Goal: Information Seeking & Learning: Learn about a topic

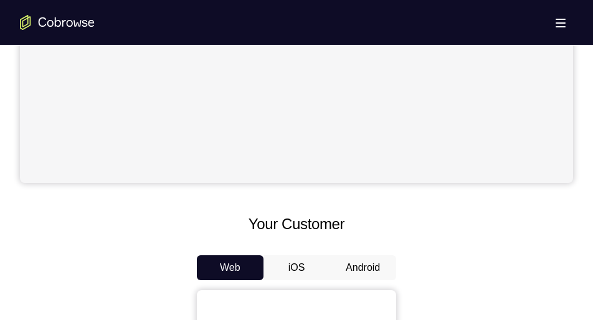
scroll to position [494, 0]
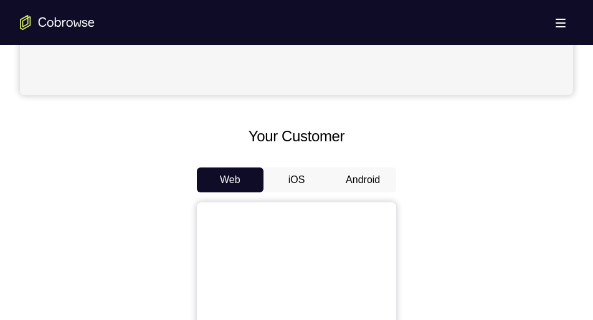
click at [359, 183] on button "Android" at bounding box center [362, 180] width 67 height 25
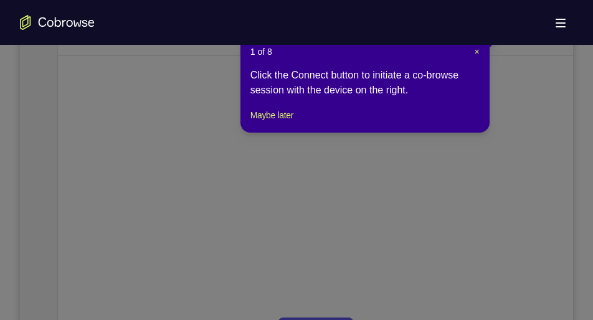
scroll to position [214, 0]
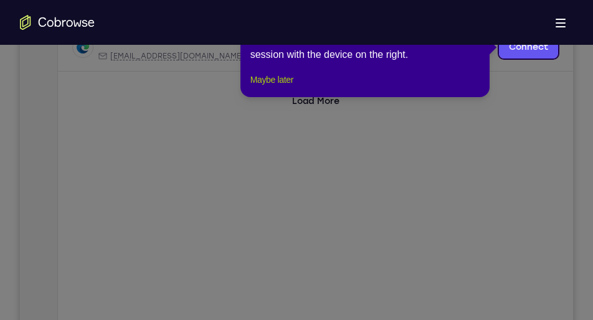
click at [287, 87] on button "Maybe later" at bounding box center [271, 79] width 43 height 15
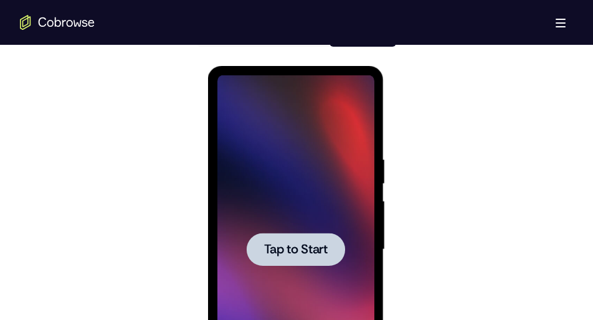
scroll to position [641, 0]
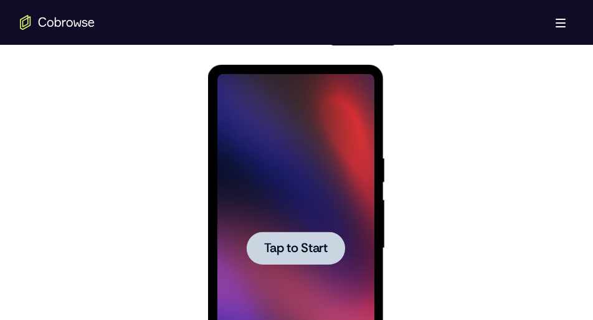
click at [295, 222] on div at bounding box center [295, 248] width 157 height 349
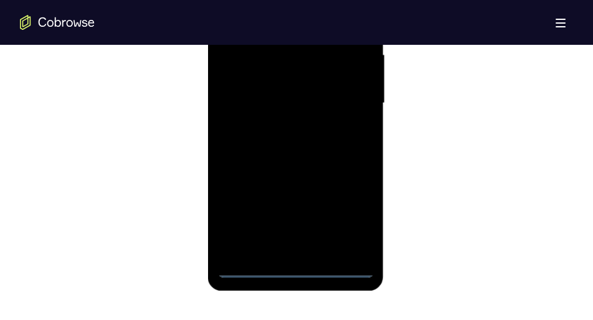
scroll to position [787, 0]
click at [294, 269] on div at bounding box center [295, 102] width 157 height 349
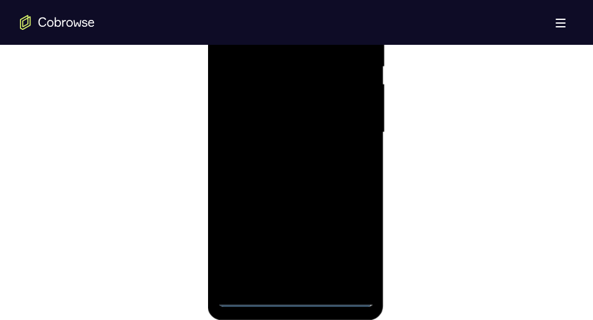
scroll to position [756, 0]
click at [341, 240] on div at bounding box center [295, 133] width 157 height 349
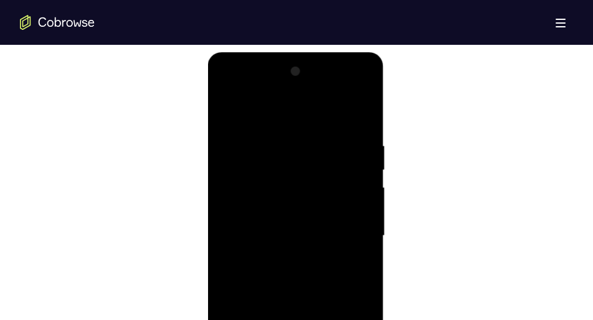
scroll to position [651, 0]
click at [230, 96] on div at bounding box center [295, 238] width 157 height 349
click at [346, 232] on div at bounding box center [295, 238] width 157 height 349
click at [280, 263] on div at bounding box center [295, 238] width 157 height 349
click at [277, 230] on div at bounding box center [295, 238] width 157 height 349
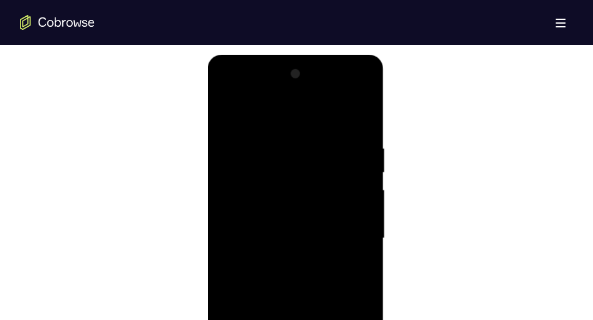
click at [280, 212] on div at bounding box center [295, 238] width 157 height 349
click at [283, 237] on div at bounding box center [295, 238] width 157 height 349
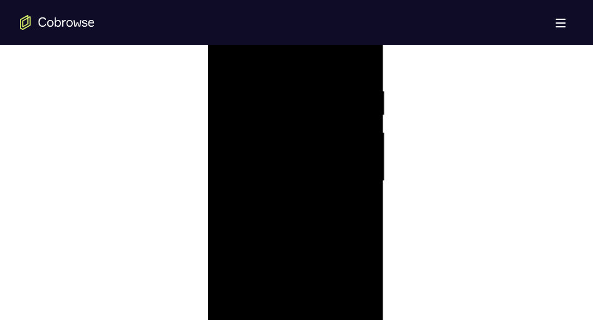
scroll to position [709, 0]
click at [283, 224] on div at bounding box center [295, 180] width 157 height 349
click at [286, 250] on div at bounding box center [295, 188] width 157 height 349
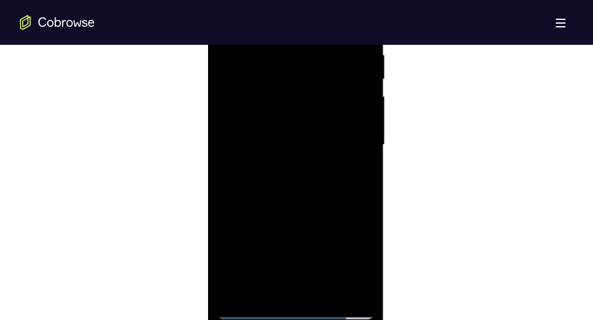
click at [364, 207] on div at bounding box center [295, 145] width 157 height 349
click at [308, 205] on div at bounding box center [295, 145] width 157 height 349
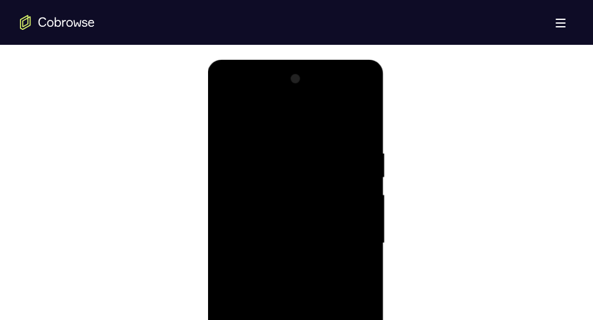
scroll to position [645, 0]
click at [357, 146] on div at bounding box center [295, 244] width 157 height 349
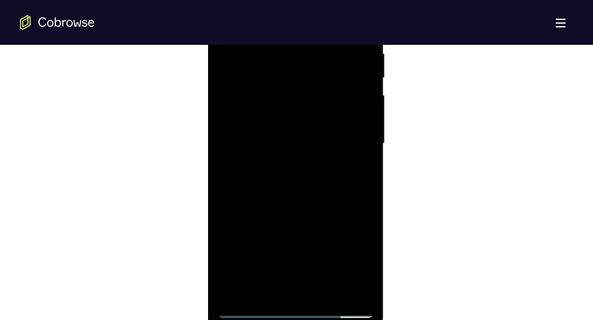
scroll to position [746, 0]
click at [355, 154] on div at bounding box center [295, 143] width 157 height 349
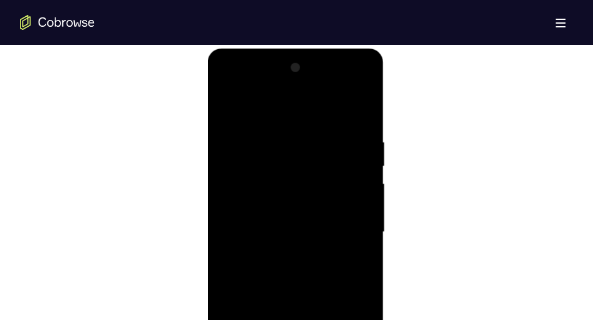
scroll to position [655, 0]
click at [355, 159] on div at bounding box center [295, 234] width 157 height 349
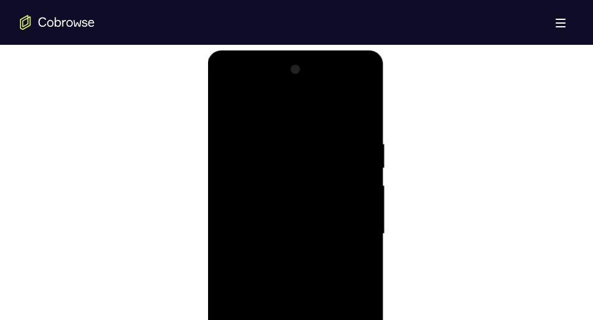
click at [355, 159] on div at bounding box center [295, 234] width 157 height 349
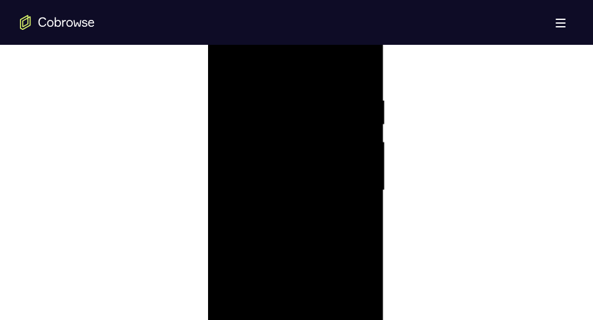
scroll to position [699, 0]
click at [236, 159] on div at bounding box center [295, 190] width 157 height 349
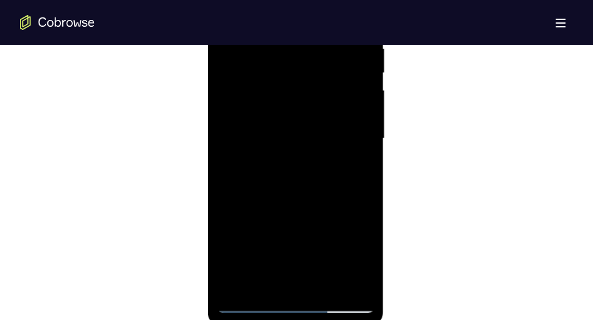
click at [357, 184] on div at bounding box center [295, 138] width 157 height 349
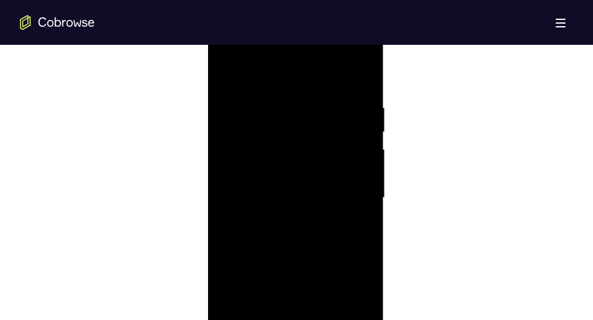
scroll to position [690, 0]
click at [349, 178] on div at bounding box center [295, 199] width 157 height 349
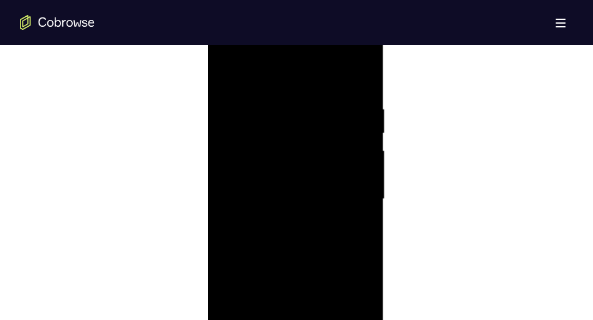
click at [349, 178] on div at bounding box center [295, 199] width 157 height 349
click at [349, 178] on div at bounding box center [295, 212] width 157 height 349
click at [251, 188] on div at bounding box center [295, 212] width 157 height 349
click at [350, 205] on div at bounding box center [295, 212] width 157 height 349
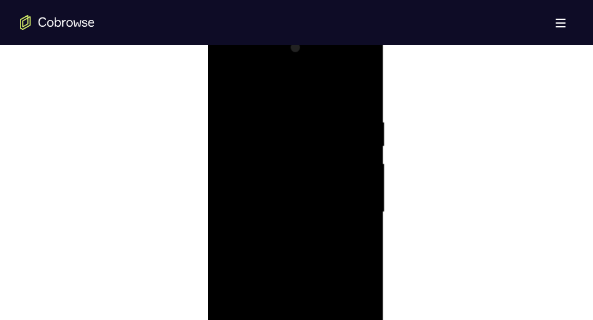
click at [350, 205] on div at bounding box center [295, 212] width 157 height 349
click at [350, 205] on div at bounding box center [295, 153] width 157 height 349
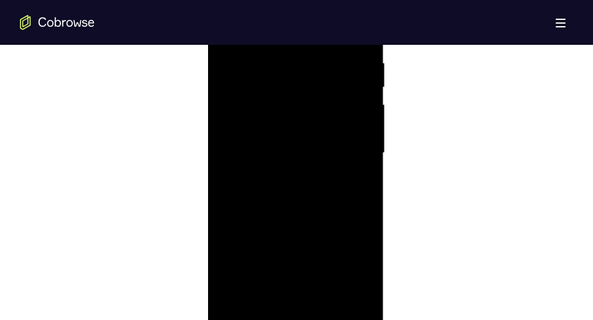
scroll to position [714, 0]
click at [350, 205] on div at bounding box center [295, 175] width 157 height 349
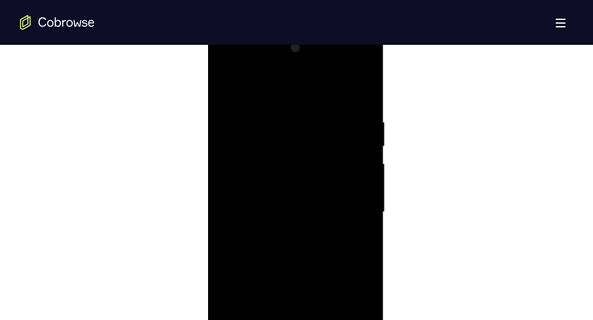
scroll to position [678, 0]
click at [350, 205] on div at bounding box center [295, 211] width 157 height 349
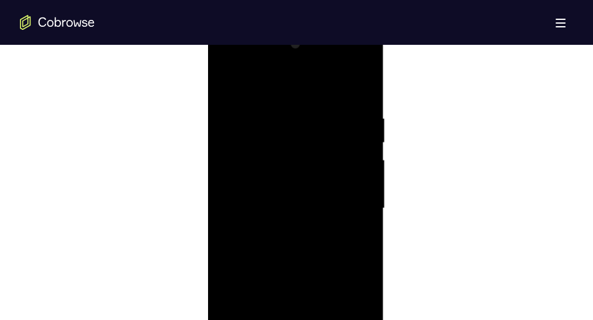
scroll to position [681, 0]
click at [350, 205] on div at bounding box center [295, 208] width 157 height 349
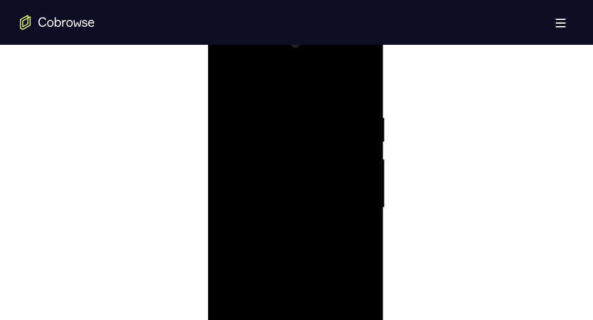
click at [350, 205] on div at bounding box center [295, 208] width 157 height 349
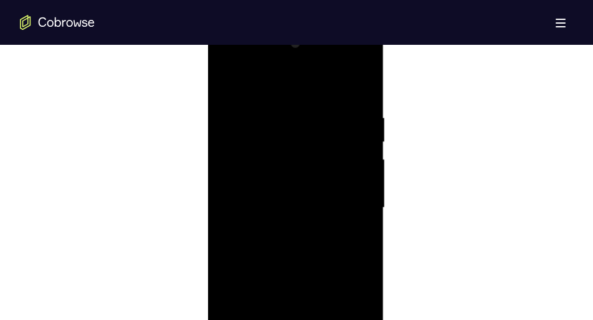
click at [350, 205] on div at bounding box center [295, 208] width 157 height 349
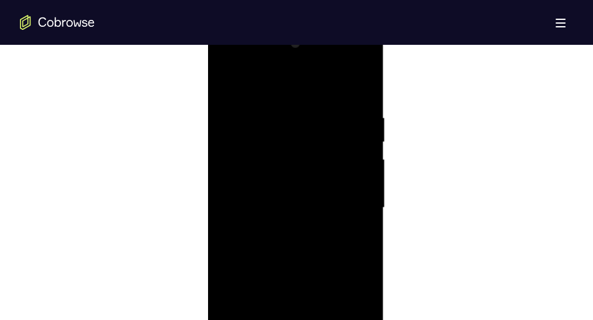
click at [350, 205] on div at bounding box center [295, 208] width 157 height 349
click at [350, 205] on div at bounding box center [295, 153] width 157 height 349
click at [350, 205] on div at bounding box center [295, 186] width 157 height 349
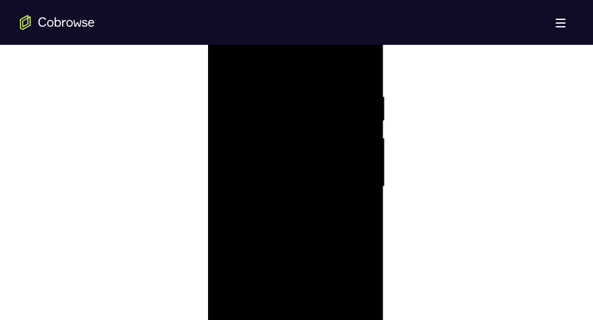
click at [350, 205] on div at bounding box center [295, 186] width 157 height 349
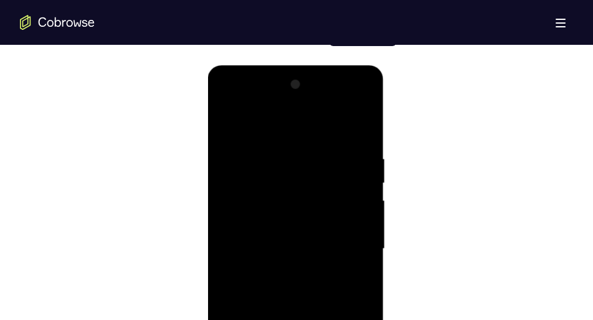
click at [358, 133] on div at bounding box center [295, 249] width 157 height 349
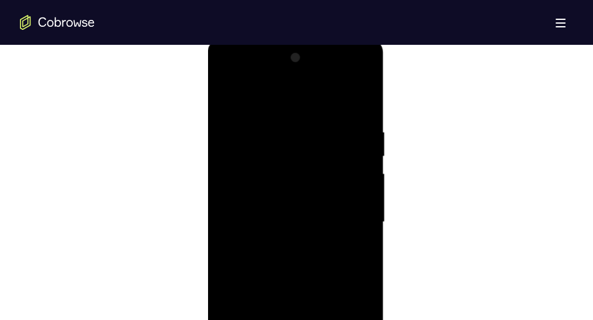
drag, startPoint x: 326, startPoint y: 194, endPoint x: 329, endPoint y: 73, distance: 120.2
click at [329, 73] on div at bounding box center [295, 222] width 157 height 349
drag, startPoint x: 312, startPoint y: 210, endPoint x: 316, endPoint y: 80, distance: 129.6
click at [316, 80] on div at bounding box center [295, 222] width 157 height 349
drag, startPoint x: 298, startPoint y: 234, endPoint x: 303, endPoint y: 82, distance: 152.7
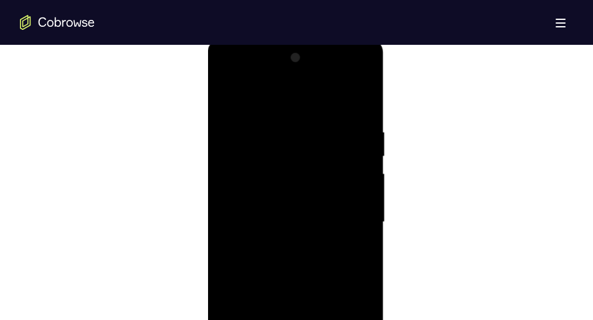
click at [303, 82] on div at bounding box center [295, 222] width 157 height 349
drag, startPoint x: 293, startPoint y: 231, endPoint x: 302, endPoint y: 77, distance: 154.7
click at [302, 77] on div at bounding box center [295, 222] width 157 height 349
drag, startPoint x: 301, startPoint y: 223, endPoint x: 301, endPoint y: 173, distance: 50.4
click at [301, 173] on div at bounding box center [295, 222] width 157 height 349
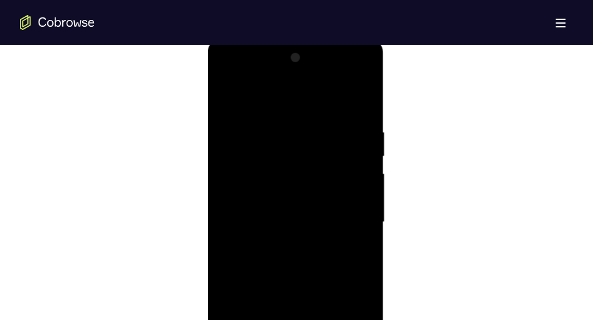
click at [362, 184] on div at bounding box center [295, 222] width 157 height 349
drag, startPoint x: 326, startPoint y: 219, endPoint x: 351, endPoint y: 75, distance: 146.5
click at [351, 75] on div at bounding box center [295, 222] width 157 height 349
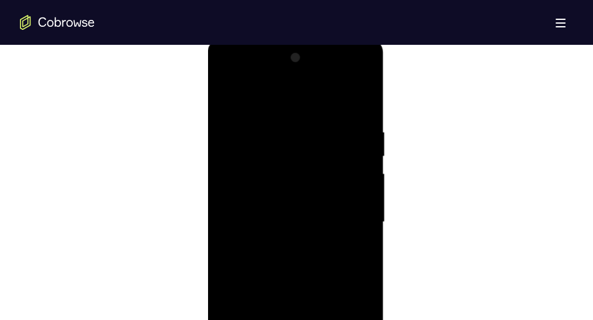
drag, startPoint x: 315, startPoint y: 219, endPoint x: 318, endPoint y: 100, distance: 118.4
click at [318, 100] on div at bounding box center [295, 222] width 157 height 349
drag, startPoint x: 295, startPoint y: 230, endPoint x: 291, endPoint y: 249, distance: 18.6
click at [291, 249] on div at bounding box center [295, 222] width 157 height 349
click at [361, 237] on div at bounding box center [295, 222] width 157 height 349
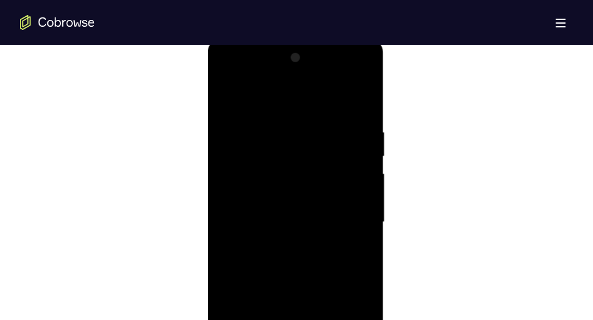
click at [361, 237] on div at bounding box center [295, 222] width 157 height 349
drag, startPoint x: 295, startPoint y: 257, endPoint x: 313, endPoint y: 120, distance: 138.8
click at [313, 120] on div at bounding box center [295, 222] width 157 height 349
drag, startPoint x: 308, startPoint y: 205, endPoint x: 320, endPoint y: 51, distance: 154.2
click at [320, 51] on div at bounding box center [295, 222] width 157 height 349
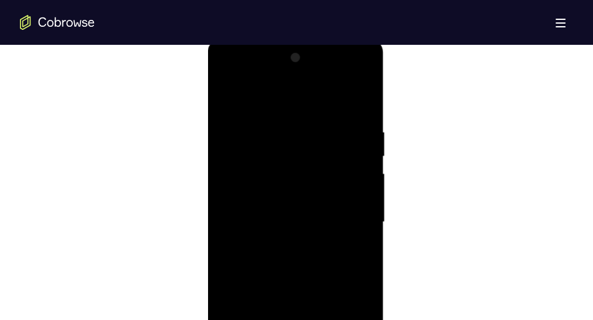
drag, startPoint x: 310, startPoint y: 173, endPoint x: 313, endPoint y: 33, distance: 139.6
click at [313, 39] on html "Online web based iOS Simulators and Android Emulators. Run iPhone, iPad, Mobile…" at bounding box center [296, 226] width 178 height 374
drag, startPoint x: 301, startPoint y: 174, endPoint x: 309, endPoint y: 31, distance: 142.9
click at [309, 39] on html "Online web based iOS Simulators and Android Emulators. Run iPhone, iPad, Mobile…" at bounding box center [296, 226] width 178 height 374
drag, startPoint x: 300, startPoint y: 152, endPoint x: 291, endPoint y: 240, distance: 88.9
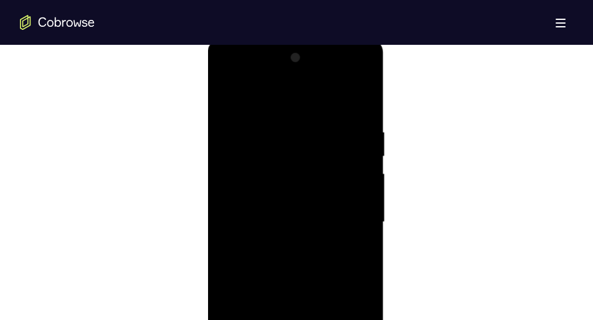
click at [291, 240] on div at bounding box center [295, 222] width 157 height 349
click at [362, 170] on div at bounding box center [295, 222] width 157 height 349
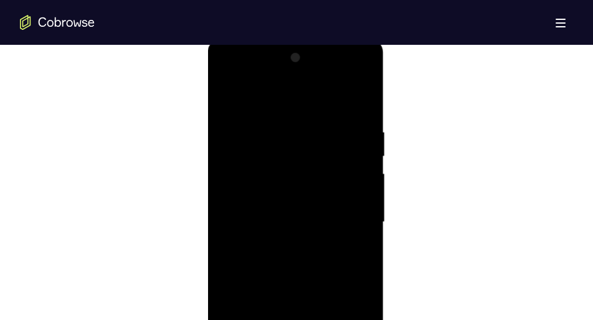
click at [362, 170] on div at bounding box center [295, 222] width 157 height 349
drag, startPoint x: 316, startPoint y: 240, endPoint x: 316, endPoint y: 80, distance: 160.1
click at [316, 80] on div at bounding box center [295, 222] width 157 height 349
drag, startPoint x: 302, startPoint y: 205, endPoint x: 303, endPoint y: 96, distance: 109.0
click at [303, 96] on div at bounding box center [295, 222] width 157 height 349
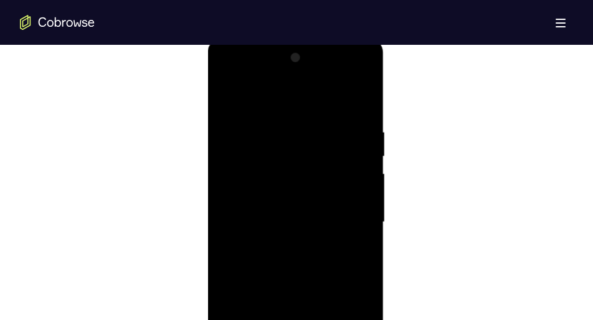
click at [360, 205] on div at bounding box center [295, 222] width 157 height 349
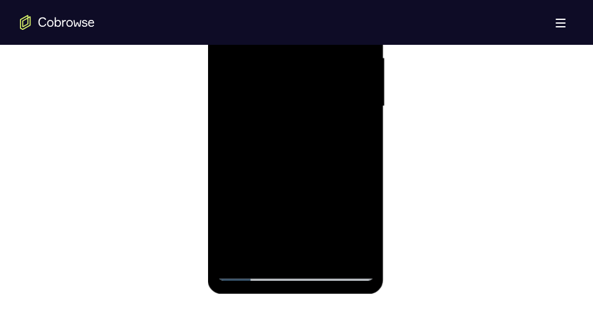
scroll to position [784, 0]
click at [329, 253] on div at bounding box center [295, 105] width 157 height 349
click at [310, 151] on div at bounding box center [295, 105] width 157 height 349
click at [349, 129] on div at bounding box center [295, 105] width 157 height 349
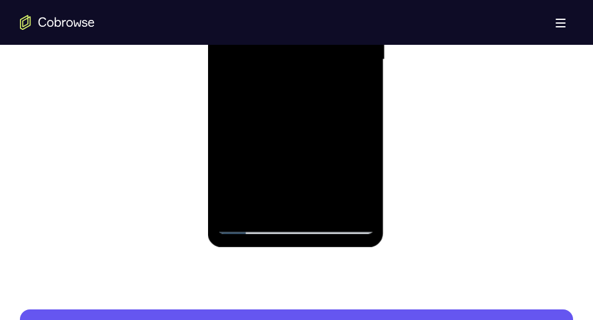
scroll to position [830, 0]
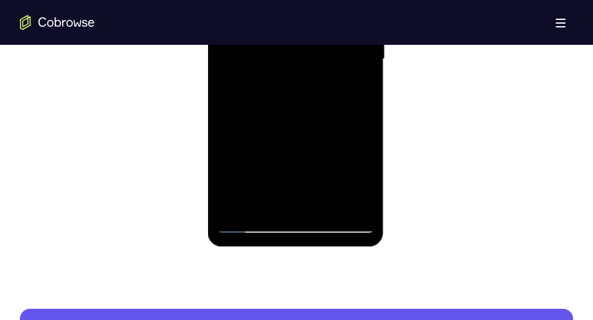
drag, startPoint x: 326, startPoint y: 174, endPoint x: 326, endPoint y: 118, distance: 56.1
click at [326, 118] on div at bounding box center [295, 59] width 157 height 349
click at [294, 157] on div at bounding box center [295, 59] width 157 height 349
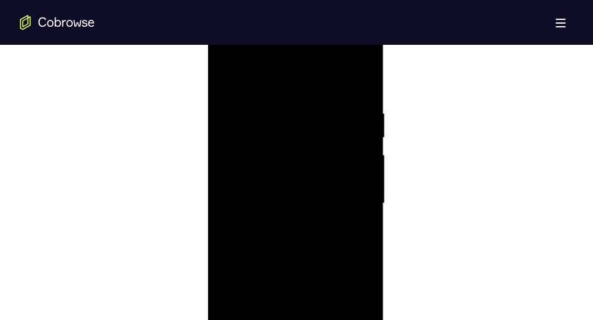
scroll to position [683, 0]
click at [225, 83] on div at bounding box center [295, 206] width 157 height 349
drag, startPoint x: 273, startPoint y: 196, endPoint x: 286, endPoint y: 57, distance: 138.8
click at [286, 57] on div at bounding box center [295, 206] width 157 height 349
click at [232, 84] on div at bounding box center [295, 206] width 157 height 349
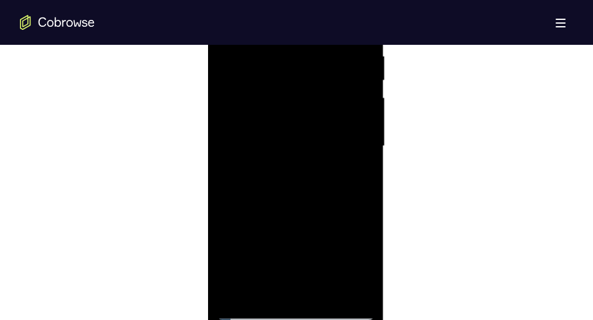
scroll to position [744, 0]
drag, startPoint x: 282, startPoint y: 129, endPoint x: 290, endPoint y: 31, distance: 98.2
click at [290, 31] on div at bounding box center [295, 145] width 157 height 349
drag, startPoint x: 306, startPoint y: 211, endPoint x: 320, endPoint y: 60, distance: 150.7
click at [320, 60] on div at bounding box center [295, 145] width 157 height 349
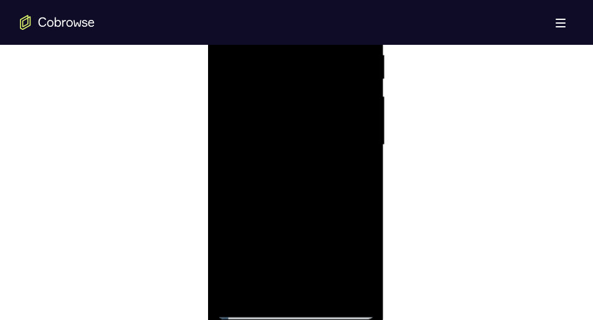
drag, startPoint x: 315, startPoint y: 218, endPoint x: 318, endPoint y: 64, distance: 154.5
click at [318, 64] on div at bounding box center [295, 145] width 157 height 349
drag, startPoint x: 313, startPoint y: 207, endPoint x: 308, endPoint y: 77, distance: 129.6
click at [308, 77] on div at bounding box center [295, 145] width 157 height 349
click at [364, 180] on div at bounding box center [295, 145] width 157 height 349
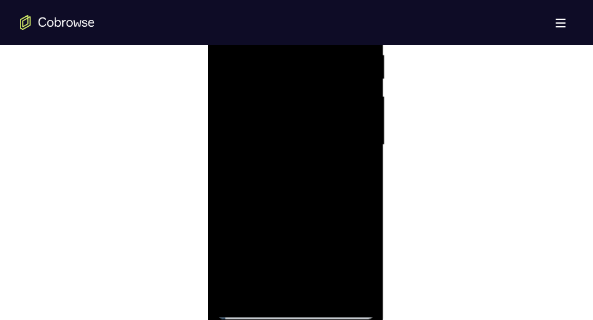
click at [364, 180] on div at bounding box center [295, 145] width 157 height 349
drag, startPoint x: 328, startPoint y: 215, endPoint x: 327, endPoint y: 31, distance: 184.4
click at [327, 31] on div at bounding box center [295, 145] width 157 height 349
drag, startPoint x: 313, startPoint y: 199, endPoint x: 338, endPoint y: 31, distance: 169.4
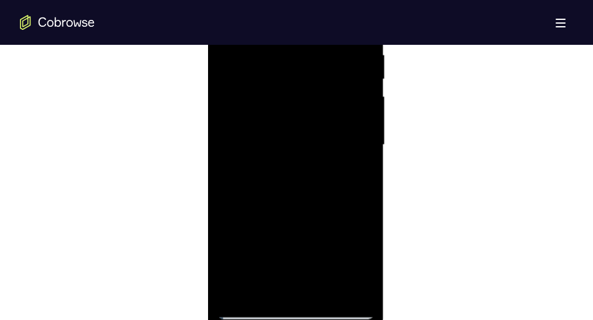
click at [338, 31] on div at bounding box center [295, 145] width 157 height 349
drag, startPoint x: 295, startPoint y: 221, endPoint x: 305, endPoint y: 64, distance: 157.9
click at [305, 64] on div at bounding box center [295, 145] width 157 height 349
drag, startPoint x: 290, startPoint y: 220, endPoint x: 291, endPoint y: 31, distance: 189.3
click at [291, 31] on div at bounding box center [295, 145] width 157 height 349
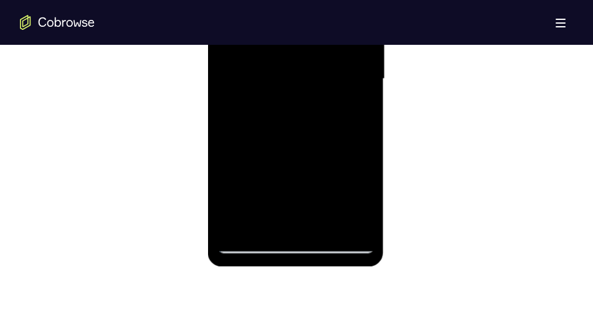
scroll to position [815, 0]
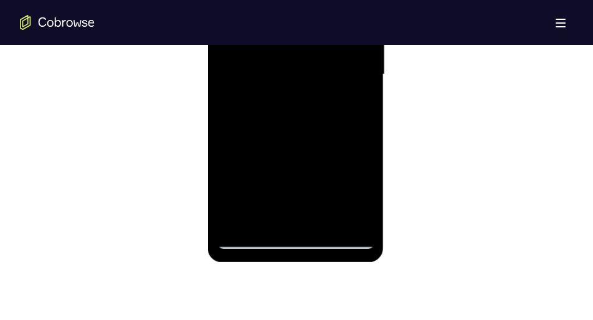
drag, startPoint x: 295, startPoint y: 103, endPoint x: 303, endPoint y: 36, distance: 67.8
click at [303, 36] on div at bounding box center [295, 74] width 157 height 349
drag, startPoint x: 320, startPoint y: 196, endPoint x: 329, endPoint y: 31, distance: 164.7
click at [329, 31] on div at bounding box center [295, 74] width 157 height 349
drag, startPoint x: 351, startPoint y: 181, endPoint x: 345, endPoint y: 31, distance: 149.6
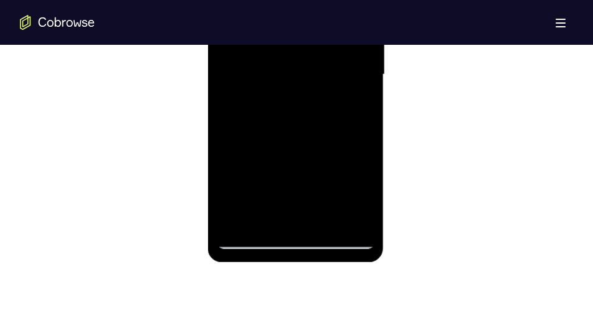
click at [345, 31] on div at bounding box center [295, 74] width 157 height 349
click at [356, 220] on div at bounding box center [295, 74] width 157 height 349
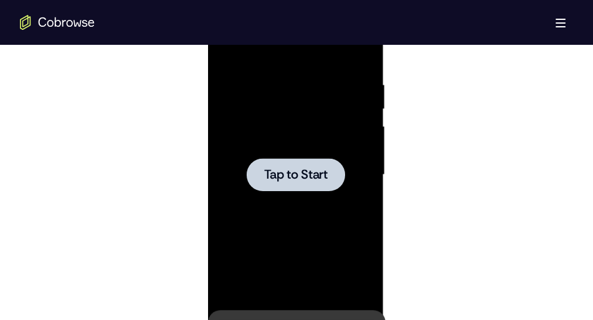
scroll to position [692, 0]
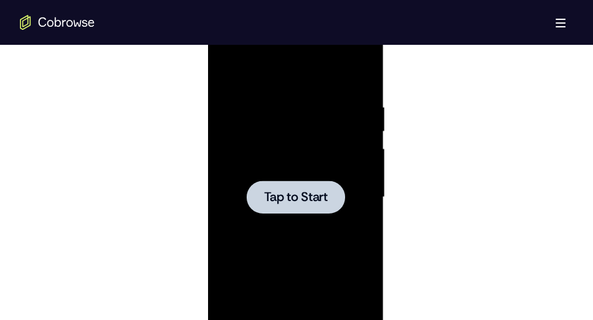
click at [356, 220] on div at bounding box center [295, 197] width 157 height 349
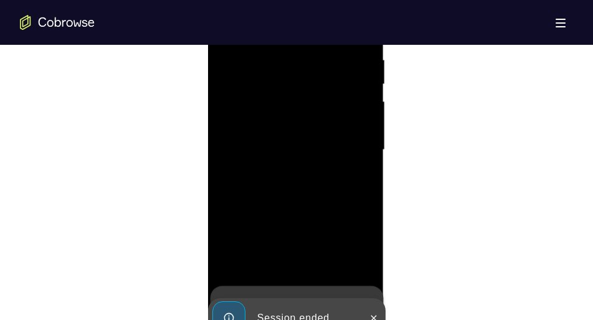
scroll to position [814, 0]
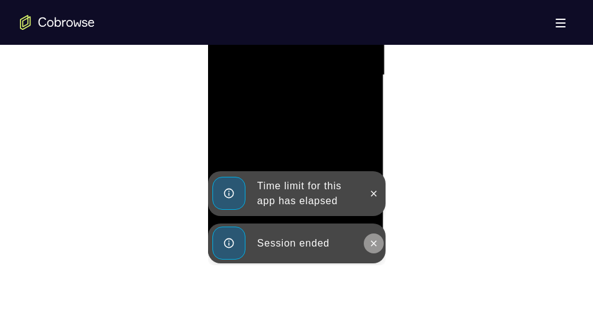
click at [373, 243] on icon at bounding box center [374, 243] width 6 height 6
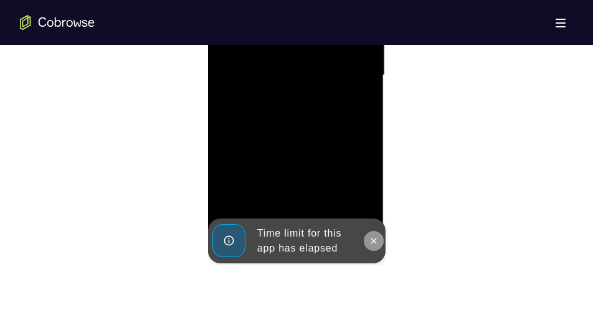
click at [377, 237] on icon at bounding box center [373, 241] width 10 height 10
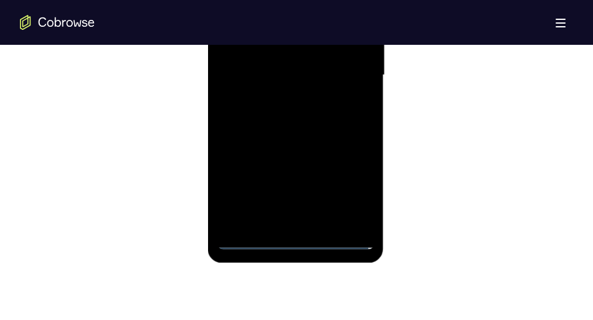
click at [295, 235] on div at bounding box center [295, 75] width 157 height 349
click at [295, 236] on div at bounding box center [295, 75] width 157 height 349
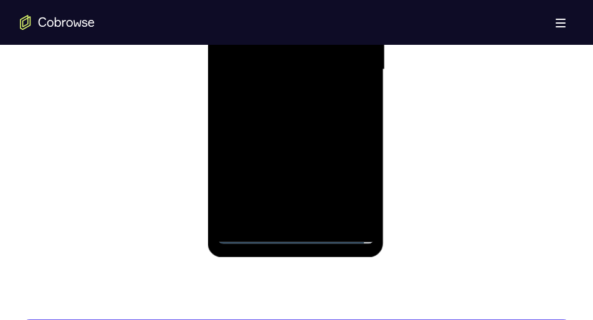
scroll to position [823, 0]
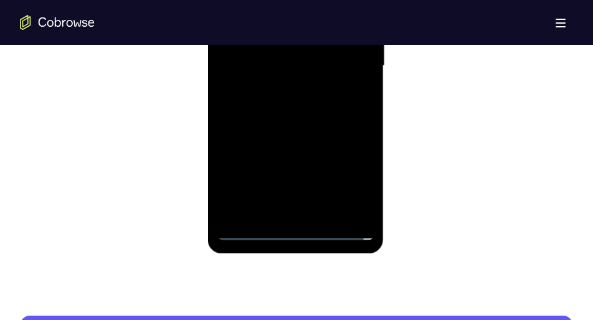
click at [295, 232] on div at bounding box center [295, 66] width 157 height 349
click at [346, 175] on div at bounding box center [295, 66] width 157 height 349
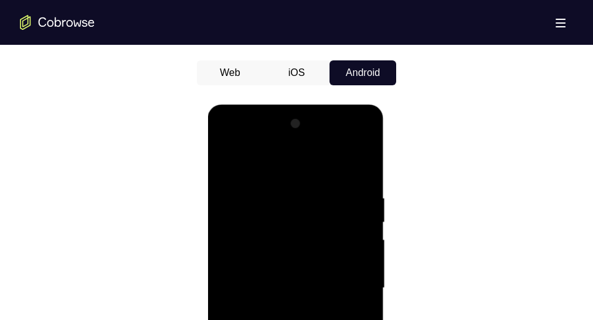
scroll to position [598, 0]
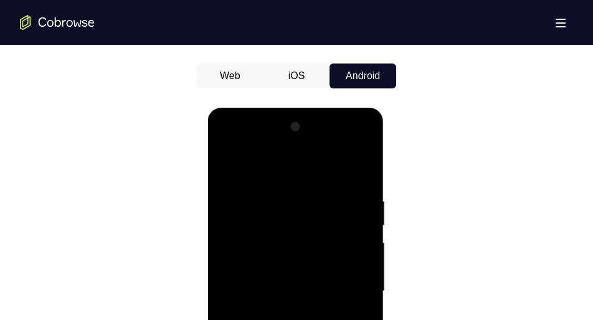
click at [225, 151] on div at bounding box center [295, 291] width 157 height 349
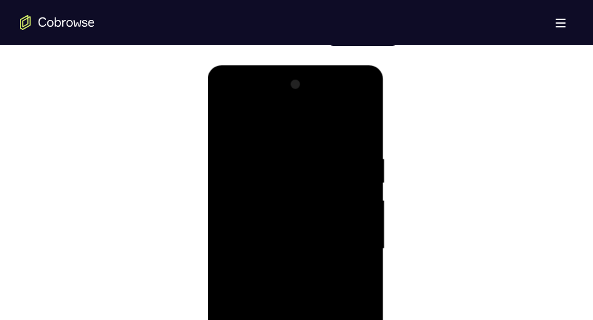
scroll to position [642, 0]
click at [349, 239] on div at bounding box center [295, 247] width 157 height 349
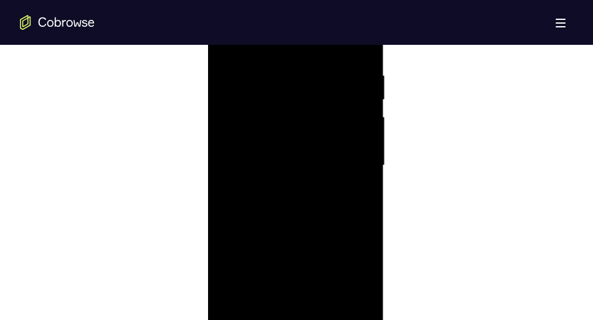
scroll to position [724, 0]
click at [280, 187] on div at bounding box center [295, 165] width 157 height 349
click at [291, 153] on div at bounding box center [295, 165] width 157 height 349
click at [291, 140] on div at bounding box center [295, 165] width 157 height 349
click at [288, 163] on div at bounding box center [295, 165] width 157 height 349
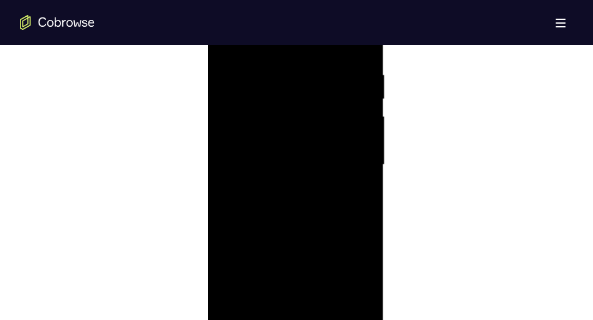
click at [288, 207] on div at bounding box center [295, 165] width 157 height 349
click at [301, 265] on div at bounding box center [295, 203] width 157 height 349
click at [354, 78] on div at bounding box center [295, 203] width 157 height 349
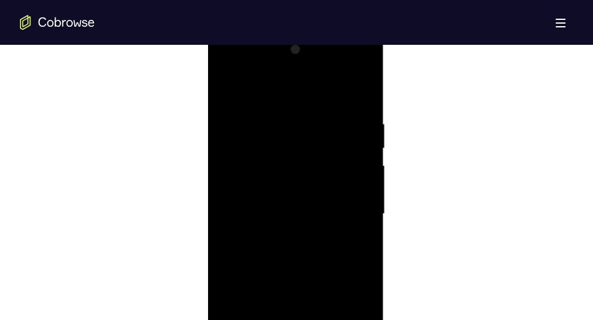
click at [278, 115] on div at bounding box center [295, 214] width 157 height 349
click at [368, 199] on div at bounding box center [295, 183] width 157 height 349
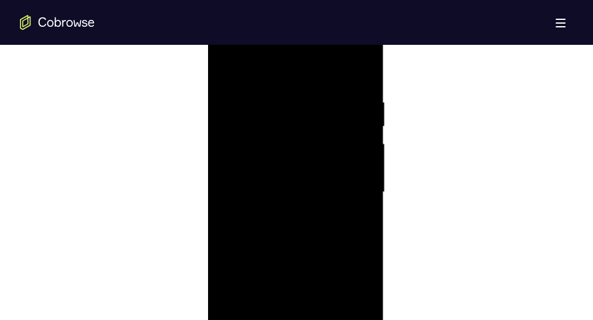
click at [356, 191] on div at bounding box center [295, 192] width 157 height 349
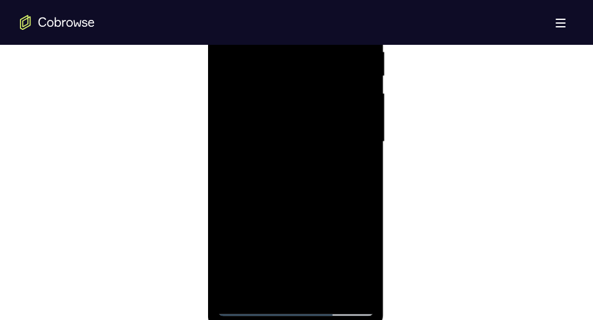
scroll to position [674, 0]
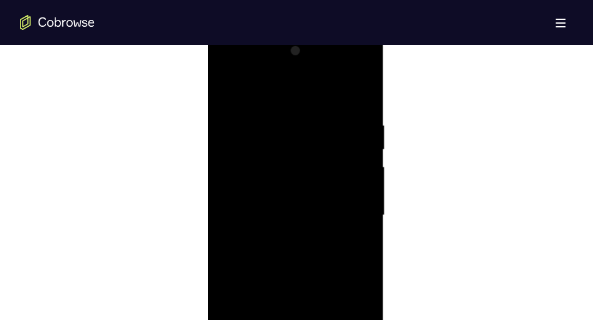
click at [356, 191] on div at bounding box center [295, 215] width 157 height 349
click at [352, 160] on div at bounding box center [295, 171] width 157 height 349
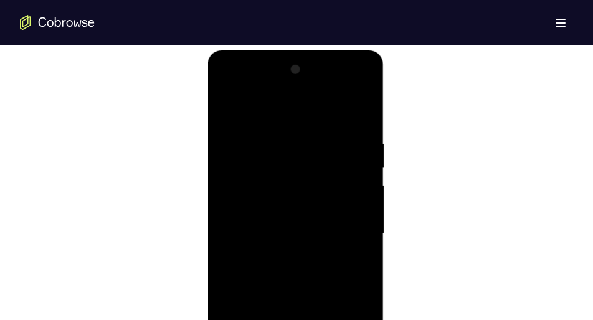
scroll to position [654, 0]
click at [352, 160] on div at bounding box center [295, 235] width 157 height 349
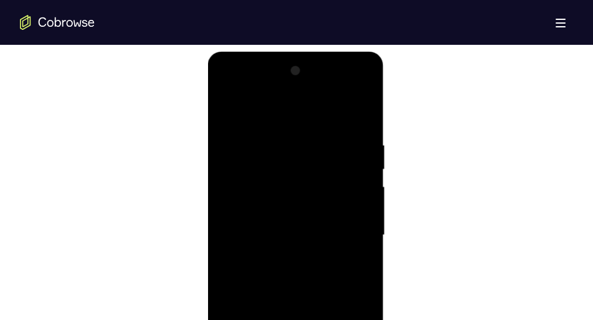
click at [352, 160] on div at bounding box center [295, 235] width 157 height 349
drag, startPoint x: 352, startPoint y: 180, endPoint x: 352, endPoint y: 160, distance: 19.9
click at [352, 160] on div at bounding box center [295, 235] width 157 height 349
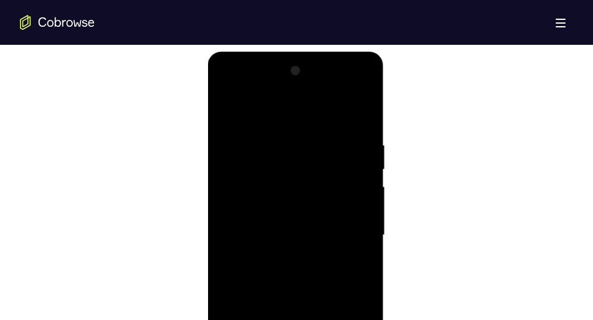
click at [352, 160] on div at bounding box center [295, 235] width 157 height 349
click at [358, 114] on div at bounding box center [295, 235] width 157 height 349
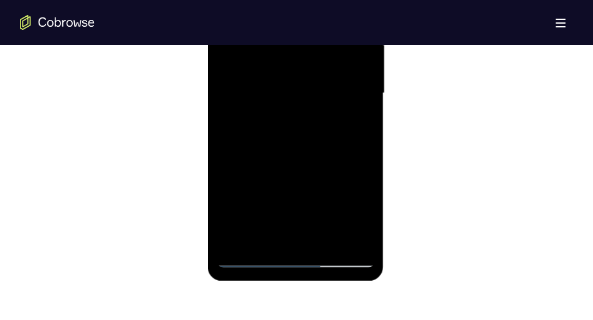
scroll to position [797, 0]
drag, startPoint x: 335, startPoint y: 63, endPoint x: 328, endPoint y: 96, distance: 33.8
click at [328, 96] on div at bounding box center [295, 92] width 157 height 349
click at [362, 242] on div at bounding box center [295, 92] width 157 height 349
drag, startPoint x: 334, startPoint y: 209, endPoint x: 343, endPoint y: 66, distance: 142.9
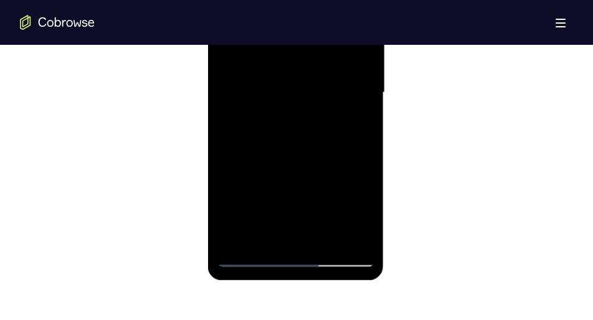
click at [343, 66] on div at bounding box center [295, 92] width 157 height 349
drag, startPoint x: 324, startPoint y: 191, endPoint x: 324, endPoint y: 34, distance: 157.0
click at [324, 34] on div at bounding box center [295, 92] width 157 height 349
drag, startPoint x: 315, startPoint y: 174, endPoint x: 326, endPoint y: 31, distance: 143.0
click at [326, 31] on div at bounding box center [295, 92] width 157 height 349
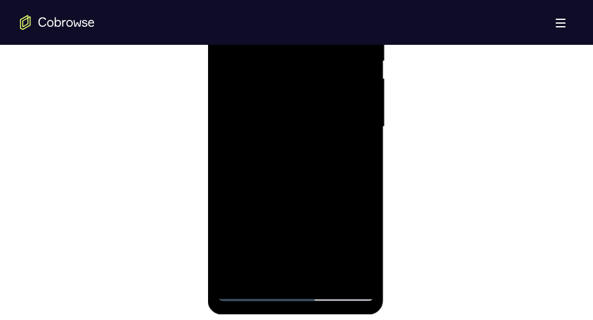
scroll to position [762, 0]
drag, startPoint x: 307, startPoint y: 234, endPoint x: 315, endPoint y: 63, distance: 170.8
click at [315, 63] on div at bounding box center [295, 127] width 157 height 349
drag, startPoint x: 303, startPoint y: 234, endPoint x: 303, endPoint y: 88, distance: 145.7
click at [303, 88] on div at bounding box center [295, 127] width 157 height 349
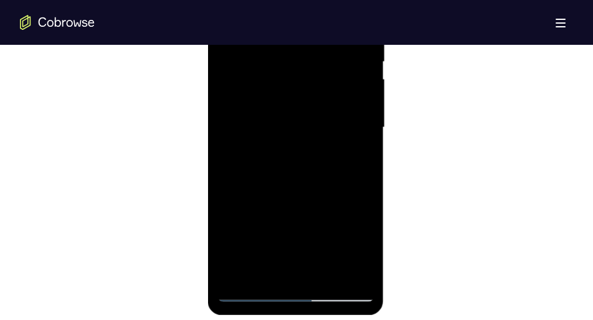
drag, startPoint x: 308, startPoint y: 212, endPoint x: 312, endPoint y: 74, distance: 137.7
click at [312, 74] on div at bounding box center [295, 127] width 157 height 349
drag, startPoint x: 301, startPoint y: 216, endPoint x: 306, endPoint y: 87, distance: 129.0
click at [306, 87] on div at bounding box center [295, 127] width 157 height 349
click at [369, 173] on div at bounding box center [295, 127] width 157 height 349
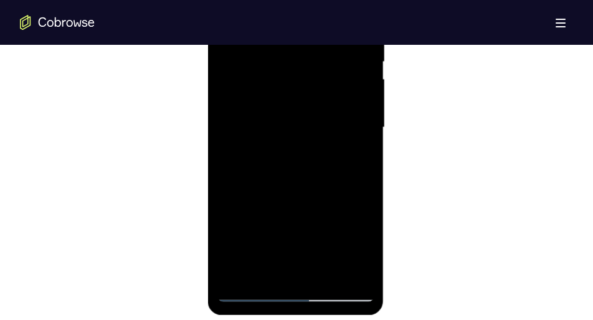
click at [369, 173] on div at bounding box center [295, 127] width 157 height 349
drag, startPoint x: 306, startPoint y: 224, endPoint x: 316, endPoint y: 39, distance: 185.3
click at [316, 39] on div at bounding box center [295, 127] width 157 height 349
drag, startPoint x: 305, startPoint y: 206, endPoint x: 301, endPoint y: 52, distance: 153.9
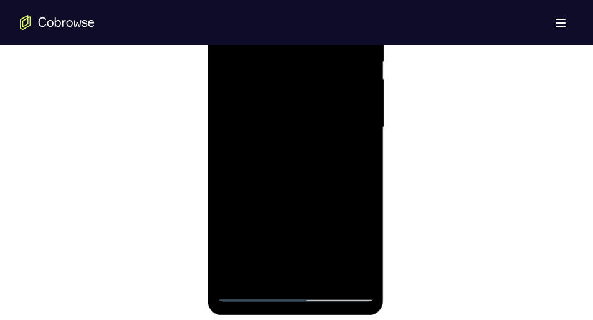
click at [301, 52] on div at bounding box center [295, 127] width 157 height 349
drag, startPoint x: 300, startPoint y: 194, endPoint x: 300, endPoint y: 57, distance: 137.0
click at [300, 57] on div at bounding box center [295, 127] width 157 height 349
drag, startPoint x: 300, startPoint y: 209, endPoint x: 298, endPoint y: 115, distance: 93.4
click at [298, 115] on div at bounding box center [295, 127] width 157 height 349
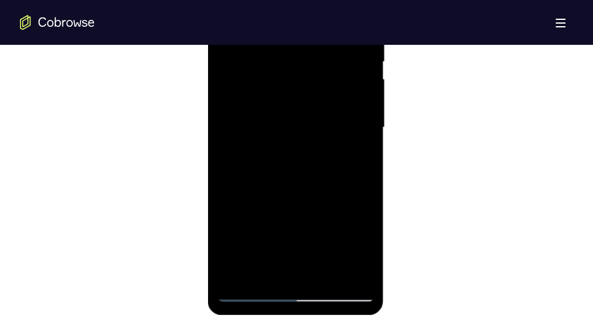
drag, startPoint x: 301, startPoint y: 217, endPoint x: 300, endPoint y: 64, distance: 153.8
click at [300, 64] on div at bounding box center [295, 127] width 157 height 349
drag, startPoint x: 295, startPoint y: 214, endPoint x: 293, endPoint y: 72, distance: 141.4
click at [293, 72] on div at bounding box center [295, 127] width 157 height 349
click at [305, 230] on div at bounding box center [295, 127] width 157 height 349
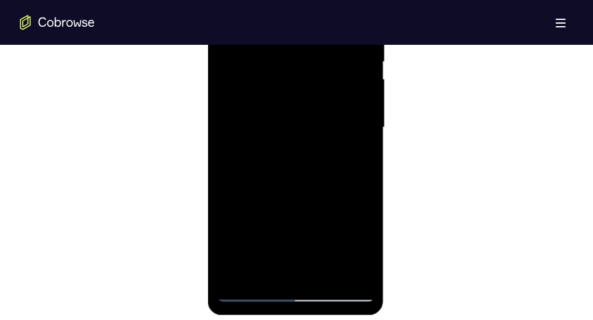
click at [305, 230] on div at bounding box center [295, 127] width 157 height 349
drag, startPoint x: 305, startPoint y: 230, endPoint x: 308, endPoint y: 59, distance: 171.9
click at [308, 59] on div at bounding box center [295, 127] width 157 height 349
drag, startPoint x: 307, startPoint y: 225, endPoint x: 310, endPoint y: 65, distance: 159.5
click at [310, 65] on div at bounding box center [295, 127] width 157 height 349
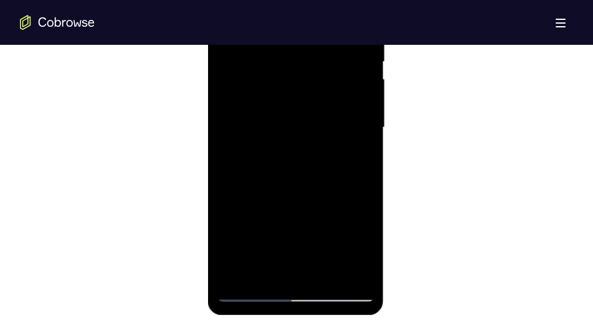
click at [366, 133] on div at bounding box center [295, 127] width 157 height 349
drag, startPoint x: 330, startPoint y: 206, endPoint x: 323, endPoint y: 69, distance: 136.6
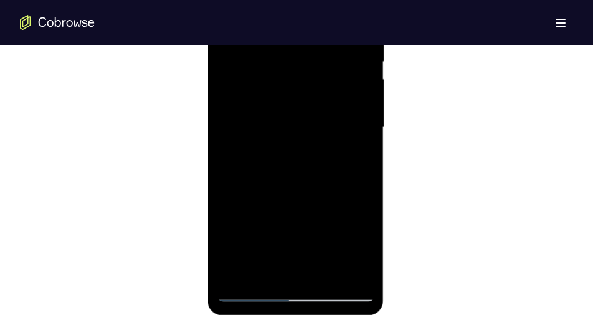
click at [323, 69] on div at bounding box center [295, 127] width 157 height 349
drag, startPoint x: 317, startPoint y: 213, endPoint x: 311, endPoint y: 83, distance: 130.3
click at [311, 83] on div at bounding box center [295, 127] width 157 height 349
click at [365, 172] on div at bounding box center [295, 127] width 157 height 349
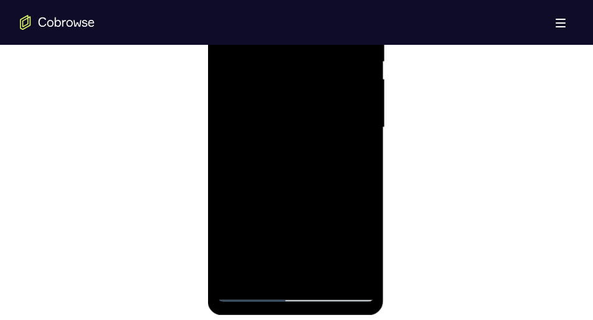
click at [365, 172] on div at bounding box center [295, 127] width 157 height 349
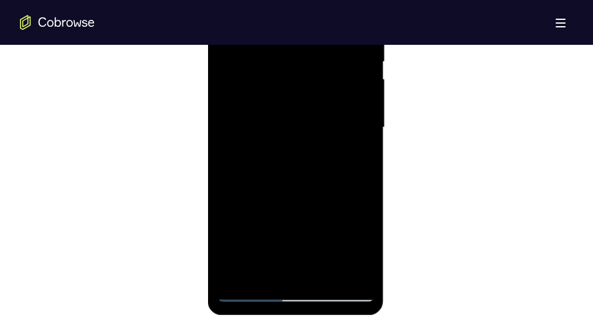
click at [365, 172] on div at bounding box center [295, 127] width 157 height 349
drag, startPoint x: 304, startPoint y: 217, endPoint x: 307, endPoint y: 96, distance: 120.9
click at [307, 96] on div at bounding box center [295, 127] width 157 height 349
drag, startPoint x: 298, startPoint y: 207, endPoint x: 306, endPoint y: 74, distance: 132.9
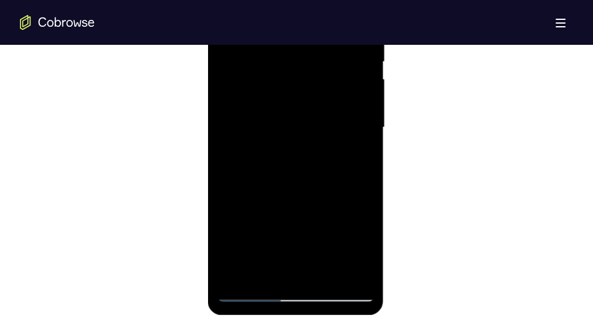
click at [306, 74] on div at bounding box center [295, 127] width 157 height 349
drag, startPoint x: 311, startPoint y: 199, endPoint x: 315, endPoint y: 44, distance: 155.1
click at [315, 44] on div at bounding box center [295, 127] width 157 height 349
drag, startPoint x: 313, startPoint y: 199, endPoint x: 309, endPoint y: 77, distance: 122.8
click at [309, 77] on div at bounding box center [295, 127] width 157 height 349
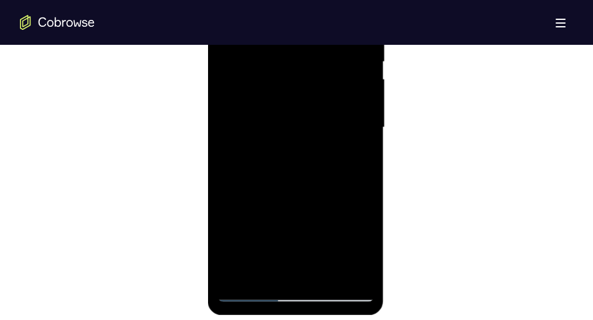
drag, startPoint x: 295, startPoint y: 208, endPoint x: 295, endPoint y: 107, distance: 100.9
click at [295, 107] on div at bounding box center [295, 127] width 157 height 349
drag, startPoint x: 290, startPoint y: 219, endPoint x: 291, endPoint y: 130, distance: 89.7
click at [291, 130] on div at bounding box center [295, 127] width 157 height 349
drag, startPoint x: 301, startPoint y: 207, endPoint x: 301, endPoint y: 183, distance: 23.7
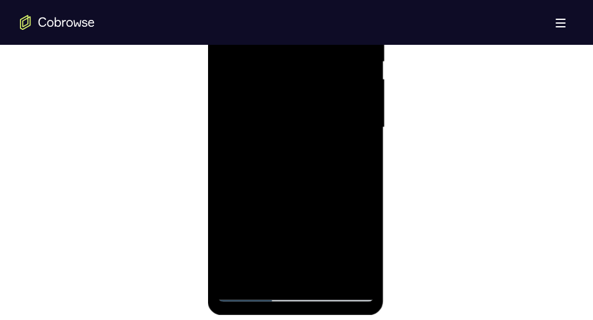
click at [301, 183] on div at bounding box center [295, 127] width 157 height 349
drag, startPoint x: 301, startPoint y: 183, endPoint x: 293, endPoint y: 61, distance: 122.3
click at [293, 61] on div at bounding box center [295, 127] width 157 height 349
drag, startPoint x: 301, startPoint y: 197, endPoint x: 300, endPoint y: 97, distance: 99.7
click at [300, 97] on div at bounding box center [295, 127] width 157 height 349
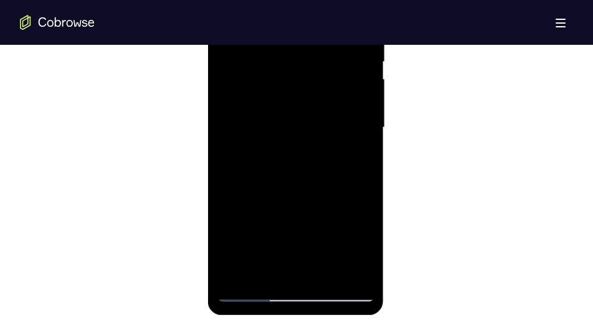
click at [361, 174] on div at bounding box center [295, 127] width 157 height 349
drag, startPoint x: 318, startPoint y: 204, endPoint x: 302, endPoint y: 75, distance: 129.2
click at [302, 75] on div at bounding box center [295, 127] width 157 height 349
drag, startPoint x: 303, startPoint y: 210, endPoint x: 305, endPoint y: 31, distance: 178.8
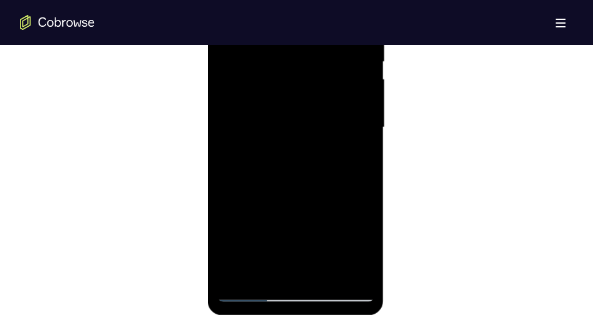
click at [305, 31] on div at bounding box center [295, 127] width 157 height 349
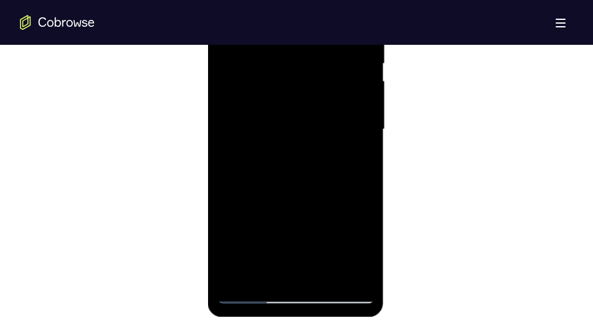
scroll to position [739, 0]
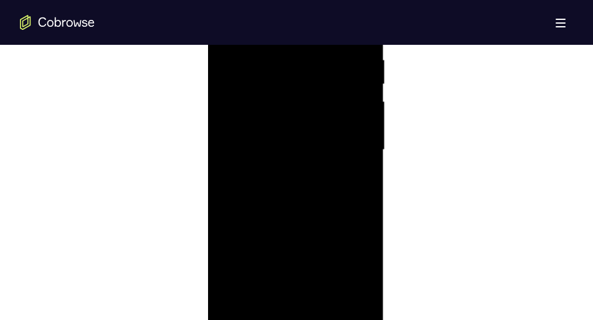
drag, startPoint x: 305, startPoint y: 225, endPoint x: 308, endPoint y: 58, distance: 166.9
click at [308, 58] on div at bounding box center [295, 150] width 157 height 349
drag, startPoint x: 305, startPoint y: 220, endPoint x: 305, endPoint y: 73, distance: 146.4
click at [305, 73] on div at bounding box center [295, 150] width 157 height 349
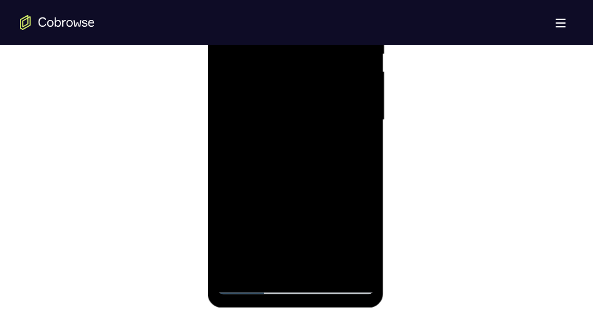
click at [366, 173] on div at bounding box center [295, 120] width 157 height 349
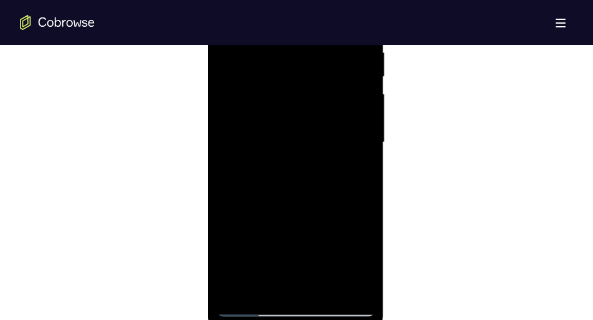
scroll to position [746, 0]
drag, startPoint x: 304, startPoint y: 224, endPoint x: 304, endPoint y: 211, distance: 13.7
click at [304, 211] on div at bounding box center [295, 143] width 157 height 349
click at [362, 185] on div at bounding box center [295, 143] width 157 height 349
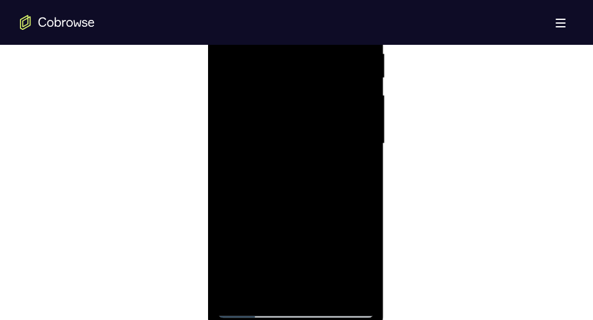
click at [362, 185] on div at bounding box center [295, 143] width 157 height 349
drag, startPoint x: 335, startPoint y: 221, endPoint x: 327, endPoint y: 110, distance: 111.2
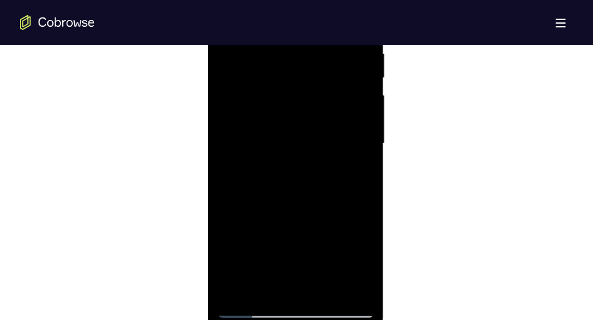
click at [327, 110] on div at bounding box center [295, 143] width 157 height 349
drag, startPoint x: 294, startPoint y: 212, endPoint x: 302, endPoint y: 78, distance: 133.5
click at [302, 78] on div at bounding box center [295, 143] width 157 height 349
drag, startPoint x: 293, startPoint y: 194, endPoint x: 306, endPoint y: 66, distance: 128.9
click at [306, 66] on div at bounding box center [295, 143] width 157 height 349
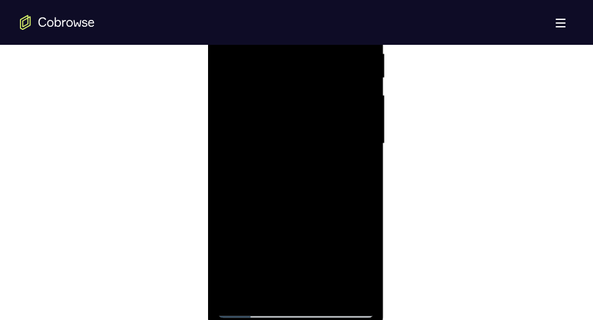
drag, startPoint x: 298, startPoint y: 197, endPoint x: 306, endPoint y: 51, distance: 145.9
click at [306, 51] on div at bounding box center [295, 143] width 157 height 349
drag, startPoint x: 288, startPoint y: 214, endPoint x: 287, endPoint y: 110, distance: 103.4
click at [287, 110] on div at bounding box center [295, 143] width 157 height 349
drag, startPoint x: 290, startPoint y: 202, endPoint x: 305, endPoint y: 64, distance: 139.1
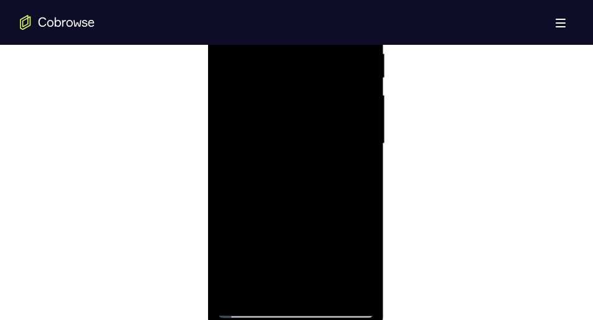
click at [305, 64] on div at bounding box center [295, 143] width 157 height 349
drag, startPoint x: 305, startPoint y: 214, endPoint x: 312, endPoint y: 79, distance: 134.7
click at [312, 79] on div at bounding box center [295, 143] width 157 height 349
drag, startPoint x: 310, startPoint y: 213, endPoint x: 318, endPoint y: 85, distance: 128.6
click at [318, 85] on div at bounding box center [295, 143] width 157 height 349
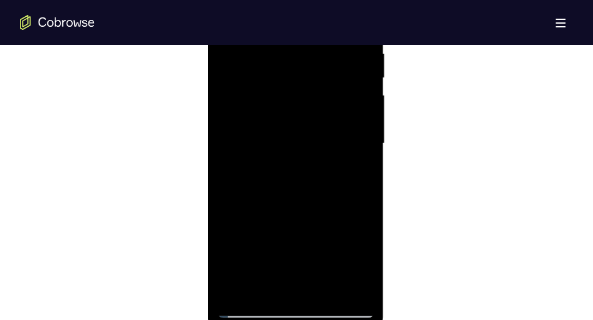
drag, startPoint x: 316, startPoint y: 222, endPoint x: 316, endPoint y: 59, distance: 163.2
click at [316, 59] on div at bounding box center [295, 143] width 157 height 349
drag, startPoint x: 313, startPoint y: 234, endPoint x: 319, endPoint y: 83, distance: 151.5
click at [319, 83] on div at bounding box center [295, 143] width 157 height 349
drag, startPoint x: 309, startPoint y: 222, endPoint x: 318, endPoint y: 77, distance: 146.0
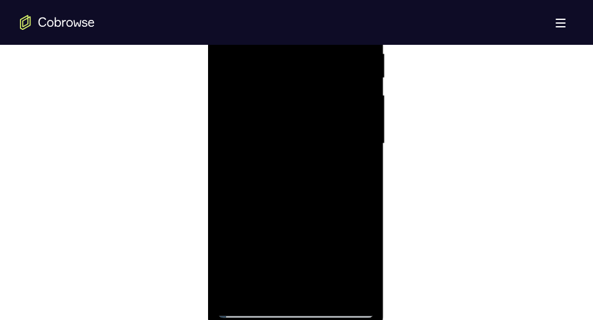
click at [318, 77] on div at bounding box center [295, 143] width 157 height 349
drag, startPoint x: 308, startPoint y: 216, endPoint x: 308, endPoint y: 202, distance: 14.3
click at [308, 202] on div at bounding box center [295, 143] width 157 height 349
drag, startPoint x: 305, startPoint y: 241, endPoint x: 309, endPoint y: 83, distance: 157.6
click at [309, 83] on div at bounding box center [295, 143] width 157 height 349
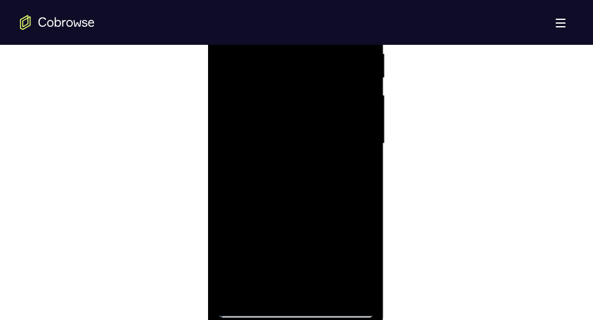
drag, startPoint x: 310, startPoint y: 206, endPoint x: 315, endPoint y: 78, distance: 128.4
click at [315, 78] on div at bounding box center [295, 143] width 157 height 349
click at [364, 157] on div at bounding box center [295, 143] width 157 height 349
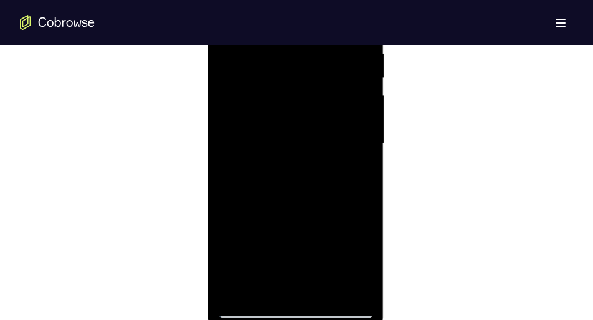
click at [364, 157] on div at bounding box center [295, 143] width 157 height 349
drag, startPoint x: 319, startPoint y: 215, endPoint x: 322, endPoint y: 32, distance: 183.1
click at [322, 32] on div at bounding box center [295, 143] width 157 height 349
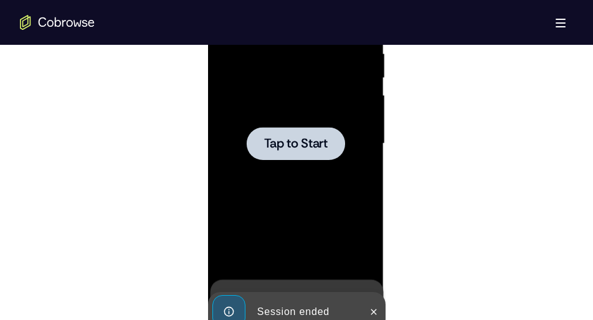
drag, startPoint x: 319, startPoint y: 210, endPoint x: 322, endPoint y: 102, distance: 108.4
click at [305, 161] on div at bounding box center [295, 143] width 157 height 349
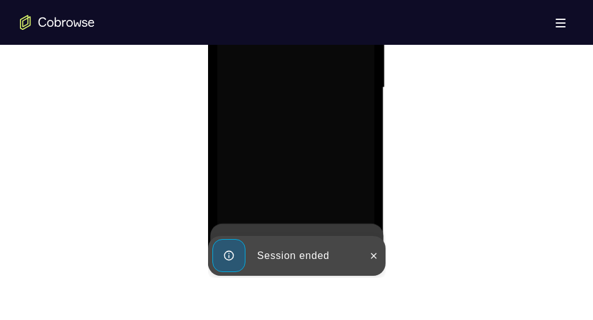
scroll to position [802, 0]
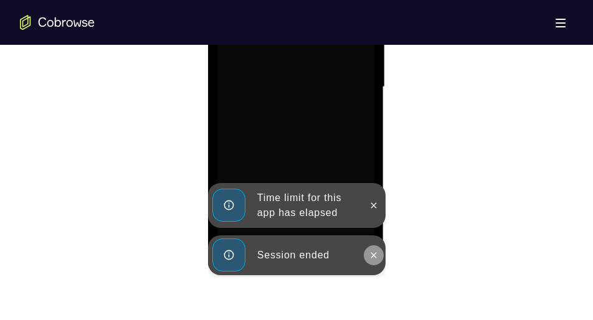
click at [372, 254] on icon at bounding box center [374, 255] width 6 height 6
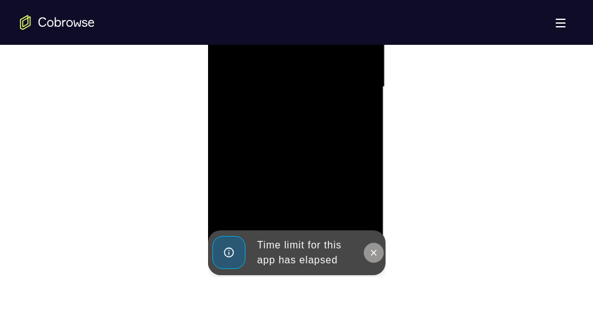
click at [372, 253] on icon at bounding box center [374, 253] width 6 height 6
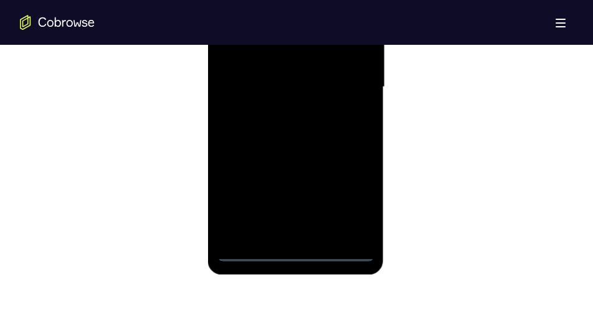
click at [300, 252] on div at bounding box center [295, 87] width 157 height 349
click at [346, 206] on div at bounding box center [295, 87] width 157 height 349
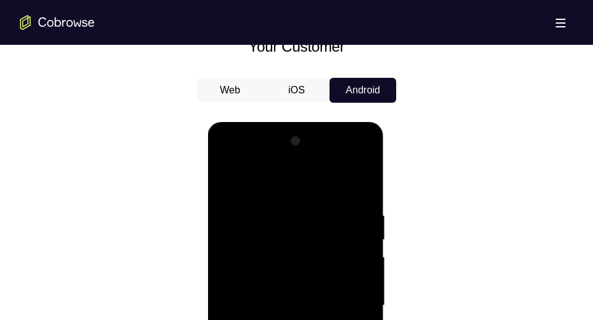
scroll to position [581, 0]
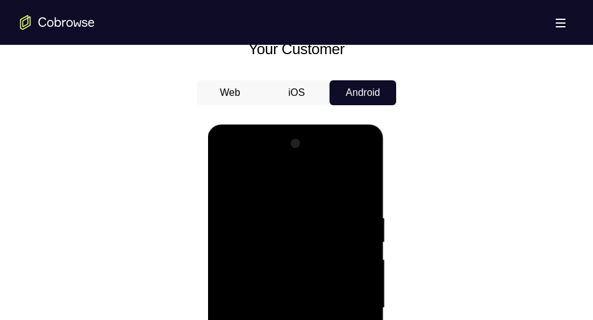
click at [230, 164] on div at bounding box center [295, 308] width 157 height 349
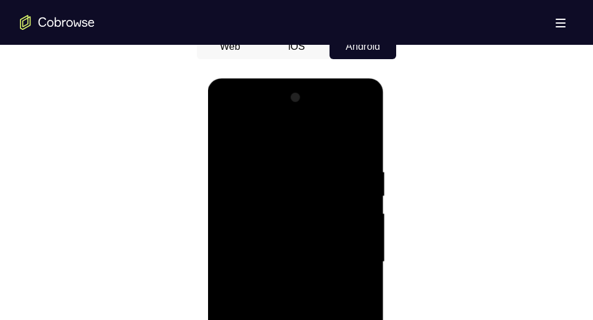
scroll to position [628, 0]
click at [240, 224] on div at bounding box center [295, 261] width 157 height 349
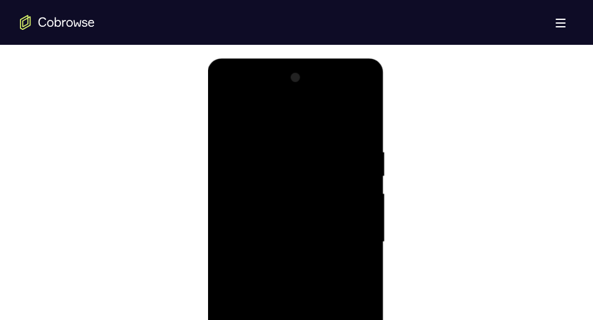
click at [294, 251] on div at bounding box center [295, 242] width 157 height 349
click at [285, 232] on div at bounding box center [295, 242] width 157 height 349
click at [284, 256] on div at bounding box center [295, 242] width 157 height 349
click at [352, 123] on div at bounding box center [295, 242] width 157 height 349
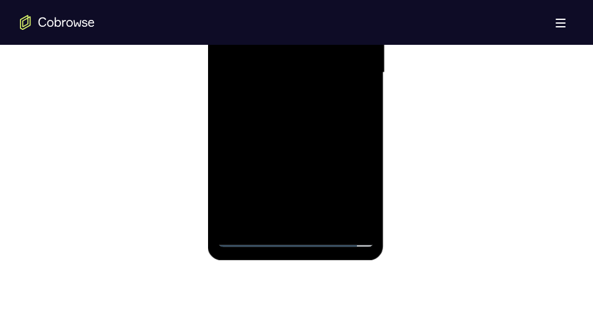
scroll to position [819, 0]
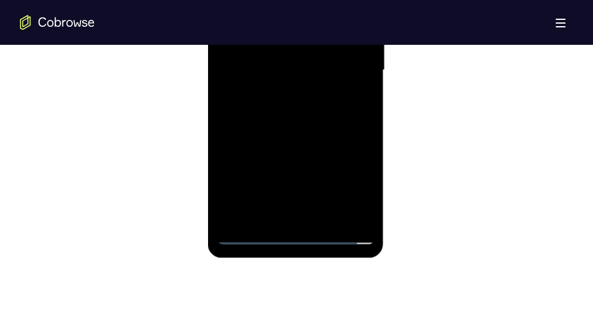
click at [330, 216] on div at bounding box center [295, 70] width 157 height 349
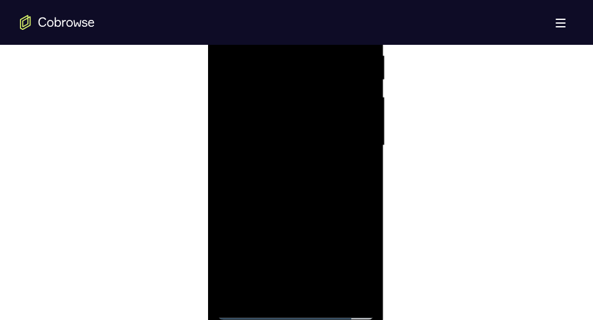
scroll to position [741, 0]
drag, startPoint x: 297, startPoint y: 247, endPoint x: 295, endPoint y: 171, distance: 75.4
click at [295, 171] on div at bounding box center [295, 148] width 157 height 349
drag, startPoint x: 306, startPoint y: 161, endPoint x: 304, endPoint y: 282, distance: 120.9
click at [304, 282] on div at bounding box center [295, 148] width 157 height 349
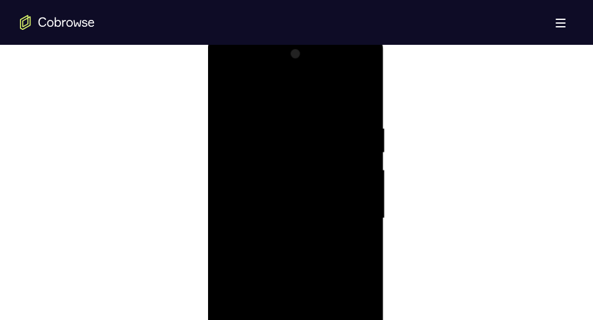
scroll to position [663, 0]
click at [258, 116] on div at bounding box center [295, 226] width 157 height 349
click at [337, 107] on div at bounding box center [295, 230] width 157 height 349
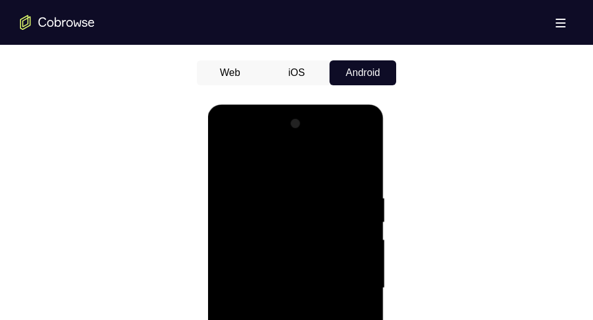
scroll to position [595, 0]
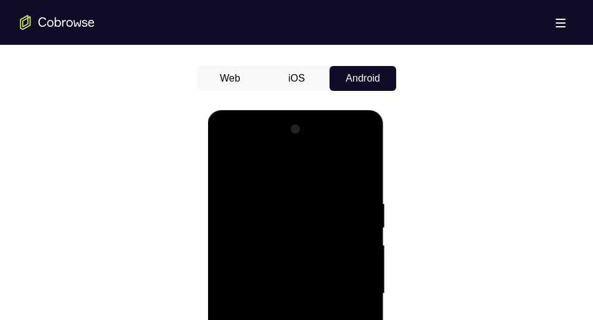
click at [229, 166] on div at bounding box center [295, 294] width 157 height 349
drag, startPoint x: 285, startPoint y: 235, endPoint x: 284, endPoint y: 108, distance: 127.7
click at [284, 110] on html "Online web based iOS Simulators and Android Emulators. Run iPhone, iPad, Mobile…" at bounding box center [296, 297] width 178 height 374
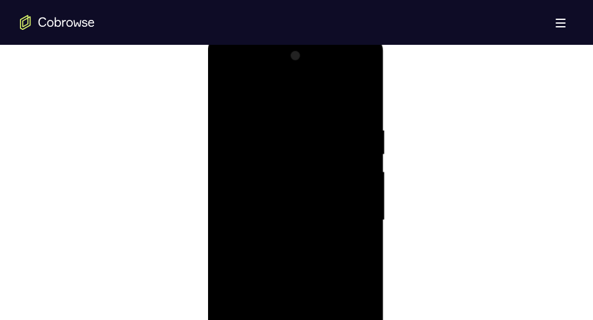
scroll to position [670, 0]
drag, startPoint x: 306, startPoint y: 232, endPoint x: 299, endPoint y: 112, distance: 119.8
click at [299, 112] on div at bounding box center [295, 219] width 157 height 349
drag, startPoint x: 306, startPoint y: 225, endPoint x: 301, endPoint y: 168, distance: 57.6
click at [301, 168] on div at bounding box center [295, 219] width 157 height 349
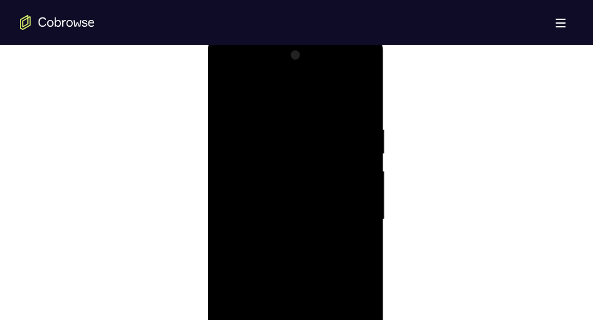
drag, startPoint x: 351, startPoint y: 155, endPoint x: 264, endPoint y: 158, distance: 87.3
click at [264, 158] on div at bounding box center [295, 219] width 157 height 349
drag, startPoint x: 334, startPoint y: 147, endPoint x: 223, endPoint y: 168, distance: 112.8
click at [223, 168] on div at bounding box center [295, 219] width 157 height 349
drag, startPoint x: 303, startPoint y: 163, endPoint x: 189, endPoint y: 169, distance: 114.2
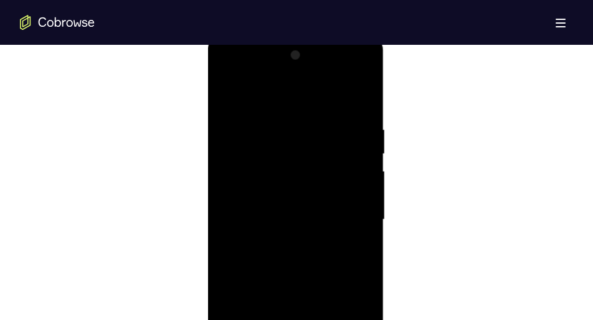
click at [207, 169] on html "Online web based iOS Simulators and Android Emulators. Run iPhone, iPad, Mobile…" at bounding box center [296, 223] width 178 height 374
drag, startPoint x: 333, startPoint y: 168, endPoint x: 212, endPoint y: 173, distance: 120.9
click at [212, 173] on div at bounding box center [295, 221] width 176 height 371
drag, startPoint x: 321, startPoint y: 164, endPoint x: 216, endPoint y: 168, distance: 105.3
click at [217, 168] on div at bounding box center [295, 219] width 157 height 349
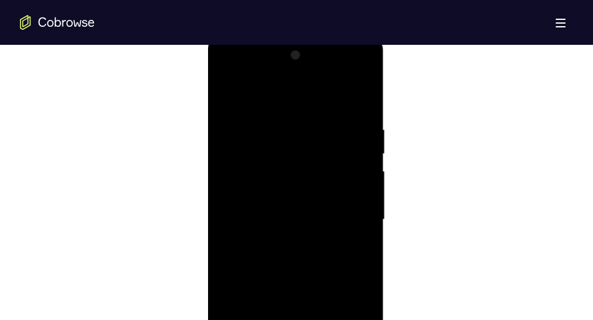
drag, startPoint x: 316, startPoint y: 174, endPoint x: 188, endPoint y: 190, distance: 129.3
click at [207, 190] on html "Online web based iOS Simulators and Android Emulators. Run iPhone, iPad, Mobile…" at bounding box center [296, 223] width 178 height 374
drag, startPoint x: 290, startPoint y: 224, endPoint x: 298, endPoint y: 105, distance: 119.9
click at [298, 105] on div at bounding box center [295, 219] width 157 height 349
drag, startPoint x: 287, startPoint y: 234, endPoint x: 281, endPoint y: 104, distance: 129.7
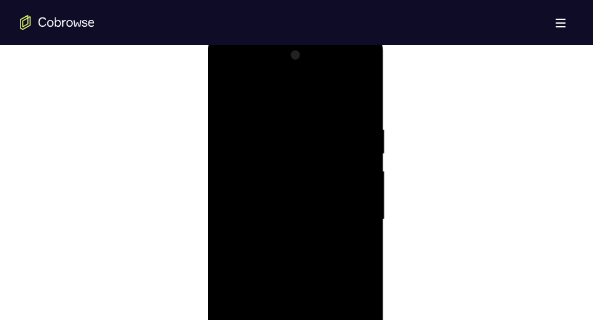
click at [281, 104] on div at bounding box center [295, 219] width 157 height 349
drag, startPoint x: 287, startPoint y: 230, endPoint x: 286, endPoint y: 95, distance: 134.5
click at [286, 95] on div at bounding box center [295, 219] width 157 height 349
drag, startPoint x: 286, startPoint y: 228, endPoint x: 286, endPoint y: 140, distance: 87.8
click at [286, 140] on div at bounding box center [295, 219] width 157 height 349
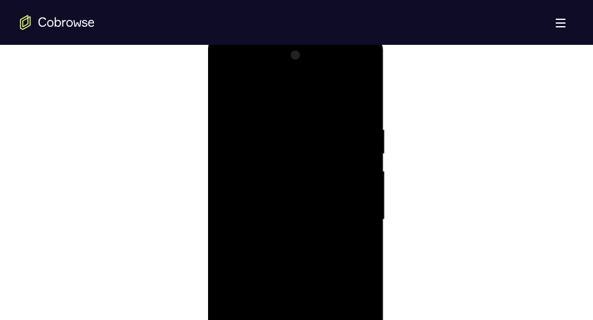
drag, startPoint x: 286, startPoint y: 140, endPoint x: 286, endPoint y: 209, distance: 68.5
click at [286, 209] on div at bounding box center [295, 219] width 157 height 349
drag, startPoint x: 286, startPoint y: 209, endPoint x: 301, endPoint y: 140, distance: 70.0
click at [301, 140] on div at bounding box center [295, 219] width 157 height 349
drag, startPoint x: 295, startPoint y: 195, endPoint x: 301, endPoint y: 57, distance: 138.4
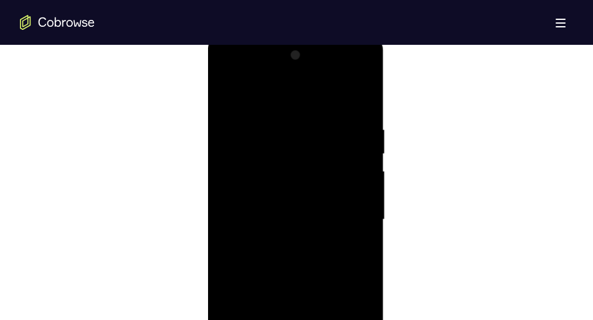
click at [301, 57] on div at bounding box center [295, 219] width 157 height 349
drag, startPoint x: 296, startPoint y: 190, endPoint x: 294, endPoint y: 60, distance: 129.6
click at [294, 60] on div at bounding box center [295, 219] width 157 height 349
drag, startPoint x: 297, startPoint y: 217, endPoint x: 296, endPoint y: 120, distance: 97.2
click at [296, 120] on div at bounding box center [295, 219] width 157 height 349
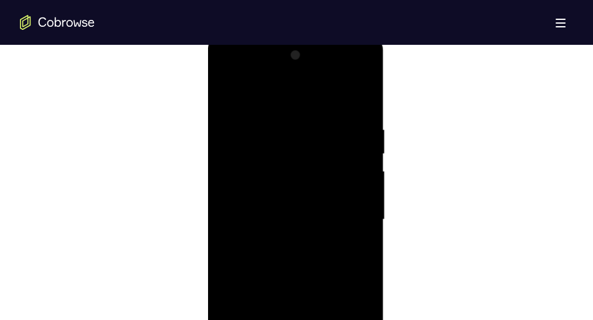
drag, startPoint x: 295, startPoint y: 223, endPoint x: 290, endPoint y: 103, distance: 119.7
click at [290, 103] on div at bounding box center [295, 219] width 157 height 349
drag, startPoint x: 291, startPoint y: 206, endPoint x: 293, endPoint y: 139, distance: 66.7
click at [293, 139] on div at bounding box center [295, 219] width 157 height 349
drag, startPoint x: 297, startPoint y: 208, endPoint x: 299, endPoint y: 120, distance: 88.5
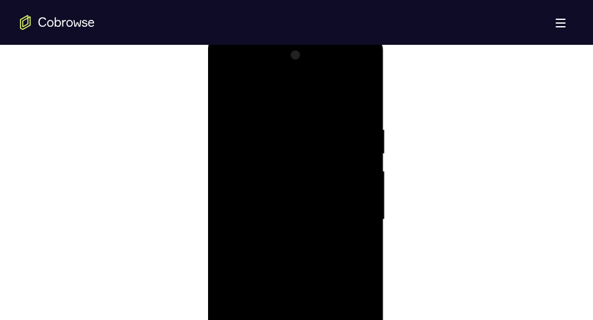
click at [299, 120] on div at bounding box center [295, 219] width 157 height 349
drag, startPoint x: 301, startPoint y: 247, endPoint x: 303, endPoint y: 79, distance: 167.6
click at [303, 79] on div at bounding box center [295, 219] width 157 height 349
click at [282, 149] on div at bounding box center [295, 219] width 157 height 349
drag, startPoint x: 305, startPoint y: 232, endPoint x: 308, endPoint y: 45, distance: 187.5
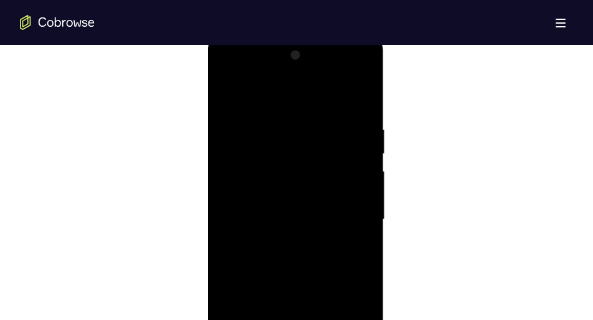
click at [308, 45] on div at bounding box center [295, 219] width 157 height 349
drag, startPoint x: 309, startPoint y: 215, endPoint x: 307, endPoint y: 87, distance: 128.3
click at [307, 87] on div at bounding box center [295, 219] width 157 height 349
drag, startPoint x: 301, startPoint y: 220, endPoint x: 301, endPoint y: 92, distance: 128.3
click at [301, 92] on div at bounding box center [295, 219] width 157 height 349
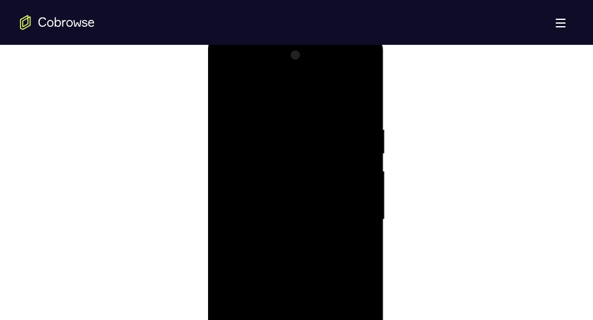
drag, startPoint x: 300, startPoint y: 228, endPoint x: 295, endPoint y: 75, distance: 152.7
click at [295, 75] on div at bounding box center [295, 219] width 157 height 349
drag, startPoint x: 296, startPoint y: 234, endPoint x: 302, endPoint y: 31, distance: 203.1
click at [302, 36] on html "Online web based iOS Simulators and Android Emulators. Run iPhone, iPad, Mobile…" at bounding box center [296, 223] width 178 height 374
drag, startPoint x: 303, startPoint y: 228, endPoint x: 306, endPoint y: 31, distance: 196.8
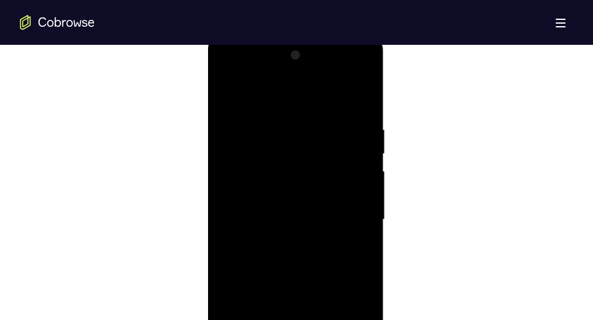
click at [306, 36] on html "Online web based iOS Simulators and Android Emulators. Run iPhone, iPad, Mobile…" at bounding box center [296, 223] width 178 height 374
drag, startPoint x: 309, startPoint y: 220, endPoint x: 298, endPoint y: 34, distance: 186.6
click at [298, 36] on html "Online web based iOS Simulators and Android Emulators. Run iPhone, iPad, Mobile…" at bounding box center [296, 223] width 178 height 374
click at [224, 76] on div at bounding box center [295, 204] width 157 height 349
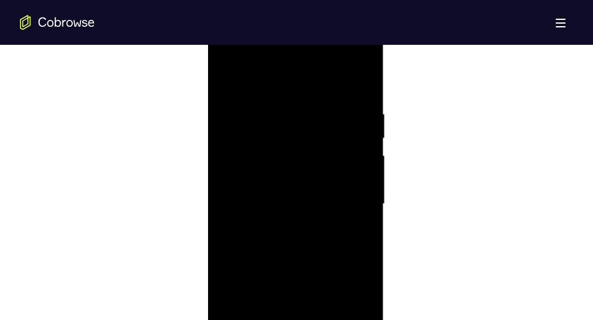
drag, startPoint x: 288, startPoint y: 230, endPoint x: 287, endPoint y: 115, distance: 115.8
click at [287, 115] on div at bounding box center [295, 204] width 157 height 349
drag, startPoint x: 295, startPoint y: 249, endPoint x: 307, endPoint y: 123, distance: 126.4
click at [307, 123] on div at bounding box center [295, 204] width 157 height 349
drag, startPoint x: 295, startPoint y: 235, endPoint x: 296, endPoint y: 181, distance: 54.2
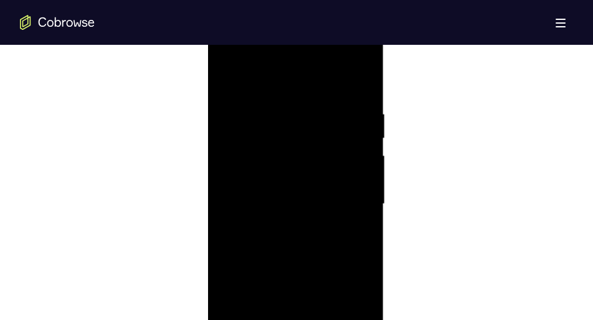
click at [296, 181] on div at bounding box center [295, 204] width 157 height 349
drag, startPoint x: 298, startPoint y: 214, endPoint x: 302, endPoint y: 89, distance: 124.6
click at [302, 89] on div at bounding box center [295, 204] width 157 height 349
drag, startPoint x: 295, startPoint y: 232, endPoint x: 298, endPoint y: 166, distance: 66.7
click at [298, 166] on div at bounding box center [295, 204] width 157 height 349
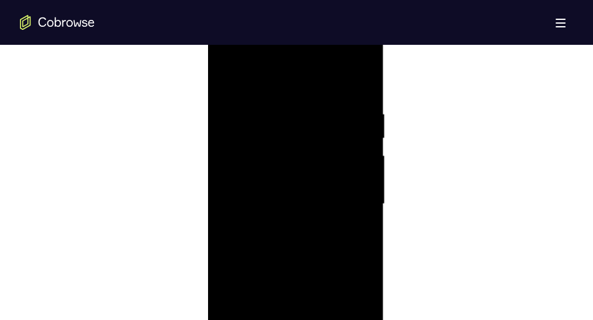
drag, startPoint x: 296, startPoint y: 237, endPoint x: 306, endPoint y: 116, distance: 120.6
click at [306, 116] on div at bounding box center [295, 204] width 157 height 349
drag, startPoint x: 305, startPoint y: 253, endPoint x: 308, endPoint y: 121, distance: 132.1
click at [308, 121] on div at bounding box center [295, 204] width 157 height 349
drag, startPoint x: 303, startPoint y: 242, endPoint x: 294, endPoint y: 70, distance: 171.5
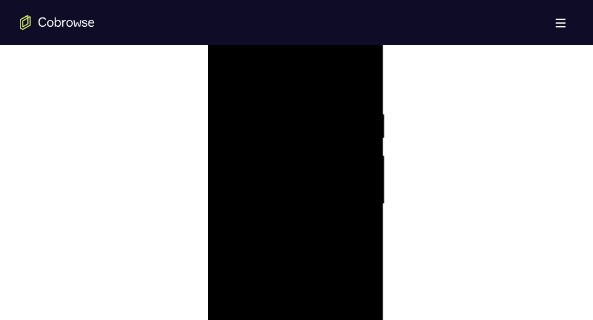
click at [294, 70] on div at bounding box center [295, 204] width 157 height 349
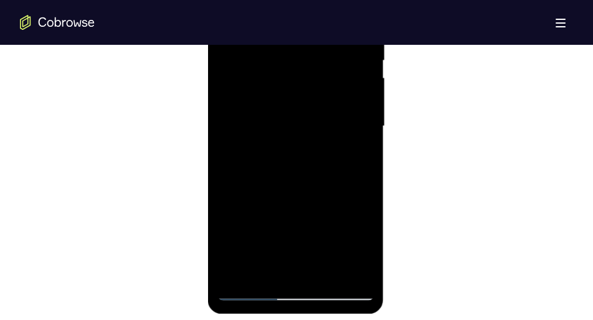
scroll to position [764, 0]
drag, startPoint x: 298, startPoint y: 124, endPoint x: 303, endPoint y: 81, distance: 43.3
click at [303, 81] on div at bounding box center [295, 125] width 157 height 349
drag, startPoint x: 300, startPoint y: 201, endPoint x: 298, endPoint y: 140, distance: 61.1
click at [298, 140] on div at bounding box center [295, 125] width 157 height 349
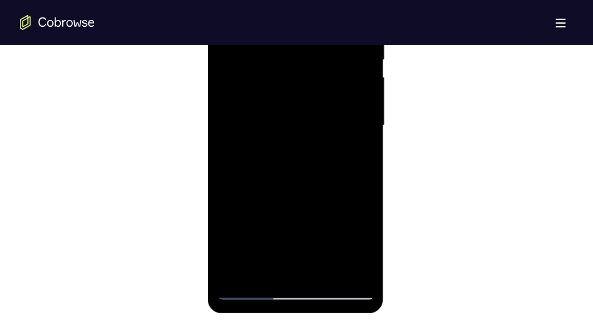
drag, startPoint x: 293, startPoint y: 245, endPoint x: 291, endPoint y: 117, distance: 128.3
click at [291, 117] on div at bounding box center [295, 125] width 157 height 349
drag, startPoint x: 288, startPoint y: 220, endPoint x: 288, endPoint y: 109, distance: 110.9
click at [288, 109] on div at bounding box center [295, 125] width 157 height 349
drag, startPoint x: 283, startPoint y: 208, endPoint x: 287, endPoint y: 100, distance: 108.4
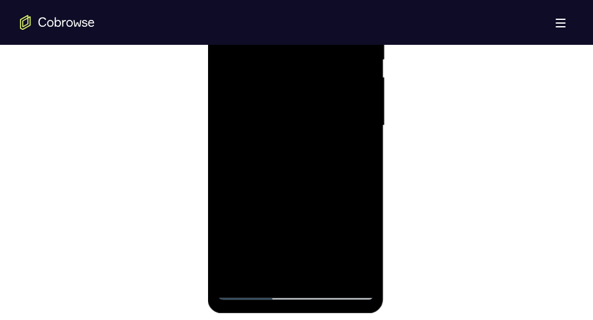
click at [287, 100] on div at bounding box center [295, 125] width 157 height 349
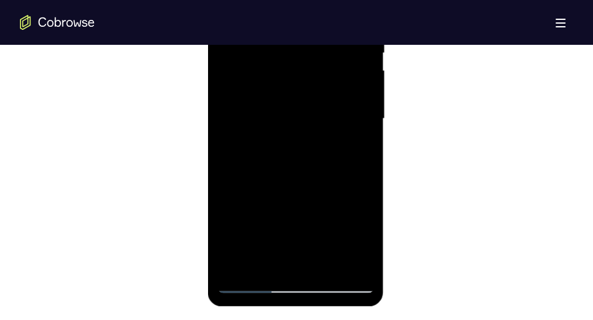
scroll to position [770, 0]
drag, startPoint x: 286, startPoint y: 224, endPoint x: 289, endPoint y: 90, distance: 133.3
click at [289, 90] on div at bounding box center [295, 119] width 157 height 349
drag, startPoint x: 288, startPoint y: 222, endPoint x: 288, endPoint y: 93, distance: 128.9
click at [288, 93] on div at bounding box center [295, 119] width 157 height 349
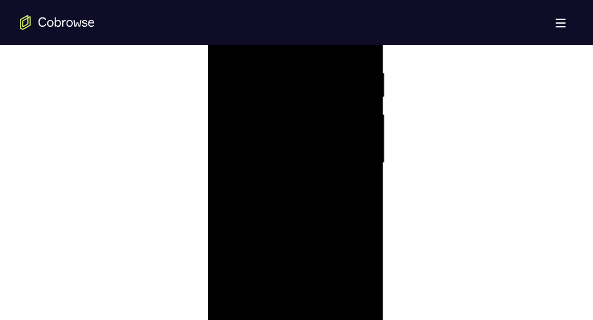
scroll to position [720, 0]
drag, startPoint x: 291, startPoint y: 210, endPoint x: 291, endPoint y: 65, distance: 145.1
click at [291, 65] on div at bounding box center [295, 169] width 157 height 349
drag, startPoint x: 299, startPoint y: 187, endPoint x: 297, endPoint y: 57, distance: 130.8
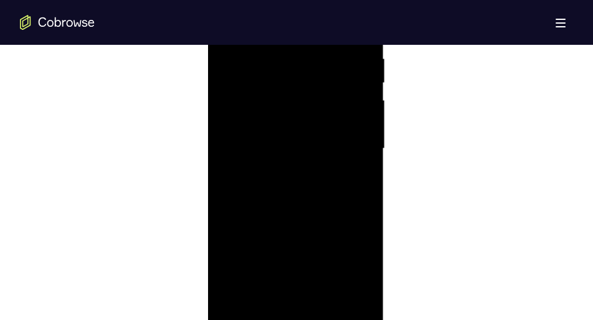
click at [297, 57] on div at bounding box center [295, 148] width 157 height 349
drag, startPoint x: 297, startPoint y: 204, endPoint x: 295, endPoint y: 108, distance: 95.9
click at [295, 108] on div at bounding box center [295, 148] width 157 height 349
drag, startPoint x: 296, startPoint y: 234, endPoint x: 298, endPoint y: 90, distance: 143.3
click at [298, 90] on div at bounding box center [295, 148] width 157 height 349
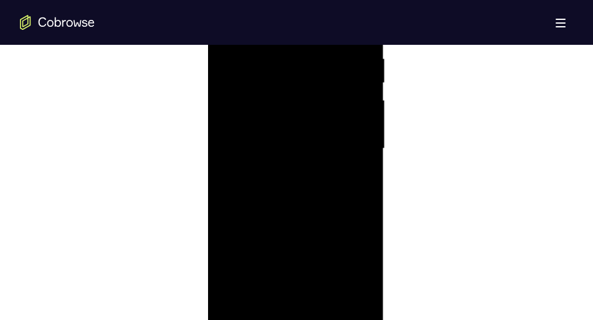
drag, startPoint x: 298, startPoint y: 213, endPoint x: 298, endPoint y: 77, distance: 136.4
click at [298, 77] on div at bounding box center [295, 148] width 157 height 349
drag, startPoint x: 299, startPoint y: 202, endPoint x: 310, endPoint y: 77, distance: 125.6
click at [310, 77] on div at bounding box center [295, 148] width 157 height 349
drag, startPoint x: 308, startPoint y: 211, endPoint x: 311, endPoint y: 59, distance: 152.6
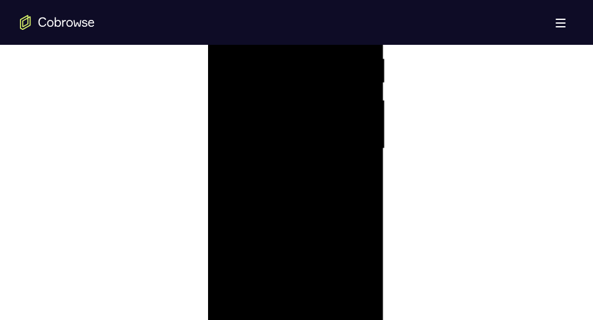
click at [311, 59] on div at bounding box center [295, 148] width 157 height 349
drag, startPoint x: 307, startPoint y: 203, endPoint x: 306, endPoint y: 241, distance: 38.0
click at [306, 241] on div at bounding box center [295, 148] width 157 height 349
click at [237, 121] on div at bounding box center [295, 148] width 157 height 349
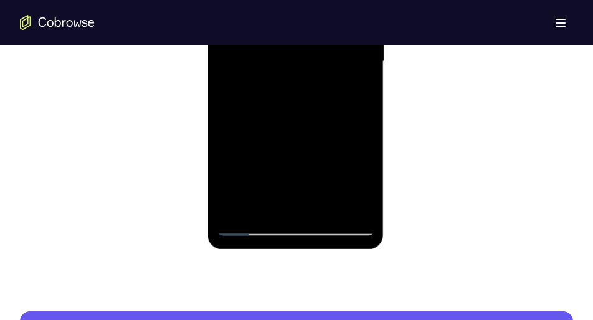
scroll to position [828, 0]
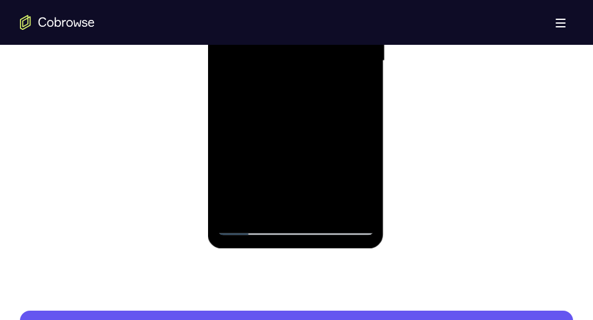
drag, startPoint x: 270, startPoint y: 164, endPoint x: 278, endPoint y: 69, distance: 95.6
click at [278, 69] on div at bounding box center [295, 61] width 157 height 349
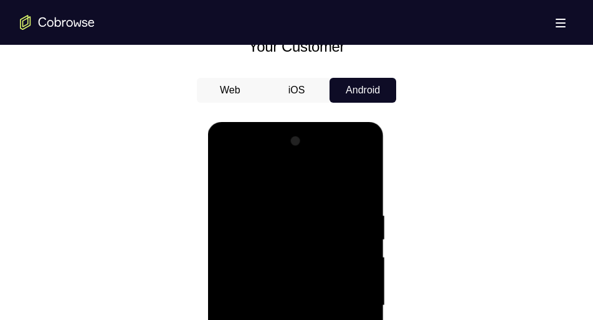
scroll to position [583, 0]
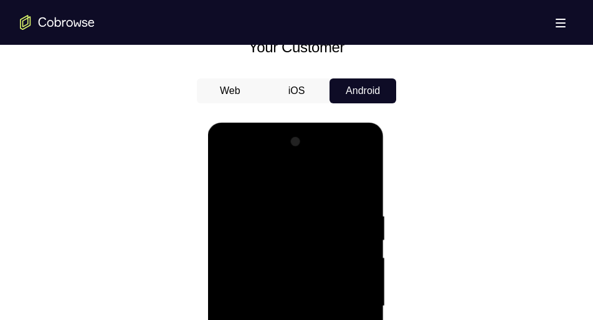
click at [227, 179] on div at bounding box center [295, 306] width 157 height 349
drag, startPoint x: 301, startPoint y: 237, endPoint x: 307, endPoint y: 128, distance: 108.5
click at [307, 128] on div at bounding box center [295, 308] width 176 height 371
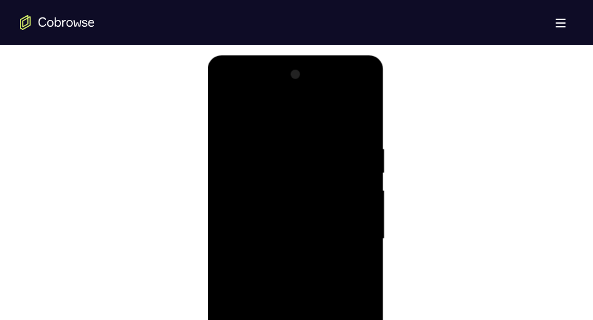
scroll to position [659, 0]
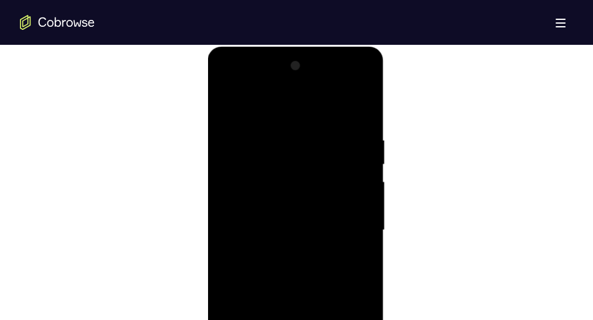
drag, startPoint x: 316, startPoint y: 164, endPoint x: 314, endPoint y: 131, distance: 32.4
click at [314, 131] on div at bounding box center [295, 230] width 157 height 349
drag, startPoint x: 310, startPoint y: 242, endPoint x: 310, endPoint y: 131, distance: 111.5
click at [310, 131] on div at bounding box center [295, 230] width 157 height 349
drag, startPoint x: 304, startPoint y: 234, endPoint x: 314, endPoint y: 158, distance: 76.0
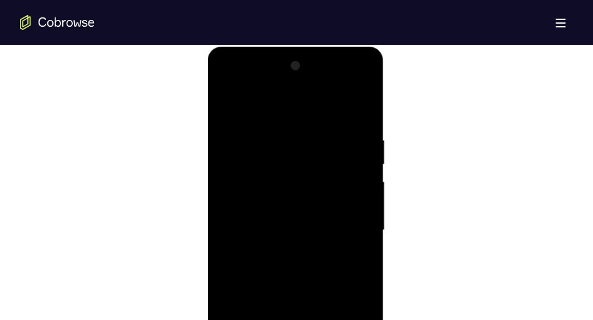
click at [314, 158] on div at bounding box center [295, 230] width 157 height 349
drag, startPoint x: 306, startPoint y: 229, endPoint x: 298, endPoint y: 96, distance: 132.9
click at [298, 96] on div at bounding box center [295, 230] width 157 height 349
drag, startPoint x: 295, startPoint y: 213, endPoint x: 296, endPoint y: 124, distance: 89.1
click at [296, 124] on div at bounding box center [295, 230] width 157 height 349
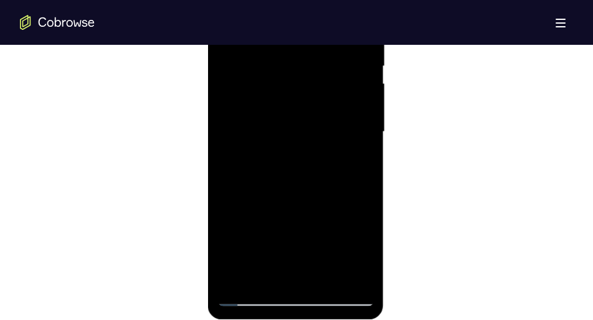
scroll to position [759, 0]
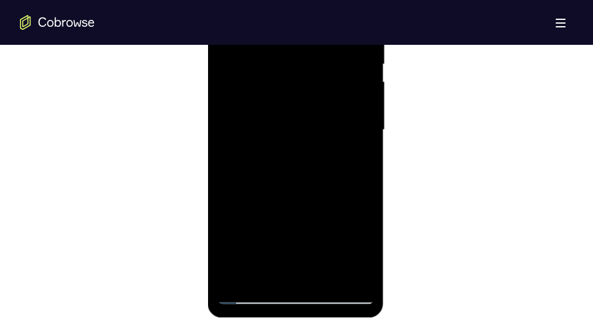
drag, startPoint x: 294, startPoint y: 204, endPoint x: 294, endPoint y: 161, distance: 43.6
click at [294, 161] on div at bounding box center [295, 130] width 157 height 349
click at [288, 172] on div at bounding box center [295, 130] width 157 height 349
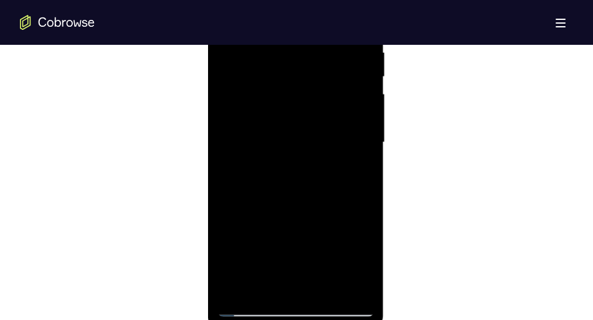
scroll to position [746, 0]
drag, startPoint x: 300, startPoint y: 228, endPoint x: 296, endPoint y: 94, distance: 134.0
click at [296, 94] on div at bounding box center [295, 143] width 157 height 349
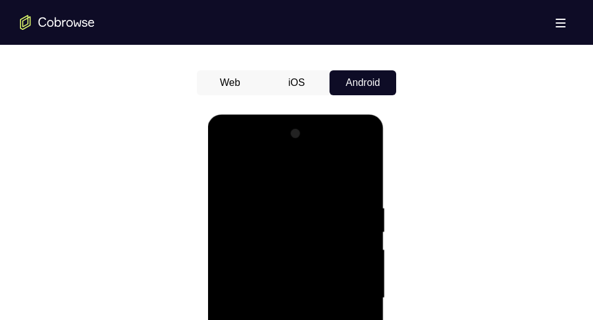
scroll to position [590, 0]
click at [229, 172] on div at bounding box center [295, 299] width 157 height 349
drag, startPoint x: 273, startPoint y: 235, endPoint x: 272, endPoint y: 93, distance: 142.6
click at [272, 115] on html "Online web based iOS Simulators and Android Emulators. Run iPhone, iPad, Mobile…" at bounding box center [296, 302] width 178 height 374
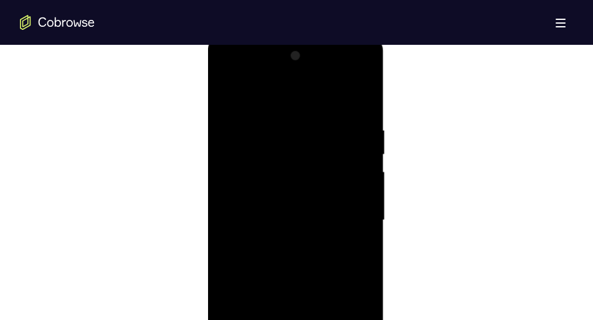
scroll to position [670, 0]
drag, startPoint x: 294, startPoint y: 144, endPoint x: 287, endPoint y: 102, distance: 42.3
click at [287, 102] on div at bounding box center [295, 219] width 157 height 349
drag, startPoint x: 288, startPoint y: 217, endPoint x: 288, endPoint y: 101, distance: 116.5
click at [288, 101] on div at bounding box center [295, 219] width 157 height 349
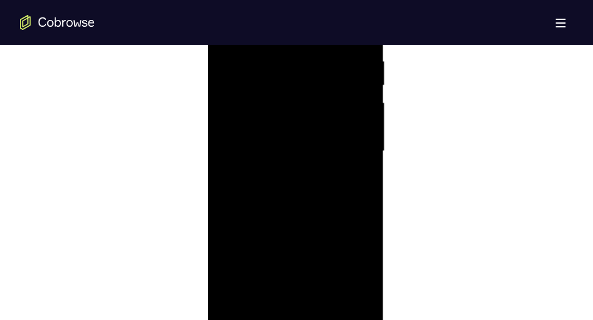
scroll to position [739, 0]
drag, startPoint x: 292, startPoint y: 154, endPoint x: 294, endPoint y: 55, distance: 99.7
click at [294, 55] on div at bounding box center [295, 150] width 157 height 349
drag, startPoint x: 296, startPoint y: 244, endPoint x: 294, endPoint y: 147, distance: 96.6
click at [294, 147] on div at bounding box center [295, 150] width 157 height 349
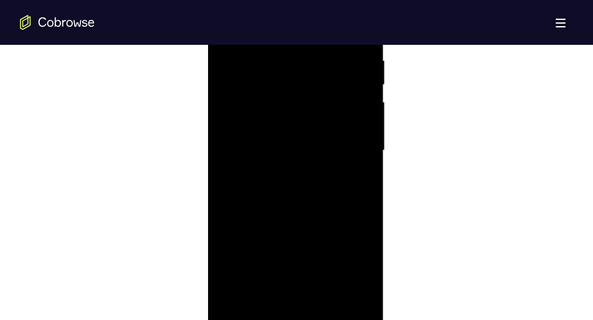
drag, startPoint x: 298, startPoint y: 197, endPoint x: 301, endPoint y: 42, distance: 155.7
click at [301, 42] on div at bounding box center [295, 150] width 157 height 349
drag, startPoint x: 293, startPoint y: 229, endPoint x: 295, endPoint y: 95, distance: 133.9
click at [295, 95] on div at bounding box center [295, 150] width 157 height 349
drag, startPoint x: 280, startPoint y: 242, endPoint x: 280, endPoint y: 128, distance: 113.4
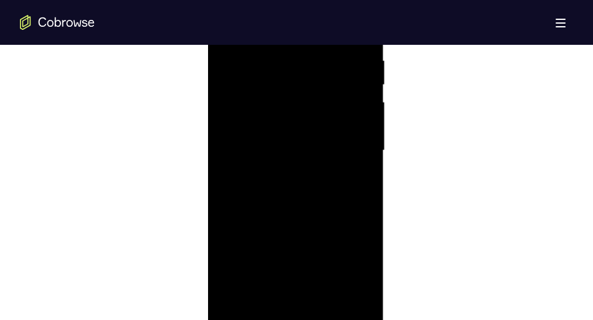
click at [280, 128] on div at bounding box center [295, 150] width 157 height 349
drag, startPoint x: 282, startPoint y: 208, endPoint x: 283, endPoint y: 86, distance: 122.1
click at [283, 86] on div at bounding box center [295, 150] width 157 height 349
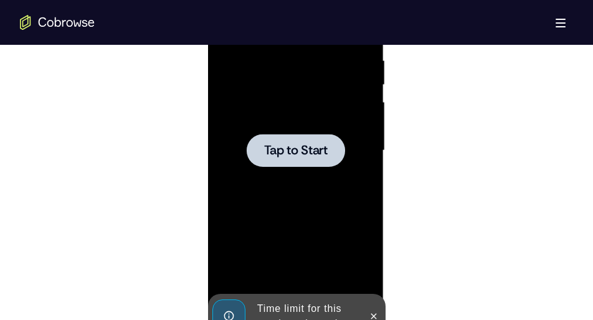
drag, startPoint x: 291, startPoint y: 215, endPoint x: 293, endPoint y: 163, distance: 52.4
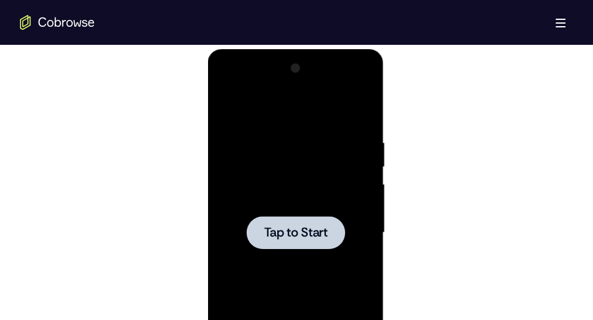
scroll to position [670, 0]
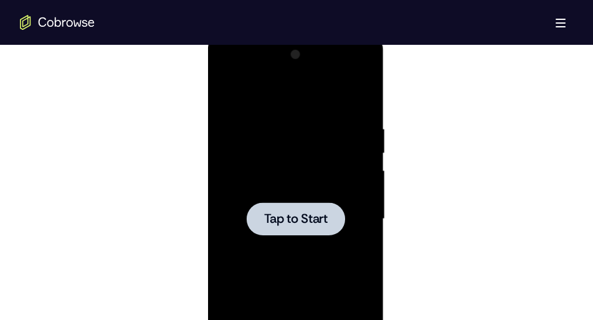
click at [265, 200] on div at bounding box center [295, 219] width 157 height 349
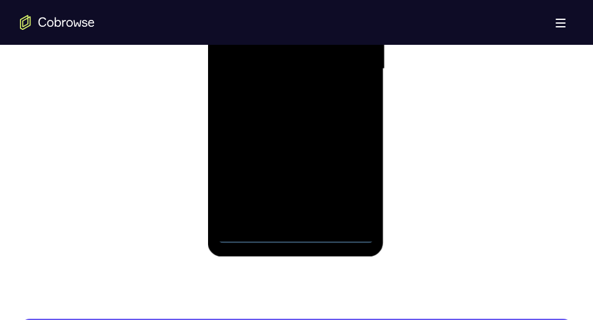
scroll to position [821, 0]
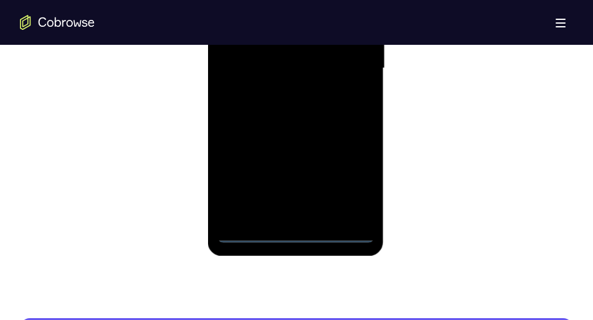
click at [295, 231] on div at bounding box center [295, 68] width 157 height 349
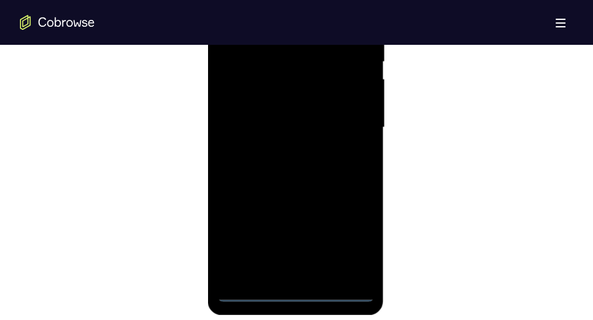
scroll to position [752, 0]
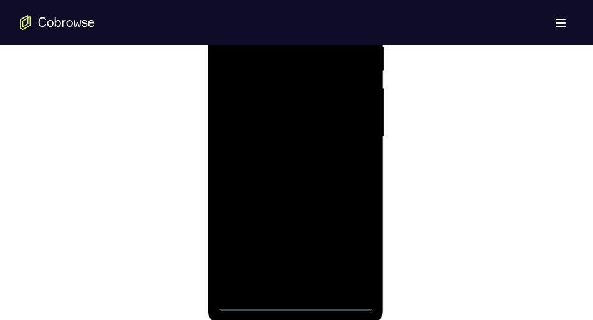
click at [342, 239] on div at bounding box center [295, 137] width 157 height 349
click at [226, 59] on div at bounding box center [295, 202] width 157 height 349
click at [344, 197] on div at bounding box center [295, 202] width 157 height 349
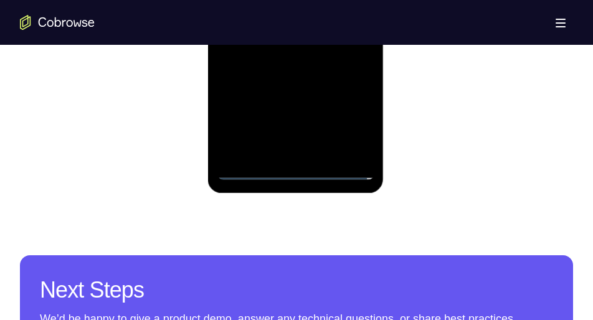
scroll to position [886, 0]
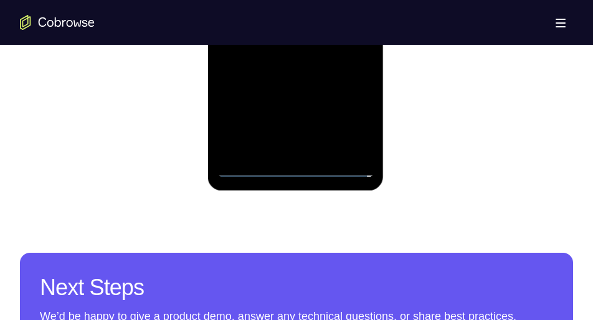
click at [283, 151] on div at bounding box center [295, 3] width 157 height 349
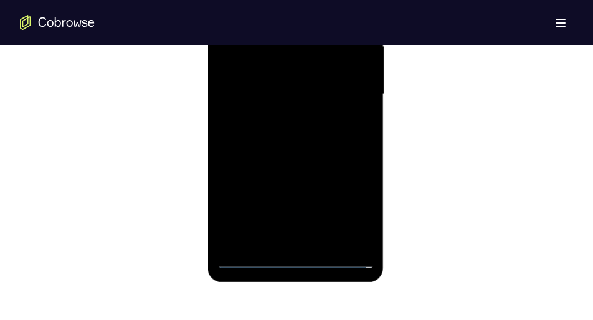
scroll to position [795, 0]
click at [261, 77] on div at bounding box center [295, 94] width 157 height 349
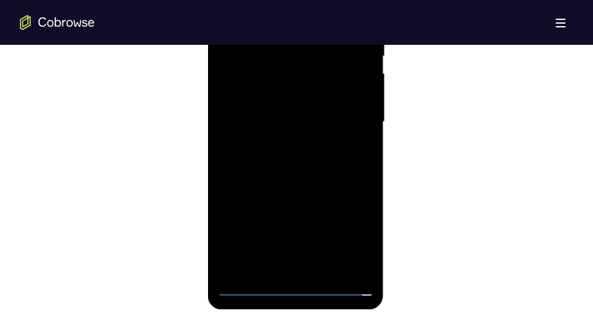
scroll to position [764, 0]
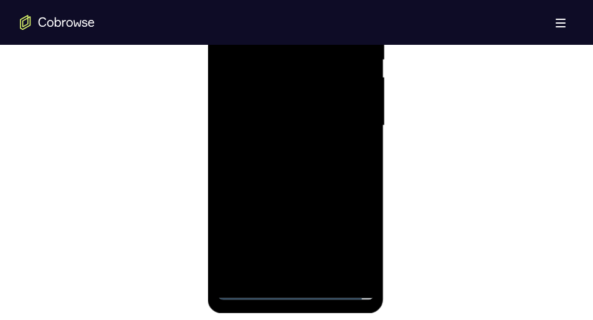
click at [263, 101] on div at bounding box center [295, 125] width 157 height 349
click at [266, 123] on div at bounding box center [295, 125] width 157 height 349
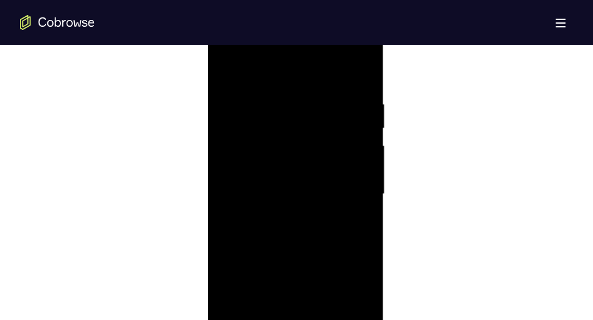
scroll to position [693, 0]
click at [353, 74] on div at bounding box center [295, 196] width 157 height 349
click at [362, 89] on div at bounding box center [295, 196] width 157 height 349
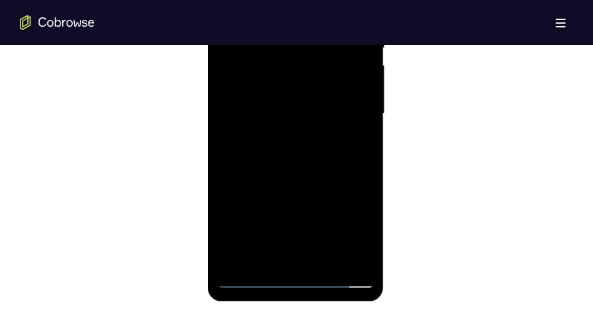
click at [325, 260] on div at bounding box center [295, 114] width 157 height 349
click at [298, 160] on div at bounding box center [295, 114] width 157 height 349
click at [348, 136] on div at bounding box center [295, 114] width 157 height 349
click at [315, 98] on div at bounding box center [295, 114] width 157 height 349
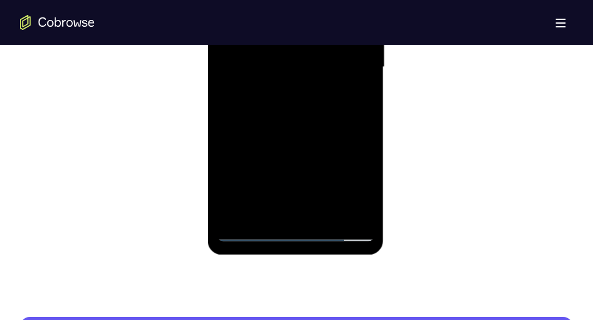
click at [280, 201] on div at bounding box center [295, 67] width 157 height 349
click at [357, 100] on div at bounding box center [295, 67] width 157 height 349
click at [361, 189] on div at bounding box center [295, 67] width 157 height 349
click at [362, 189] on div at bounding box center [295, 67] width 157 height 349
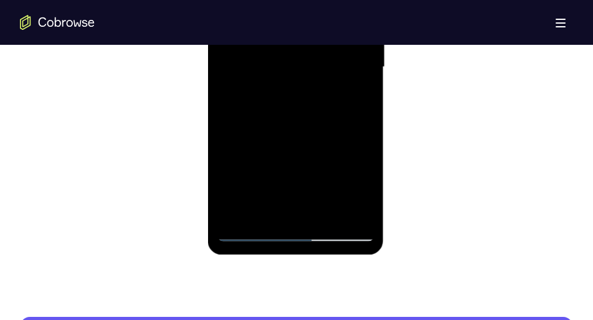
click at [353, 98] on div at bounding box center [295, 67] width 157 height 349
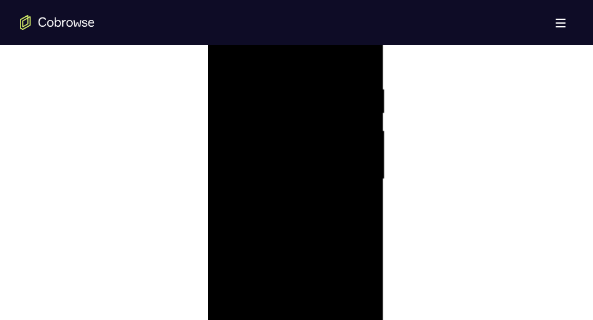
scroll to position [694, 0]
click at [230, 70] on div at bounding box center [295, 195] width 157 height 349
click at [229, 66] on div at bounding box center [295, 195] width 157 height 349
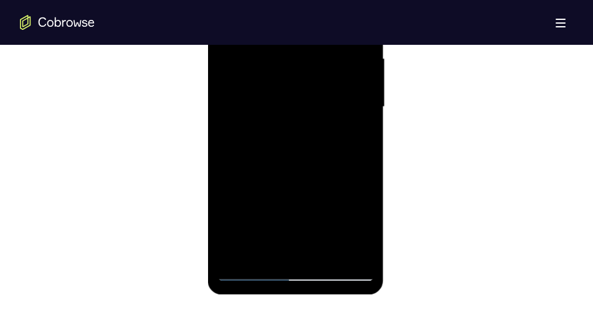
scroll to position [794, 0]
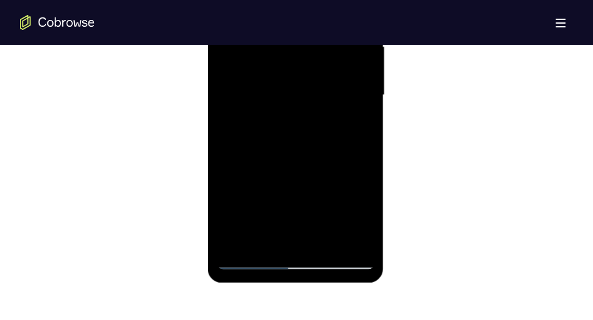
drag, startPoint x: 273, startPoint y: 200, endPoint x: 276, endPoint y: 73, distance: 127.1
click at [276, 73] on div at bounding box center [295, 95] width 157 height 349
drag, startPoint x: 277, startPoint y: 183, endPoint x: 280, endPoint y: 85, distance: 98.4
click at [280, 85] on div at bounding box center [295, 95] width 157 height 349
drag, startPoint x: 278, startPoint y: 180, endPoint x: 280, endPoint y: 88, distance: 91.6
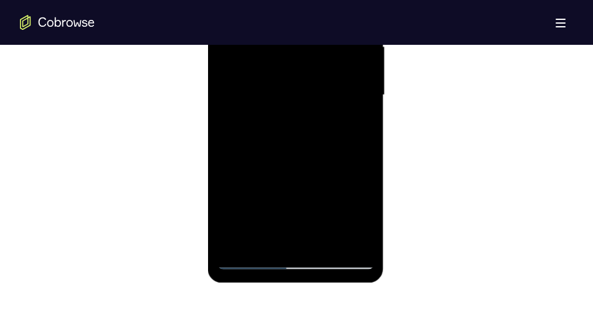
click at [280, 88] on div at bounding box center [295, 95] width 157 height 349
drag, startPoint x: 277, startPoint y: 166, endPoint x: 281, endPoint y: 22, distance: 143.9
click at [281, 22] on div at bounding box center [295, 95] width 157 height 349
drag, startPoint x: 290, startPoint y: 170, endPoint x: 291, endPoint y: 62, distance: 107.7
click at [291, 62] on div at bounding box center [295, 95] width 157 height 349
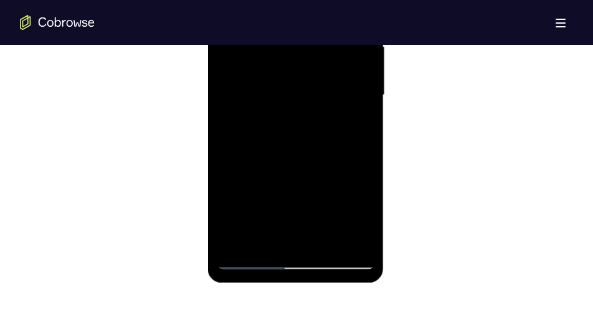
drag, startPoint x: 290, startPoint y: 153, endPoint x: 295, endPoint y: 17, distance: 135.9
click at [295, 17] on div at bounding box center [295, 95] width 157 height 349
drag, startPoint x: 294, startPoint y: 173, endPoint x: 298, endPoint y: 24, distance: 149.5
click at [298, 24] on div at bounding box center [295, 95] width 157 height 349
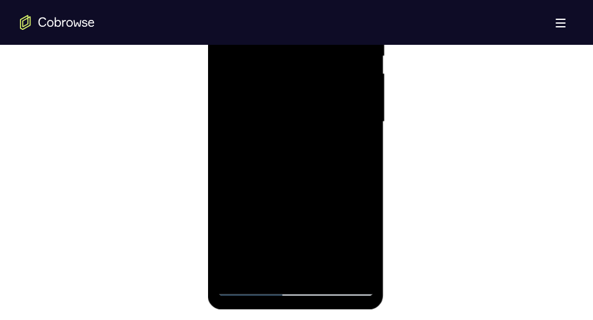
scroll to position [764, 0]
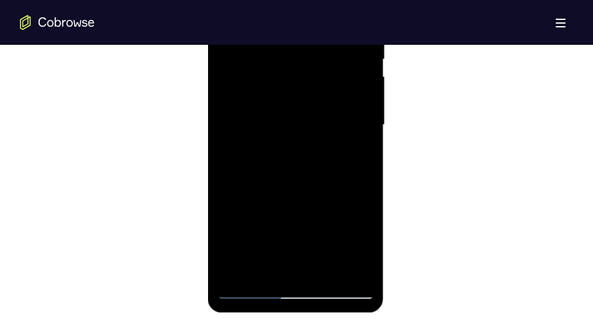
click at [365, 101] on div at bounding box center [295, 125] width 157 height 349
drag, startPoint x: 320, startPoint y: 194, endPoint x: 306, endPoint y: 28, distance: 166.9
click at [306, 28] on div at bounding box center [295, 125] width 157 height 349
drag, startPoint x: 321, startPoint y: 199, endPoint x: 328, endPoint y: 65, distance: 134.1
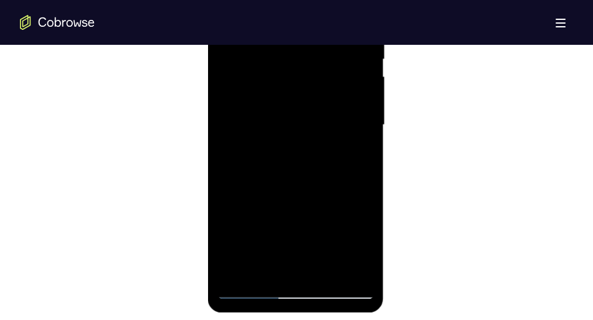
click at [328, 65] on div at bounding box center [295, 125] width 157 height 349
drag, startPoint x: 314, startPoint y: 206, endPoint x: 312, endPoint y: 97, distance: 109.0
click at [312, 97] on div at bounding box center [295, 125] width 157 height 349
drag, startPoint x: 311, startPoint y: 189, endPoint x: 321, endPoint y: 55, distance: 134.3
click at [321, 55] on div at bounding box center [295, 125] width 157 height 349
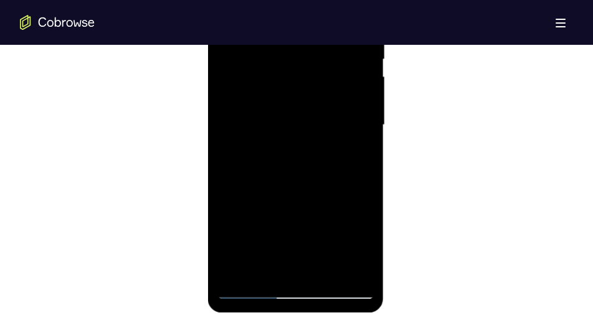
drag, startPoint x: 310, startPoint y: 186, endPoint x: 310, endPoint y: 62, distance: 123.9
click at [310, 62] on div at bounding box center [295, 125] width 157 height 349
drag, startPoint x: 301, startPoint y: 219, endPoint x: 306, endPoint y: 111, distance: 107.9
click at [306, 111] on div at bounding box center [295, 125] width 157 height 349
drag, startPoint x: 295, startPoint y: 201, endPoint x: 298, endPoint y: 54, distance: 147.0
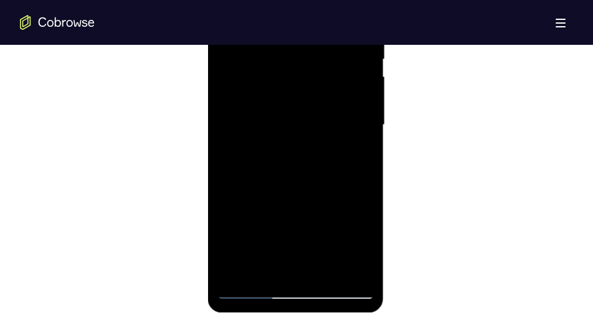
click at [298, 54] on div at bounding box center [295, 125] width 157 height 349
drag, startPoint x: 290, startPoint y: 168, endPoint x: 292, endPoint y: 51, distance: 116.5
click at [292, 51] on div at bounding box center [295, 125] width 157 height 349
drag, startPoint x: 276, startPoint y: 171, endPoint x: 274, endPoint y: 20, distance: 151.4
click at [274, 20] on div at bounding box center [295, 125] width 157 height 349
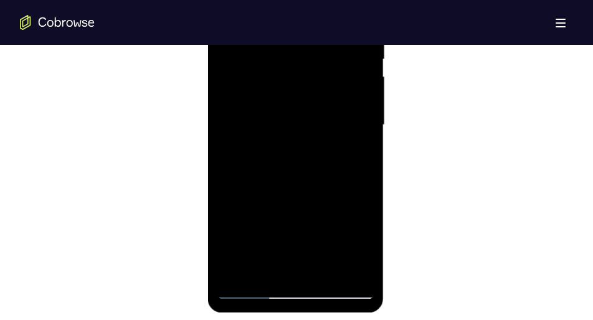
drag, startPoint x: 279, startPoint y: 211, endPoint x: 278, endPoint y: 92, distance: 119.0
click at [278, 92] on div at bounding box center [295, 125] width 157 height 349
drag, startPoint x: 286, startPoint y: 209, endPoint x: 290, endPoint y: 102, distance: 107.8
click at [290, 102] on div at bounding box center [295, 125] width 157 height 349
drag, startPoint x: 281, startPoint y: 214, endPoint x: 280, endPoint y: 85, distance: 128.3
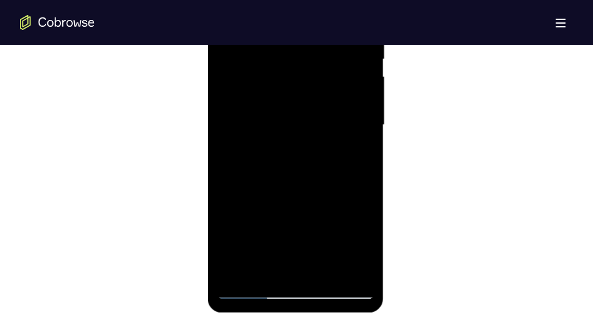
click at [280, 85] on div at bounding box center [295, 125] width 157 height 349
drag, startPoint x: 277, startPoint y: 194, endPoint x: 280, endPoint y: 87, distance: 107.8
click at [280, 87] on div at bounding box center [295, 125] width 157 height 349
drag, startPoint x: 286, startPoint y: 207, endPoint x: 284, endPoint y: 93, distance: 113.4
click at [284, 93] on div at bounding box center [295, 125] width 157 height 349
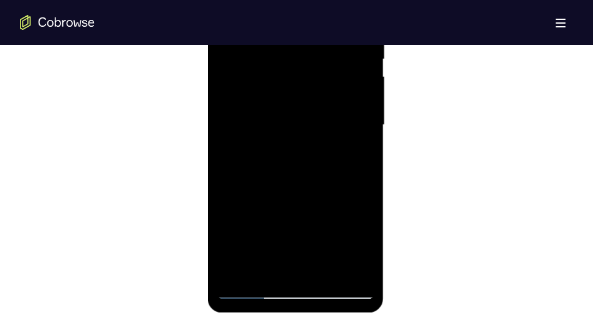
drag, startPoint x: 284, startPoint y: 187, endPoint x: 278, endPoint y: 73, distance: 114.1
click at [278, 73] on div at bounding box center [295, 125] width 157 height 349
click at [367, 192] on div at bounding box center [295, 125] width 157 height 349
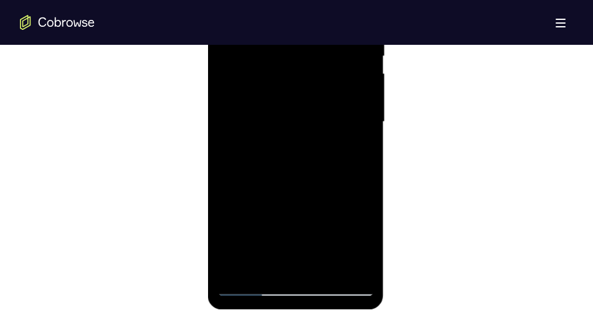
scroll to position [767, 0]
drag, startPoint x: 318, startPoint y: 192, endPoint x: 313, endPoint y: 136, distance: 56.2
click at [313, 136] on div at bounding box center [295, 122] width 157 height 349
click at [364, 135] on div at bounding box center [295, 122] width 157 height 349
drag, startPoint x: 328, startPoint y: 191, endPoint x: 319, endPoint y: 57, distance: 134.8
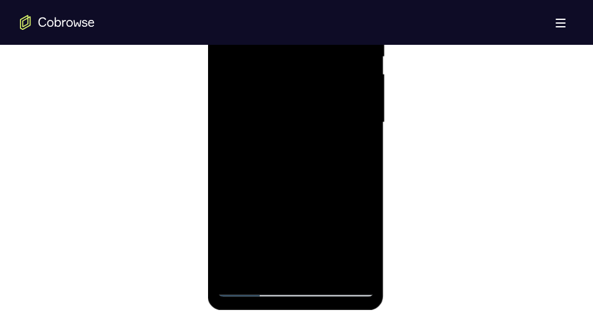
click at [319, 57] on div at bounding box center [295, 122] width 157 height 349
drag, startPoint x: 302, startPoint y: 217, endPoint x: 299, endPoint y: 84, distance: 133.3
click at [299, 84] on div at bounding box center [295, 122] width 157 height 349
drag, startPoint x: 300, startPoint y: 189, endPoint x: 311, endPoint y: 225, distance: 37.2
click at [311, 225] on div at bounding box center [295, 122] width 157 height 349
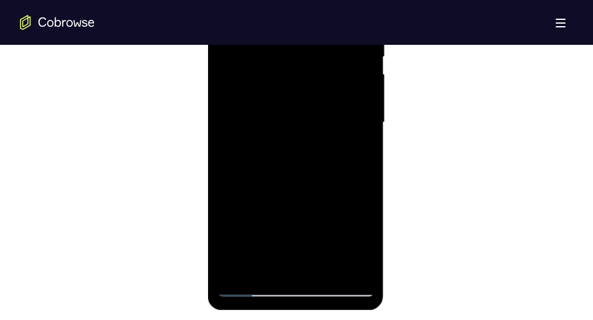
drag, startPoint x: 311, startPoint y: 225, endPoint x: 321, endPoint y: 84, distance: 141.1
click at [321, 84] on div at bounding box center [295, 122] width 157 height 349
click at [329, 267] on div at bounding box center [295, 122] width 157 height 349
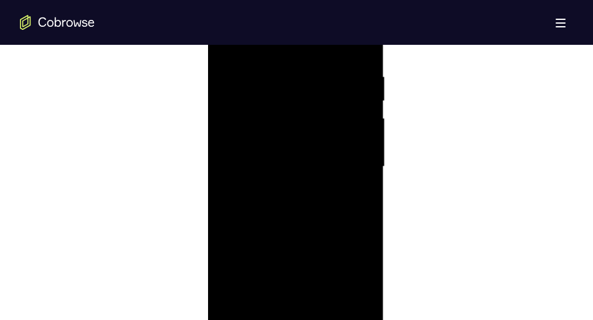
scroll to position [721, 0]
click at [302, 157] on div at bounding box center [295, 168] width 157 height 349
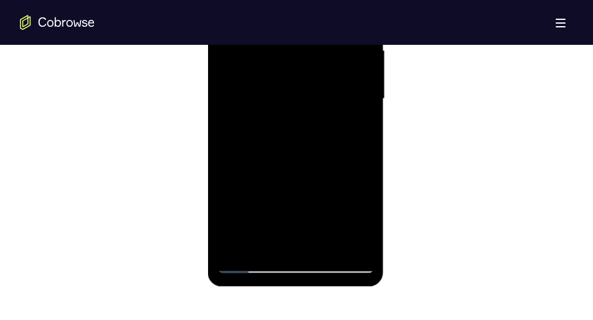
scroll to position [795, 0]
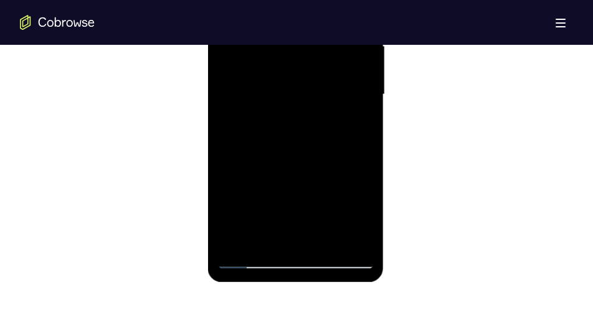
click at [341, 235] on div at bounding box center [295, 94] width 157 height 349
click at [359, 214] on div at bounding box center [295, 94] width 157 height 349
click at [296, 231] on div at bounding box center [295, 94] width 157 height 349
click at [267, 126] on div at bounding box center [295, 94] width 157 height 349
click at [356, 126] on div at bounding box center [295, 94] width 157 height 349
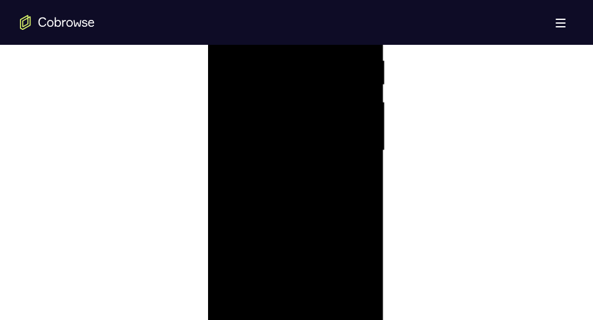
scroll to position [736, 0]
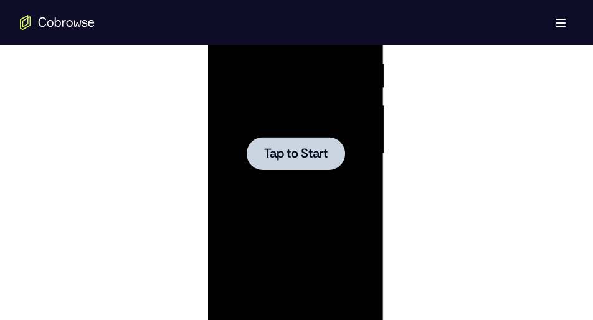
click at [293, 172] on div at bounding box center [295, 153] width 157 height 349
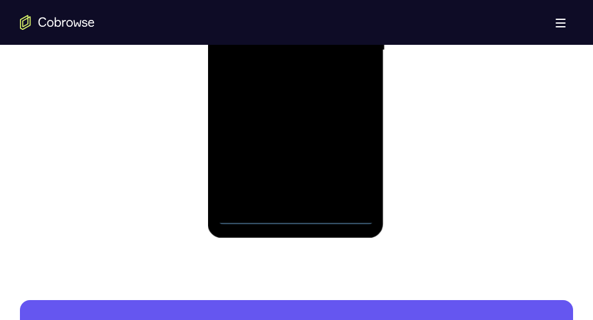
scroll to position [843, 0]
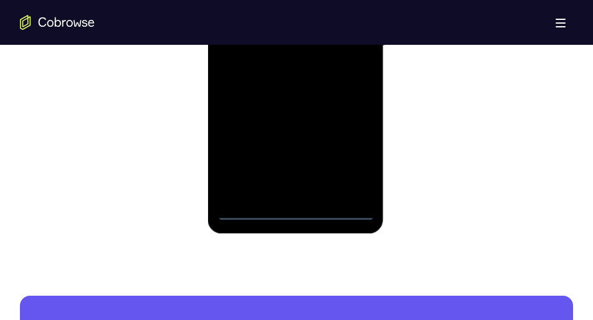
click at [295, 210] on div at bounding box center [295, 46] width 157 height 349
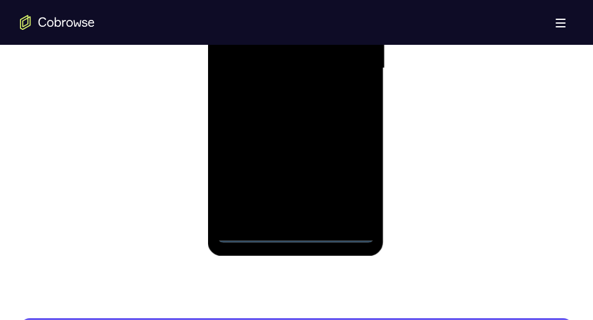
scroll to position [818, 0]
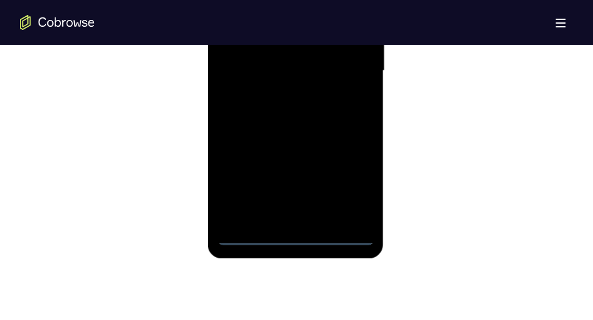
click at [340, 187] on div at bounding box center [295, 71] width 157 height 349
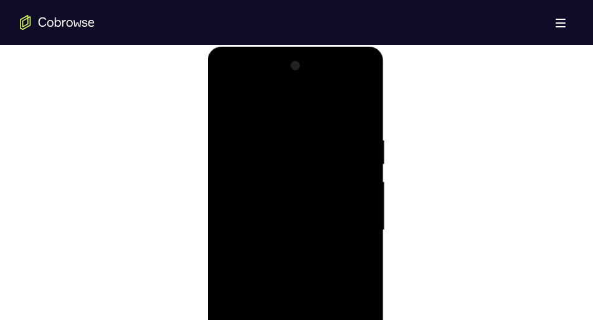
scroll to position [655, 0]
click at [227, 86] on div at bounding box center [295, 234] width 157 height 349
click at [339, 231] on div at bounding box center [295, 234] width 157 height 349
click at [285, 230] on div at bounding box center [295, 208] width 157 height 349
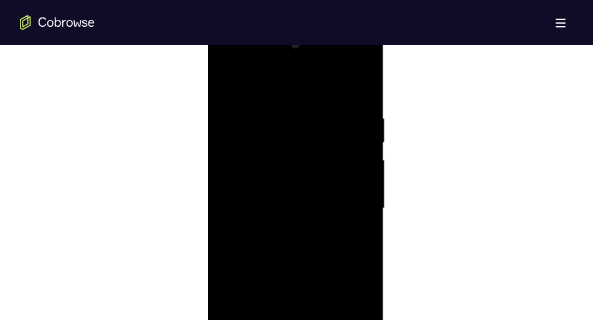
click at [280, 201] on div at bounding box center [295, 208] width 157 height 349
click at [273, 181] on div at bounding box center [295, 208] width 157 height 349
click at [275, 204] on div at bounding box center [295, 208] width 157 height 349
click at [288, 254] on div at bounding box center [295, 208] width 157 height 349
click at [291, 244] on div at bounding box center [295, 208] width 157 height 349
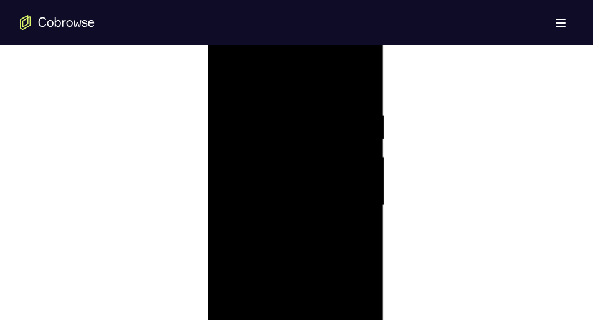
scroll to position [688, 0]
click at [300, 240] on div at bounding box center [295, 201] width 157 height 349
click at [294, 210] on div at bounding box center [295, 152] width 157 height 349
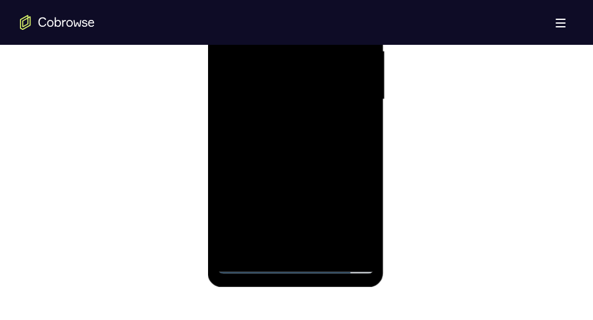
scroll to position [790, 0]
click at [328, 249] on div at bounding box center [295, 99] width 157 height 349
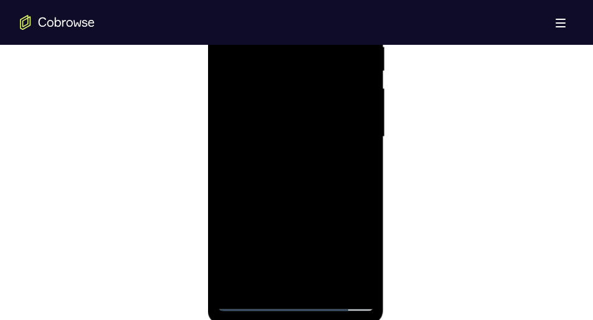
click at [288, 179] on div at bounding box center [295, 137] width 157 height 349
click at [352, 154] on div at bounding box center [295, 137] width 157 height 349
click at [301, 116] on div at bounding box center [295, 137] width 157 height 349
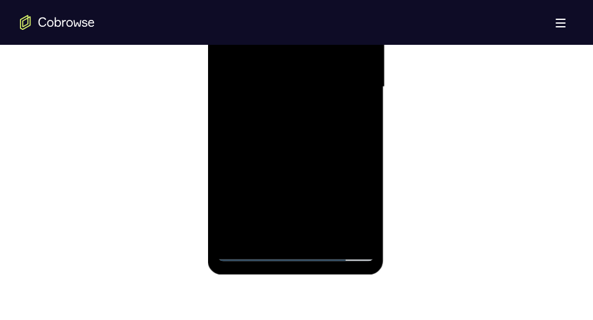
scroll to position [803, 0]
click at [288, 225] on div at bounding box center [295, 86] width 157 height 349
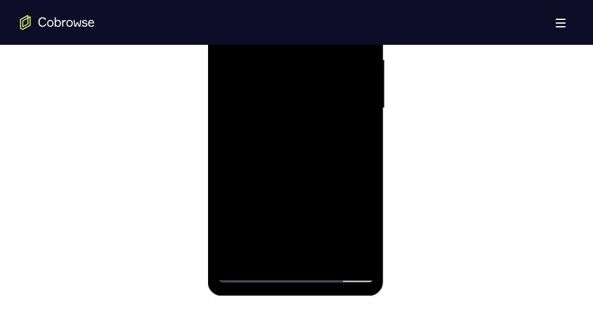
scroll to position [780, 0]
click at [364, 223] on div at bounding box center [295, 109] width 157 height 349
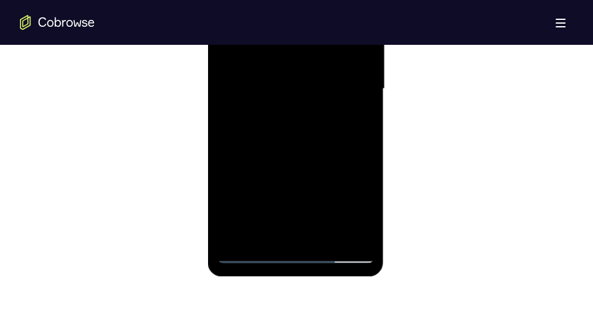
scroll to position [801, 0]
click at [257, 95] on div at bounding box center [295, 88] width 157 height 349
click at [275, 204] on div at bounding box center [295, 88] width 157 height 349
click at [357, 121] on div at bounding box center [295, 88] width 157 height 349
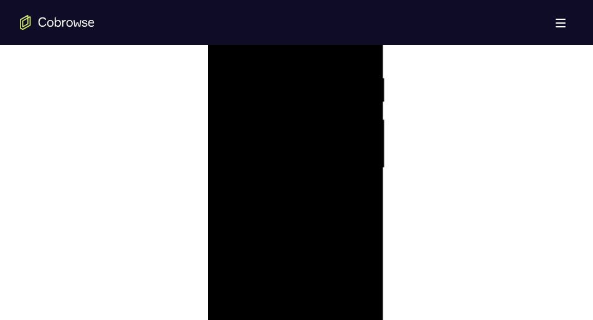
scroll to position [709, 0]
click at [317, 125] on div at bounding box center [295, 180] width 157 height 349
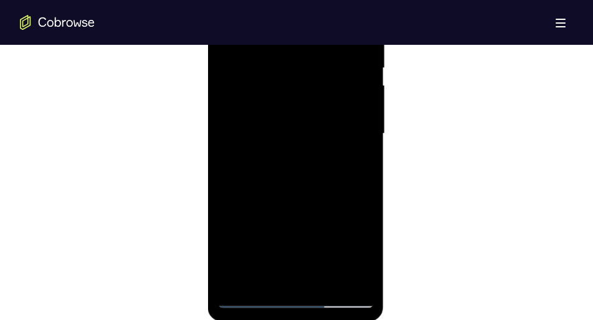
click at [341, 191] on div at bounding box center [295, 134] width 157 height 349
click at [268, 173] on div at bounding box center [295, 134] width 157 height 349
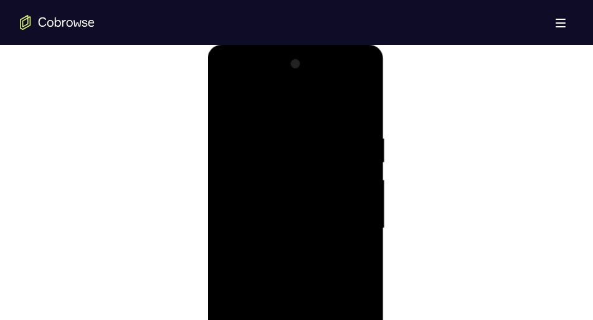
scroll to position [660, 0]
click at [225, 100] on div at bounding box center [295, 229] width 157 height 349
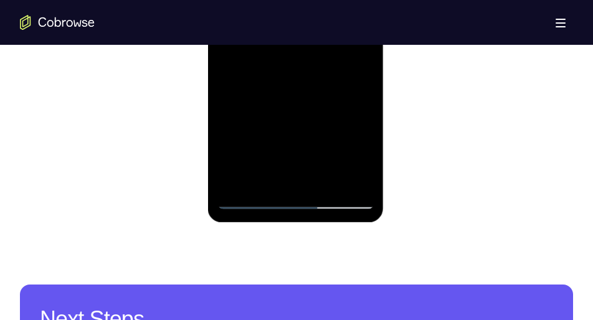
scroll to position [865, 0]
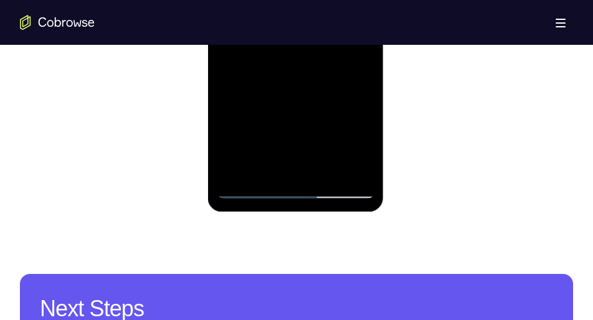
drag, startPoint x: 289, startPoint y: -40, endPoint x: 291, endPoint y: 101, distance: 141.4
click at [291, 101] on div at bounding box center [295, 24] width 157 height 349
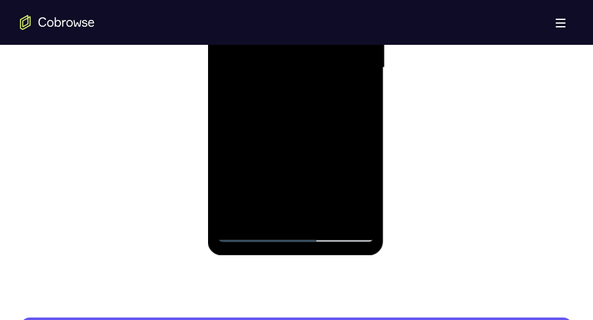
scroll to position [816, 0]
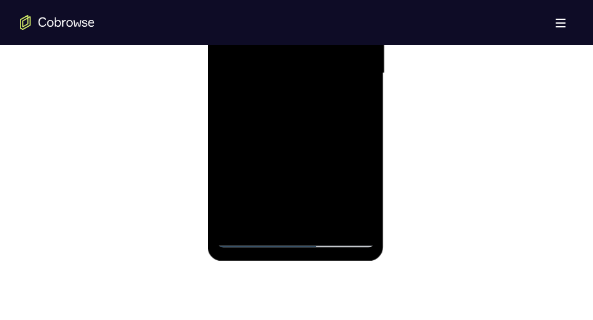
drag, startPoint x: 291, startPoint y: 201, endPoint x: 295, endPoint y: 57, distance: 143.9
click at [295, 57] on div at bounding box center [295, 73] width 157 height 349
drag, startPoint x: 291, startPoint y: 189, endPoint x: 300, endPoint y: 102, distance: 87.6
click at [300, 102] on div at bounding box center [295, 73] width 157 height 349
drag, startPoint x: 298, startPoint y: 201, endPoint x: 306, endPoint y: 111, distance: 90.1
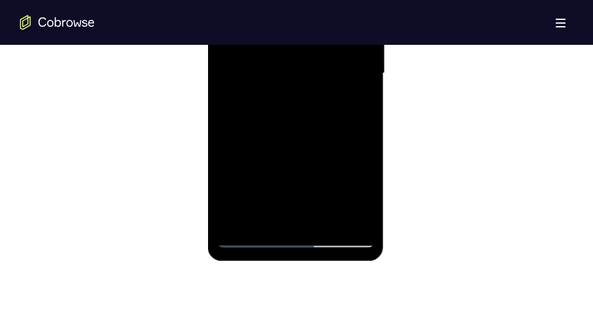
click at [306, 111] on div at bounding box center [295, 73] width 157 height 349
drag, startPoint x: 294, startPoint y: 211, endPoint x: 310, endPoint y: 100, distance: 112.7
click at [310, 100] on div at bounding box center [295, 73] width 157 height 349
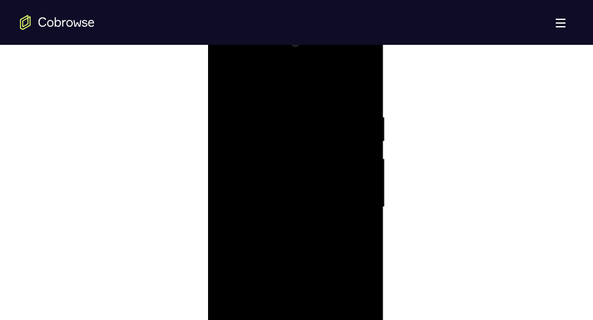
scroll to position [680, 0]
click at [228, 78] on div at bounding box center [295, 209] width 157 height 349
drag, startPoint x: 291, startPoint y: 204, endPoint x: 294, endPoint y: 217, distance: 13.9
click at [294, 217] on div at bounding box center [295, 209] width 157 height 349
drag, startPoint x: 352, startPoint y: 118, endPoint x: 284, endPoint y: 126, distance: 68.3
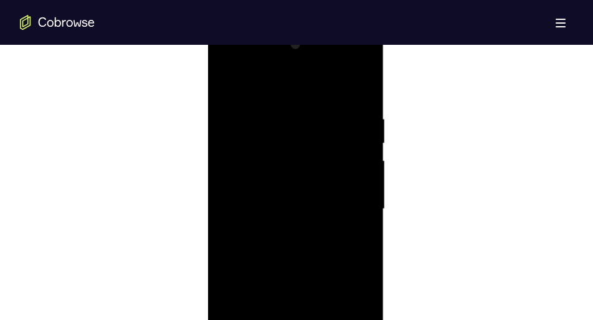
click at [284, 126] on div at bounding box center [295, 209] width 157 height 349
click at [300, 112] on div at bounding box center [295, 209] width 157 height 349
click at [357, 179] on div at bounding box center [295, 187] width 157 height 349
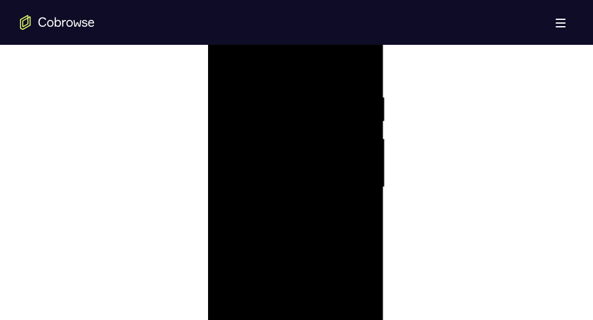
scroll to position [660, 0]
click at [357, 106] on div at bounding box center [295, 229] width 157 height 349
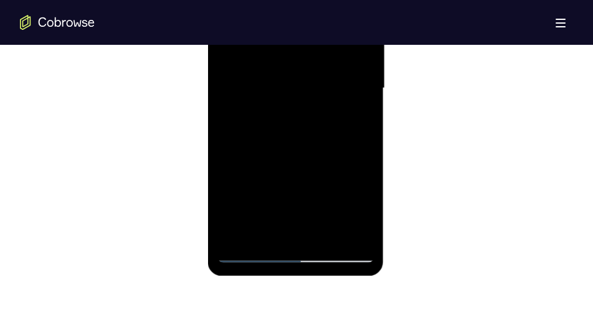
scroll to position [806, 0]
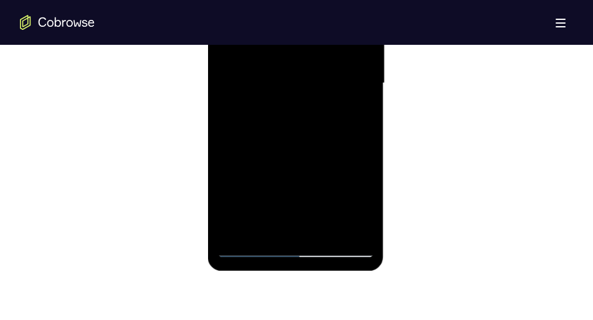
drag, startPoint x: 298, startPoint y: 197, endPoint x: 310, endPoint y: 50, distance: 148.1
click at [310, 50] on div at bounding box center [295, 83] width 157 height 349
drag, startPoint x: 312, startPoint y: 116, endPoint x: 309, endPoint y: 236, distance: 120.2
click at [309, 236] on div at bounding box center [295, 83] width 157 height 349
click at [366, 89] on div at bounding box center [295, 83] width 157 height 349
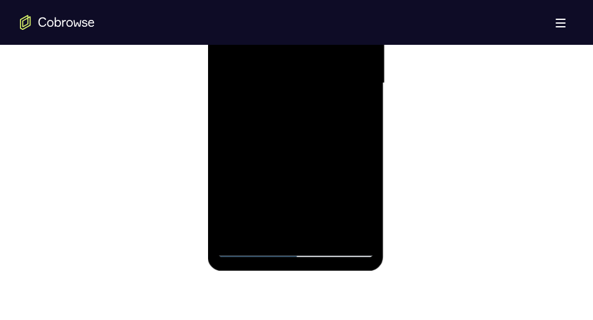
click at [366, 89] on div at bounding box center [295, 83] width 157 height 349
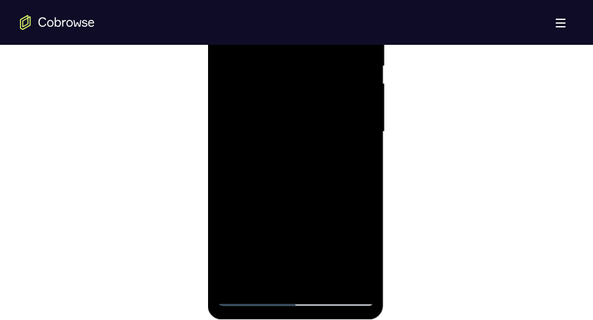
scroll to position [759, 0]
drag, startPoint x: 321, startPoint y: 228, endPoint x: 327, endPoint y: 64, distance: 164.5
click at [327, 64] on div at bounding box center [295, 130] width 157 height 349
drag, startPoint x: 314, startPoint y: 230, endPoint x: 319, endPoint y: 108, distance: 121.6
click at [319, 108] on div at bounding box center [295, 130] width 157 height 349
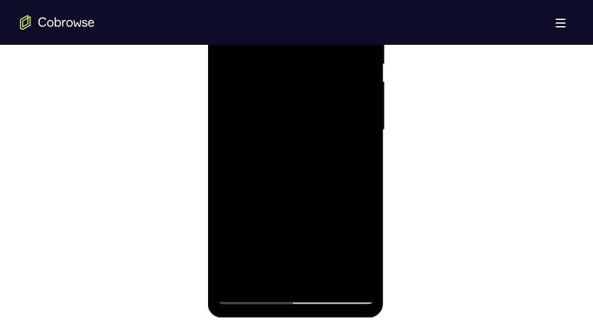
drag, startPoint x: 300, startPoint y: 215, endPoint x: 317, endPoint y: 63, distance: 153.5
click at [317, 63] on div at bounding box center [295, 130] width 157 height 349
drag, startPoint x: 300, startPoint y: 231, endPoint x: 311, endPoint y: 136, distance: 95.9
click at [311, 136] on div at bounding box center [295, 130] width 157 height 349
click at [364, 165] on div at bounding box center [295, 130] width 157 height 349
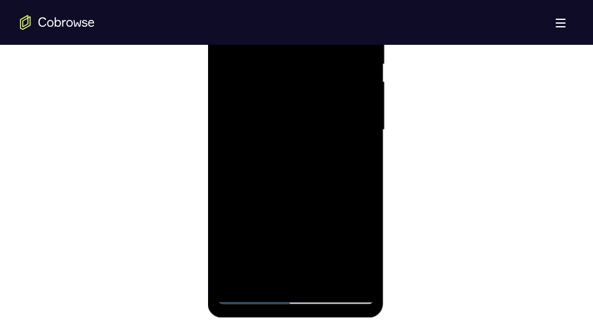
click at [364, 165] on div at bounding box center [295, 130] width 157 height 349
drag, startPoint x: 334, startPoint y: 211, endPoint x: 343, endPoint y: 65, distance: 145.4
click at [343, 65] on div at bounding box center [295, 130] width 157 height 349
drag, startPoint x: 333, startPoint y: 201, endPoint x: 343, endPoint y: 70, distance: 131.2
click at [343, 70] on div at bounding box center [295, 130] width 157 height 349
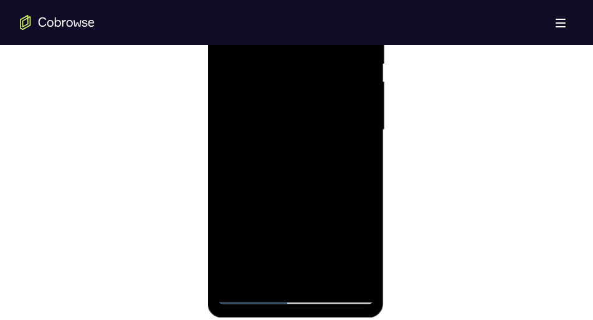
click at [359, 191] on div at bounding box center [295, 130] width 157 height 349
drag, startPoint x: 331, startPoint y: 199, endPoint x: 330, endPoint y: 109, distance: 90.3
click at [330, 109] on div at bounding box center [295, 130] width 157 height 349
click at [364, 101] on div at bounding box center [295, 130] width 157 height 349
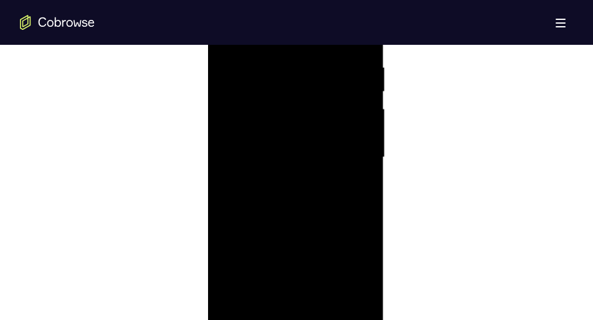
scroll to position [730, 0]
click at [364, 131] on div at bounding box center [295, 159] width 157 height 349
drag, startPoint x: 326, startPoint y: 171, endPoint x: 324, endPoint y: 58, distance: 113.4
click at [324, 58] on div at bounding box center [295, 159] width 157 height 349
drag, startPoint x: 308, startPoint y: 208, endPoint x: 310, endPoint y: 75, distance: 132.7
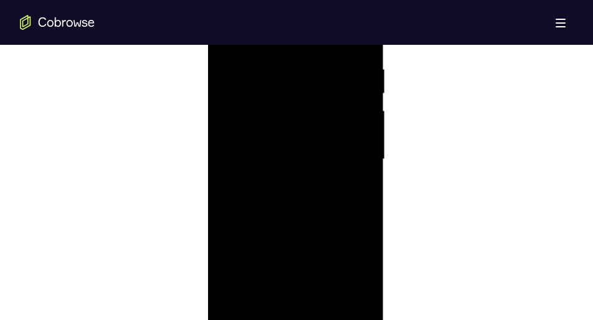
click at [310, 75] on div at bounding box center [295, 159] width 157 height 349
drag, startPoint x: 300, startPoint y: 210, endPoint x: 302, endPoint y: 81, distance: 128.9
click at [302, 81] on div at bounding box center [295, 159] width 157 height 349
drag, startPoint x: 302, startPoint y: 233, endPoint x: 303, endPoint y: 120, distance: 113.4
click at [303, 120] on div at bounding box center [295, 159] width 157 height 349
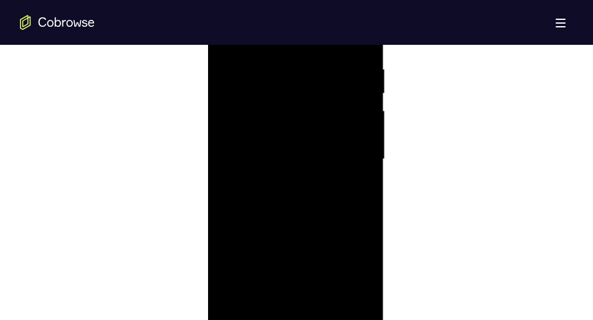
drag, startPoint x: 303, startPoint y: 227, endPoint x: 308, endPoint y: 85, distance: 141.5
click at [308, 85] on div at bounding box center [295, 159] width 157 height 349
drag, startPoint x: 308, startPoint y: 234, endPoint x: 310, endPoint y: 73, distance: 160.1
click at [310, 73] on div at bounding box center [295, 159] width 157 height 349
drag, startPoint x: 312, startPoint y: 229, endPoint x: 313, endPoint y: 157, distance: 71.6
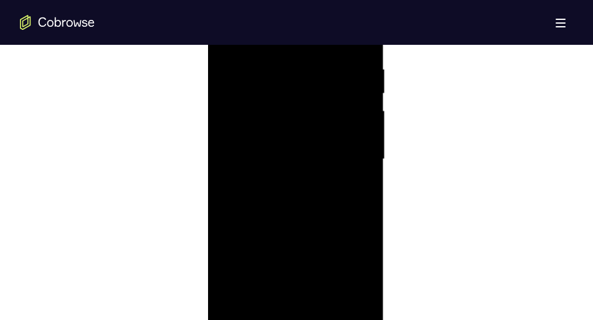
click at [313, 157] on div at bounding box center [295, 159] width 157 height 349
click at [366, 193] on div at bounding box center [295, 159] width 157 height 349
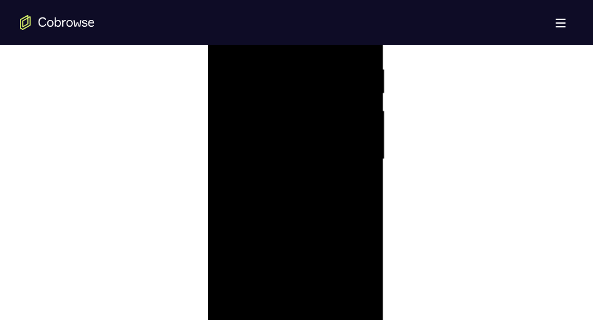
click at [366, 193] on div at bounding box center [295, 159] width 157 height 349
drag, startPoint x: 311, startPoint y: 214, endPoint x: 313, endPoint y: 123, distance: 90.3
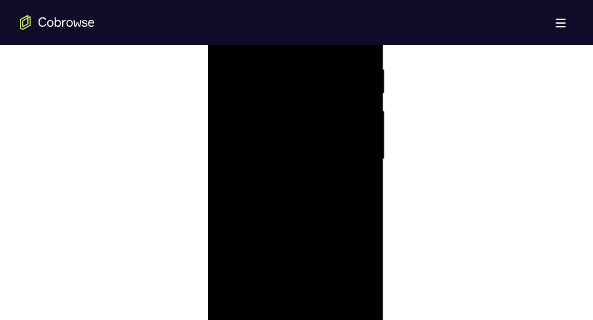
click at [313, 123] on div at bounding box center [295, 159] width 157 height 349
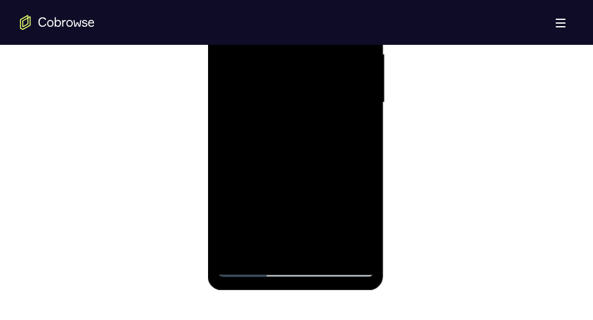
drag, startPoint x: 308, startPoint y: 130, endPoint x: 314, endPoint y: 76, distance: 54.5
click at [314, 76] on div at bounding box center [295, 102] width 157 height 349
drag, startPoint x: 305, startPoint y: 196, endPoint x: 316, endPoint y: 116, distance: 79.8
click at [316, 116] on div at bounding box center [295, 102] width 157 height 349
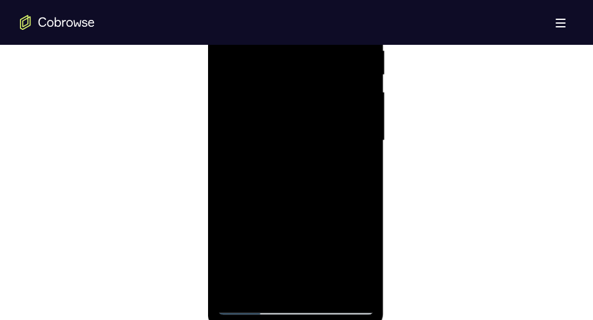
scroll to position [733, 0]
drag, startPoint x: 306, startPoint y: 213, endPoint x: 313, endPoint y: 57, distance: 156.5
click at [313, 57] on div at bounding box center [295, 156] width 157 height 349
drag, startPoint x: 307, startPoint y: 224, endPoint x: 316, endPoint y: 72, distance: 152.8
click at [316, 72] on div at bounding box center [295, 156] width 157 height 349
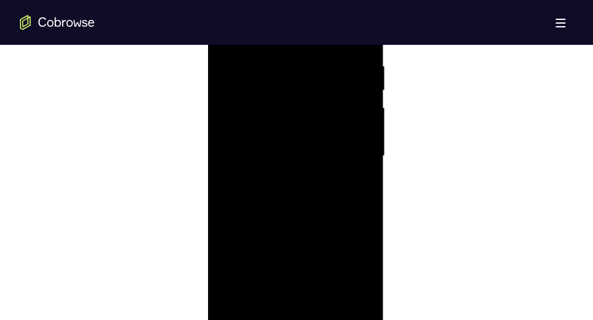
drag, startPoint x: 300, startPoint y: 235, endPoint x: 315, endPoint y: 76, distance: 159.5
click at [315, 76] on div at bounding box center [295, 156] width 157 height 349
drag, startPoint x: 306, startPoint y: 237, endPoint x: 311, endPoint y: 141, distance: 95.4
click at [311, 141] on div at bounding box center [295, 156] width 157 height 349
drag, startPoint x: 302, startPoint y: 239, endPoint x: 305, endPoint y: 220, distance: 18.8
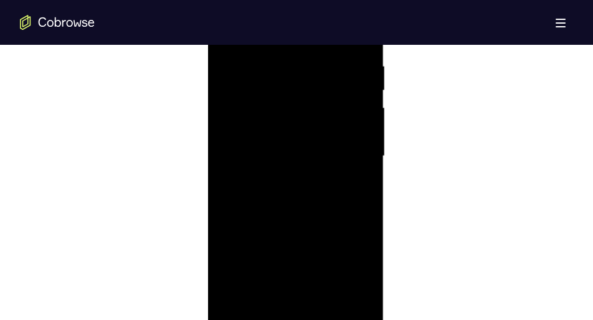
click at [305, 220] on div at bounding box center [295, 156] width 157 height 349
drag, startPoint x: 301, startPoint y: 246, endPoint x: 318, endPoint y: 130, distance: 117.7
click at [318, 130] on div at bounding box center [295, 156] width 157 height 349
drag, startPoint x: 305, startPoint y: 235, endPoint x: 317, endPoint y: 121, distance: 114.7
click at [317, 121] on div at bounding box center [295, 156] width 157 height 349
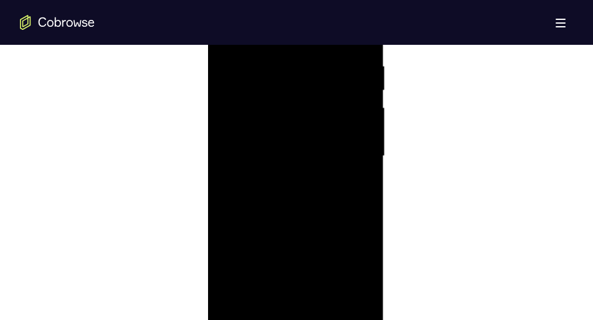
drag, startPoint x: 312, startPoint y: 239, endPoint x: 342, endPoint y: 107, distance: 134.8
click at [342, 107] on div at bounding box center [295, 156] width 157 height 349
drag, startPoint x: 303, startPoint y: 253, endPoint x: 318, endPoint y: 132, distance: 122.4
click at [318, 132] on div at bounding box center [295, 156] width 157 height 349
drag, startPoint x: 306, startPoint y: 260, endPoint x: 314, endPoint y: 166, distance: 93.7
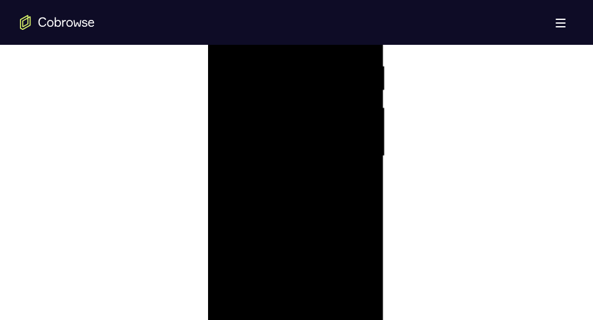
click at [314, 166] on div at bounding box center [295, 156] width 157 height 349
drag, startPoint x: 311, startPoint y: 252, endPoint x: 314, endPoint y: 117, distance: 134.6
click at [314, 117] on div at bounding box center [295, 156] width 157 height 349
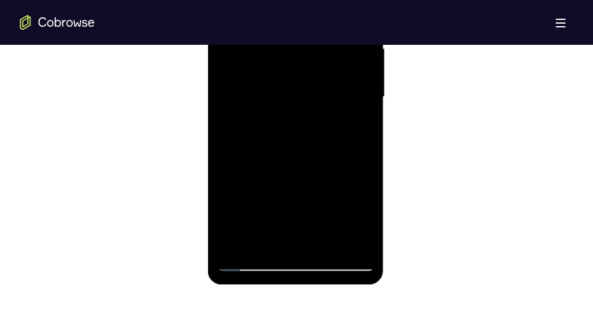
scroll to position [792, 0]
drag, startPoint x: 310, startPoint y: 180, endPoint x: 314, endPoint y: 24, distance: 156.4
click at [314, 24] on div at bounding box center [295, 97] width 157 height 349
drag, startPoint x: 310, startPoint y: 184, endPoint x: 321, endPoint y: 49, distance: 135.6
click at [321, 49] on div at bounding box center [295, 97] width 157 height 349
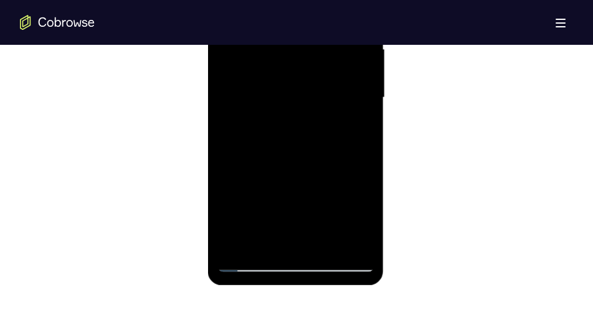
drag, startPoint x: 317, startPoint y: 191, endPoint x: 318, endPoint y: 138, distance: 53.0
click at [318, 138] on div at bounding box center [295, 97] width 157 height 349
click at [365, 166] on div at bounding box center [295, 97] width 157 height 349
drag, startPoint x: 326, startPoint y: 187, endPoint x: 338, endPoint y: 31, distance: 157.4
click at [338, 31] on div at bounding box center [295, 97] width 157 height 349
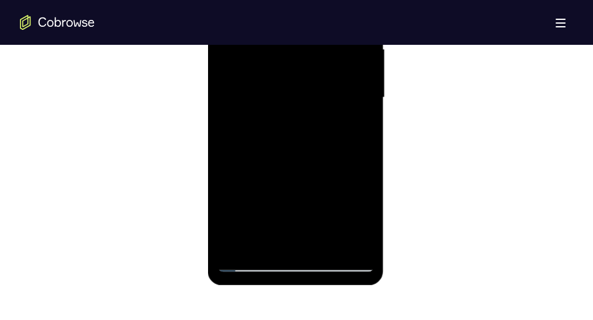
drag, startPoint x: 319, startPoint y: 182, endPoint x: 328, endPoint y: 27, distance: 155.3
click at [328, 27] on div at bounding box center [295, 97] width 157 height 349
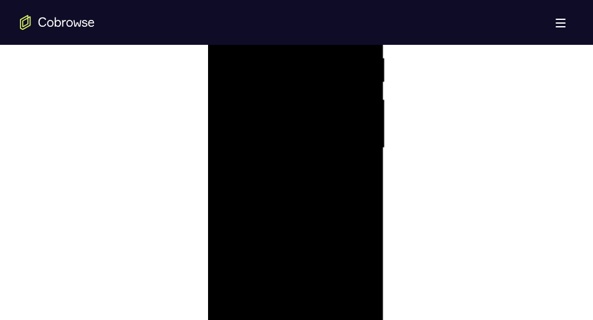
scroll to position [742, 0]
drag, startPoint x: 280, startPoint y: 207, endPoint x: 290, endPoint y: 81, distance: 126.9
click at [290, 81] on div at bounding box center [295, 147] width 157 height 349
drag, startPoint x: 286, startPoint y: 226, endPoint x: 302, endPoint y: 67, distance: 160.2
click at [302, 67] on div at bounding box center [295, 147] width 157 height 349
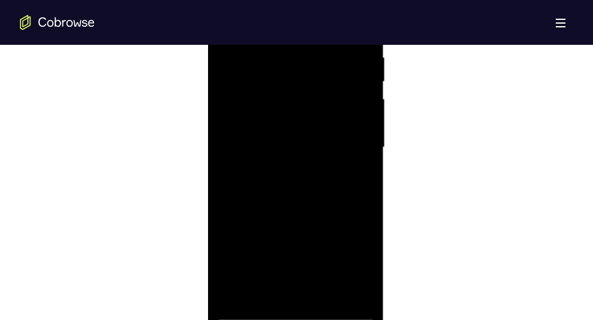
click at [369, 162] on div at bounding box center [295, 147] width 157 height 349
click at [361, 189] on div at bounding box center [295, 171] width 157 height 349
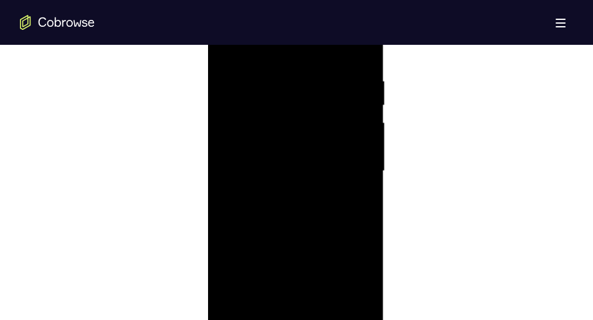
click at [361, 189] on div at bounding box center [295, 171] width 157 height 349
drag, startPoint x: 361, startPoint y: 189, endPoint x: 344, endPoint y: 73, distance: 117.1
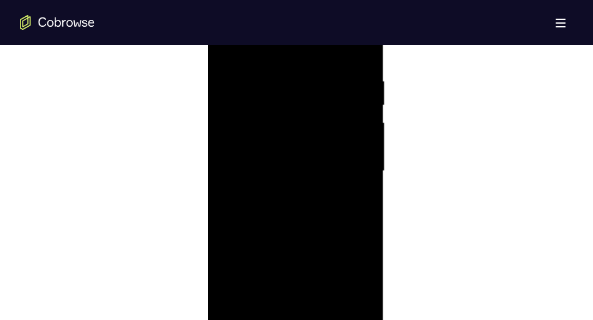
click at [344, 73] on div at bounding box center [295, 171] width 157 height 349
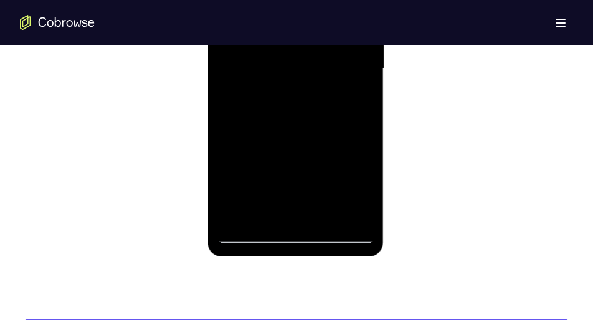
scroll to position [820, 0]
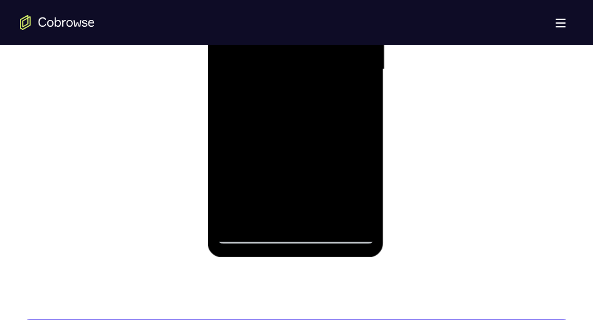
click at [323, 215] on div at bounding box center [295, 69] width 157 height 349
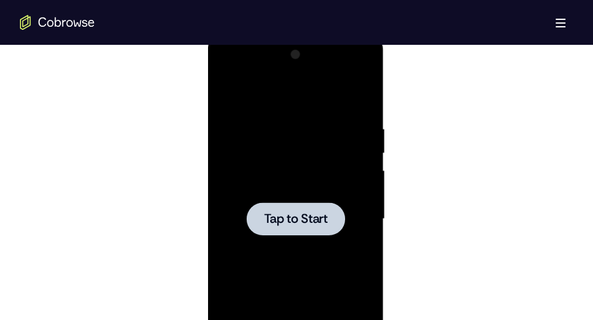
scroll to position [670, 0]
click at [287, 194] on div at bounding box center [295, 219] width 157 height 349
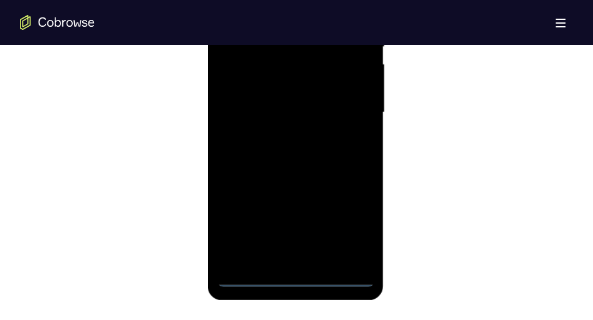
scroll to position [780, 0]
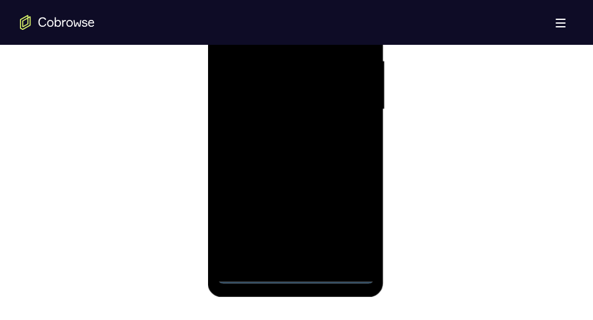
click at [297, 275] on div at bounding box center [295, 109] width 157 height 349
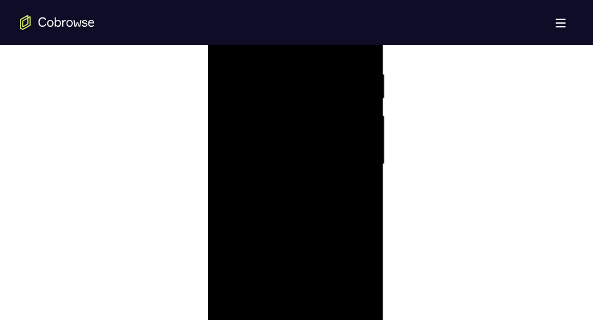
scroll to position [724, 0]
click at [351, 268] on div at bounding box center [295, 165] width 157 height 349
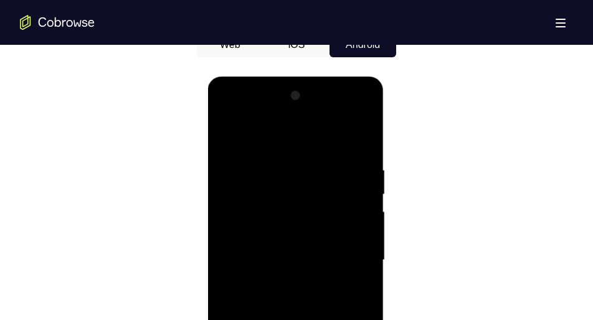
scroll to position [621, 0]
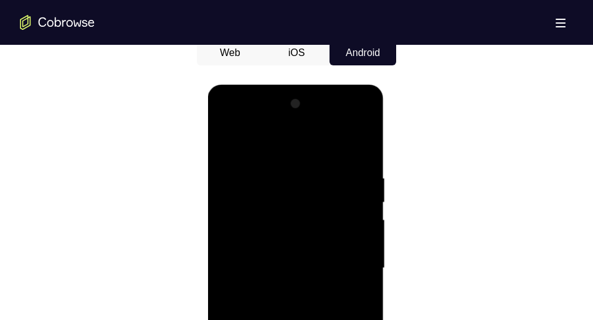
click at [232, 123] on div at bounding box center [295, 268] width 157 height 349
click at [354, 263] on div at bounding box center [295, 268] width 157 height 349
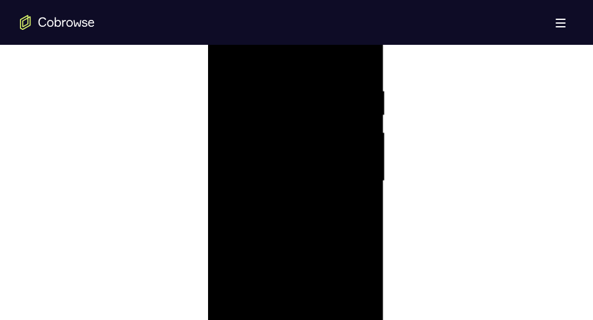
scroll to position [709, 0]
click at [280, 202] on div at bounding box center [295, 180] width 157 height 349
click at [313, 174] on div at bounding box center [295, 180] width 157 height 349
click at [290, 150] on div at bounding box center [295, 180] width 157 height 349
click at [288, 176] on div at bounding box center [295, 180] width 157 height 349
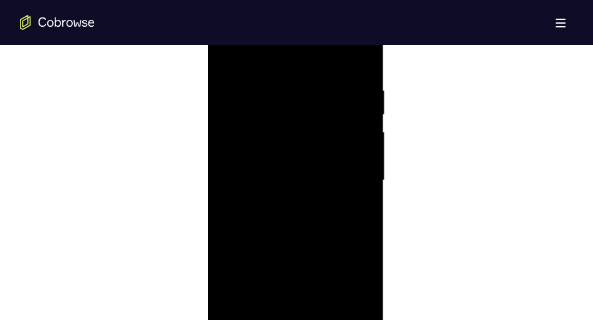
click at [288, 224] on div at bounding box center [295, 180] width 157 height 349
click at [290, 219] on div at bounding box center [295, 180] width 157 height 349
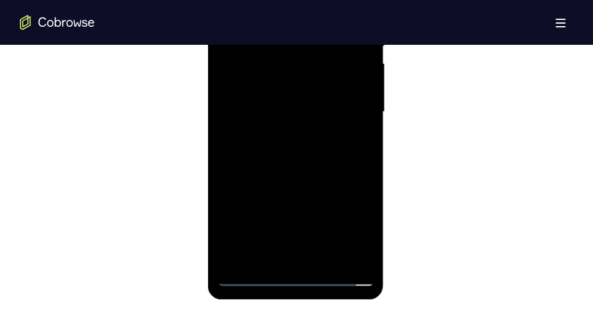
scroll to position [777, 0]
click at [290, 174] on div at bounding box center [295, 112] width 157 height 349
click at [330, 259] on div at bounding box center [295, 112] width 157 height 349
click at [302, 156] on div at bounding box center [295, 112] width 157 height 349
click at [344, 135] on div at bounding box center [295, 112] width 157 height 349
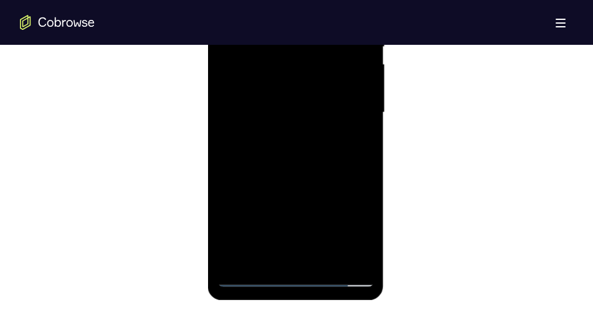
click at [293, 92] on div at bounding box center [295, 112] width 157 height 349
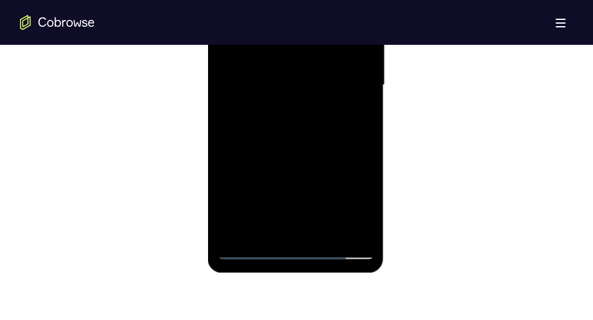
click at [246, 193] on div at bounding box center [295, 85] width 157 height 349
click at [253, 178] on div at bounding box center [295, 85] width 157 height 349
click at [266, 143] on div at bounding box center [295, 85] width 157 height 349
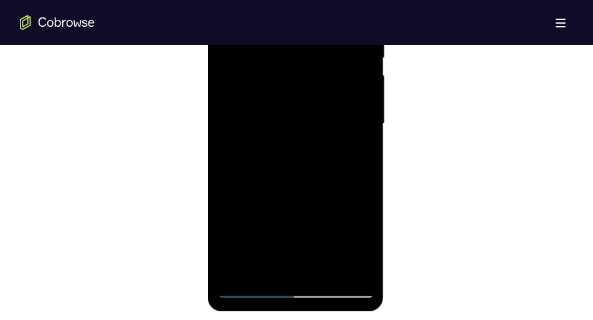
scroll to position [812, 0]
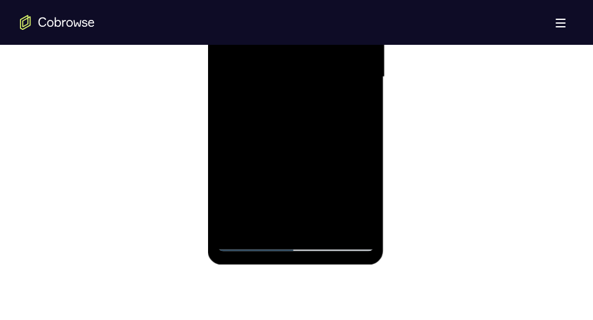
click at [261, 217] on div at bounding box center [295, 77] width 157 height 349
click at [354, 102] on div at bounding box center [295, 77] width 157 height 349
click at [281, 110] on div at bounding box center [295, 77] width 157 height 349
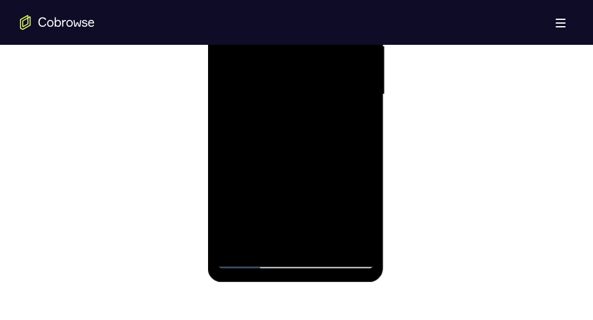
scroll to position [795, 0]
click at [354, 123] on div at bounding box center [295, 94] width 157 height 349
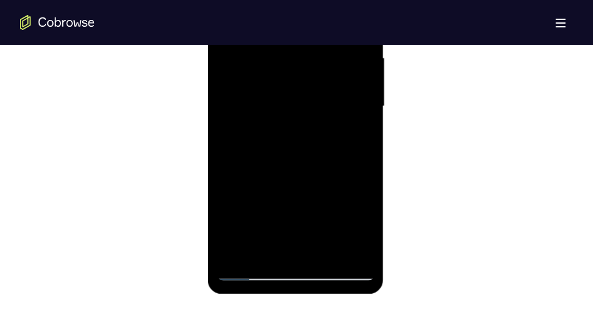
scroll to position [782, 0]
click at [359, 224] on div at bounding box center [295, 107] width 157 height 349
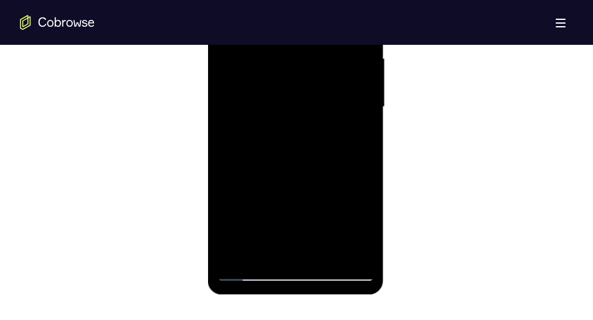
click at [359, 224] on div at bounding box center [295, 107] width 157 height 349
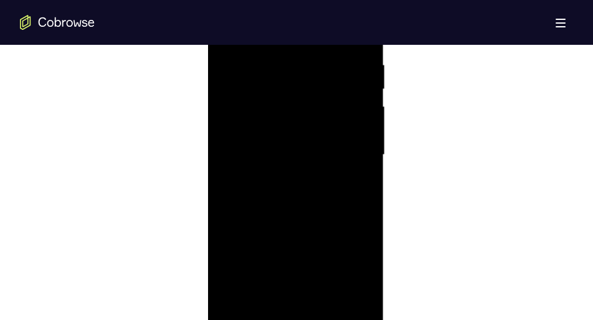
scroll to position [735, 0]
click at [255, 181] on div at bounding box center [295, 154] width 157 height 349
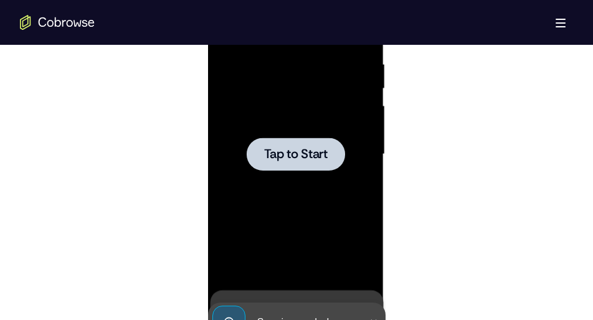
click at [264, 196] on div at bounding box center [295, 154] width 157 height 349
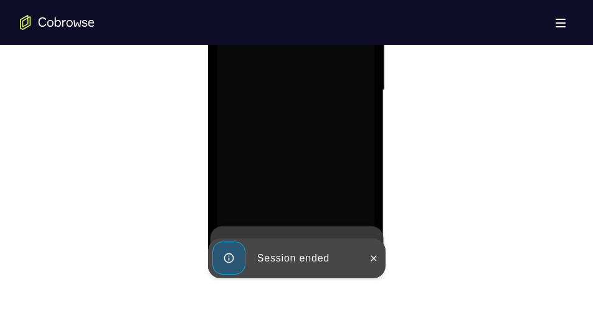
scroll to position [800, 0]
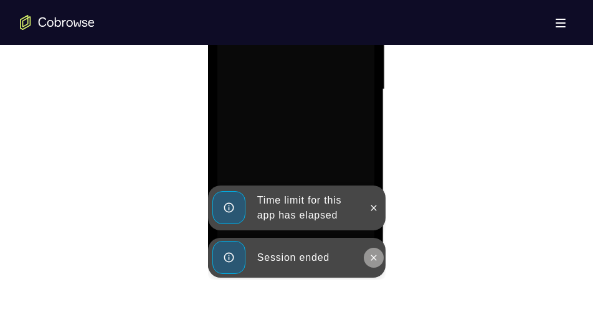
click at [371, 253] on icon at bounding box center [373, 258] width 10 height 10
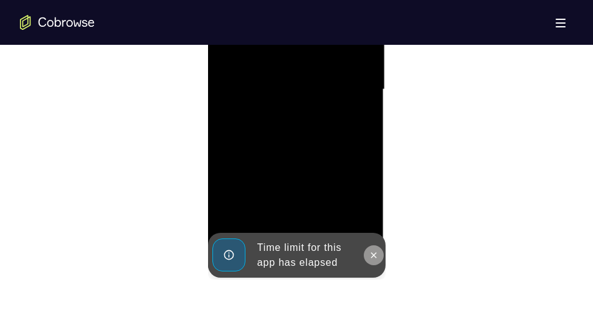
click at [369, 252] on icon at bounding box center [373, 255] width 10 height 10
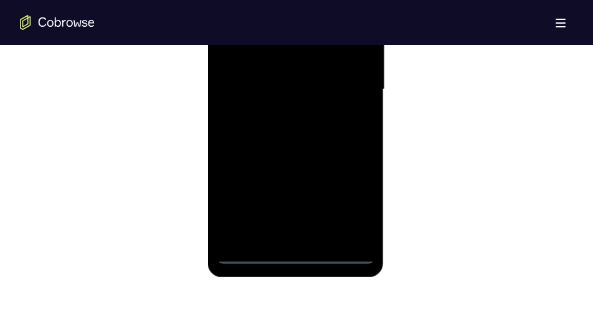
click at [294, 250] on div at bounding box center [295, 89] width 157 height 349
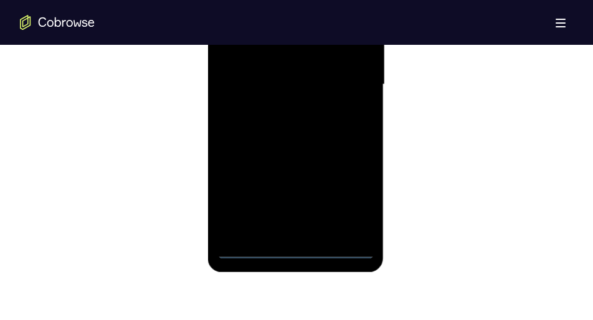
scroll to position [805, 0]
click at [298, 249] on div at bounding box center [295, 84] width 157 height 349
click at [351, 202] on div at bounding box center [295, 84] width 157 height 349
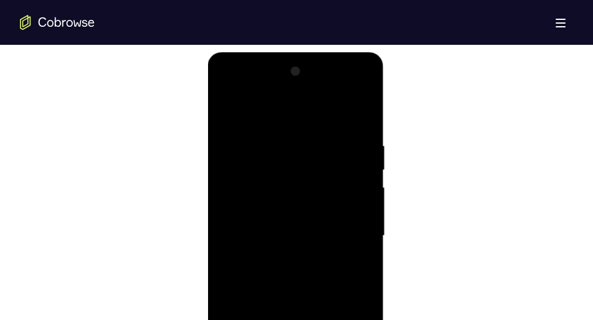
scroll to position [653, 0]
click at [227, 95] on div at bounding box center [295, 236] width 157 height 349
click at [352, 225] on div at bounding box center [295, 236] width 157 height 349
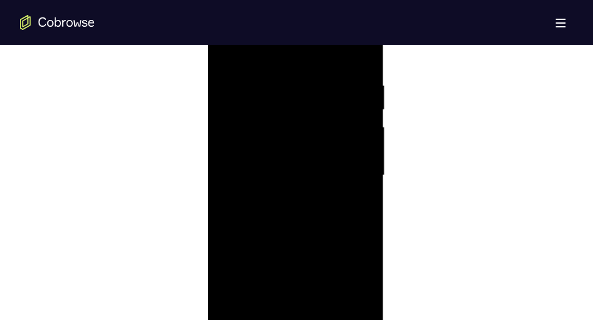
scroll to position [717, 0]
click at [278, 196] on div at bounding box center [295, 172] width 157 height 349
click at [276, 181] on div at bounding box center [295, 196] width 157 height 349
click at [278, 176] on div at bounding box center [295, 196] width 157 height 349
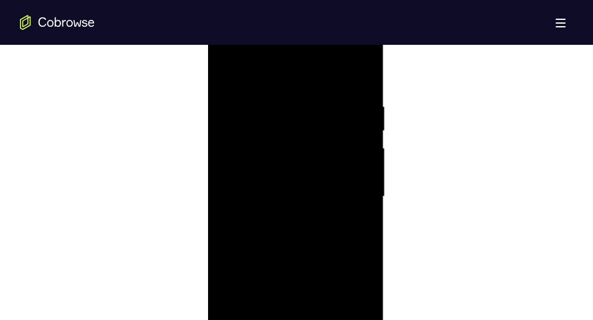
click at [275, 196] on div at bounding box center [295, 196] width 157 height 349
click at [276, 235] on div at bounding box center [295, 196] width 157 height 349
click at [288, 221] on div at bounding box center [295, 164] width 157 height 349
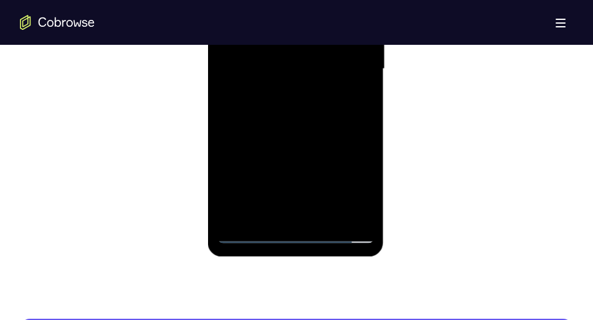
scroll to position [821, 0]
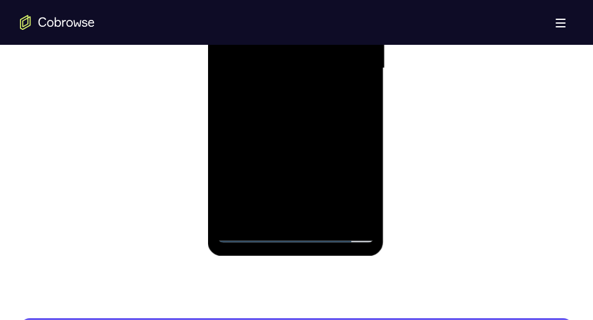
click at [328, 215] on div at bounding box center [295, 68] width 157 height 349
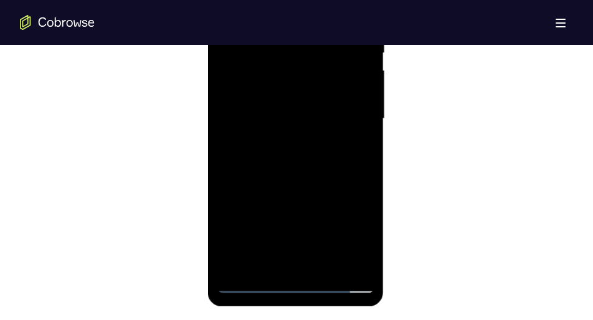
click at [308, 169] on div at bounding box center [295, 119] width 157 height 349
click at [352, 141] on div at bounding box center [295, 119] width 157 height 349
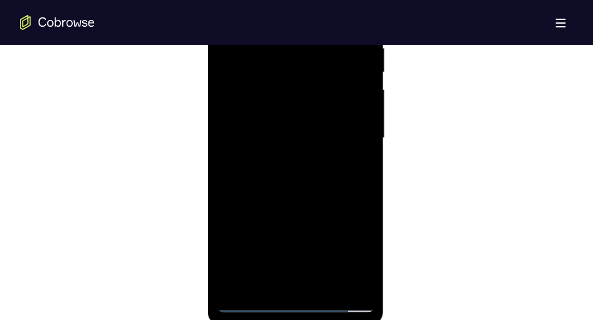
scroll to position [747, 0]
click at [291, 128] on div at bounding box center [295, 142] width 157 height 349
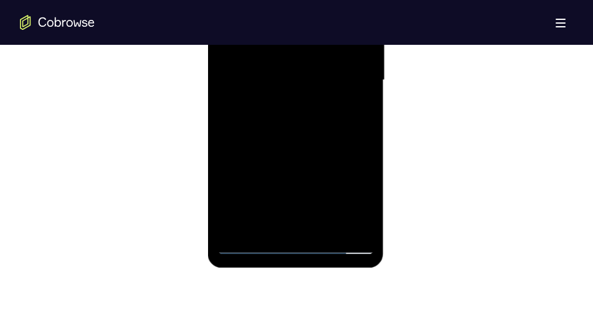
scroll to position [810, 0]
click at [272, 222] on div at bounding box center [295, 79] width 157 height 349
click at [265, 224] on div at bounding box center [295, 79] width 157 height 349
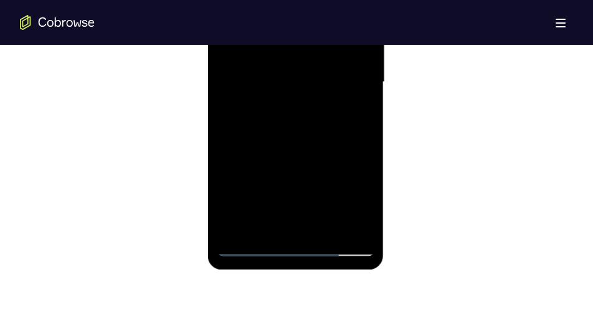
scroll to position [807, 0]
click at [311, 156] on div at bounding box center [295, 82] width 157 height 349
click at [351, 107] on div at bounding box center [295, 82] width 157 height 349
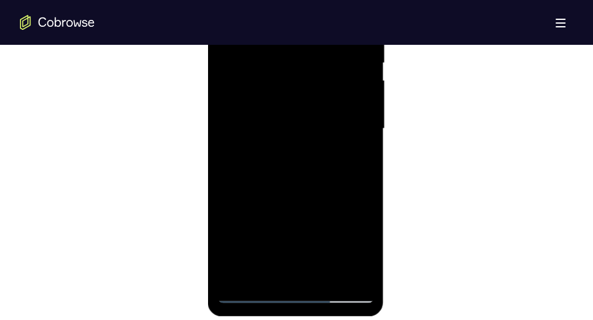
scroll to position [767, 0]
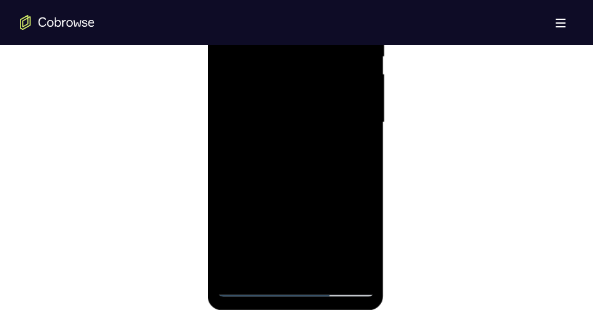
click at [299, 153] on div at bounding box center [295, 122] width 157 height 349
click at [360, 240] on div at bounding box center [295, 122] width 157 height 349
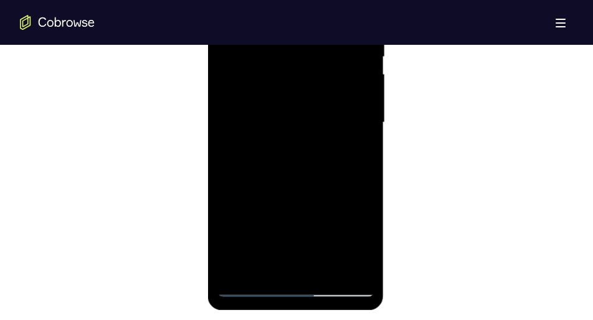
click at [356, 155] on div at bounding box center [295, 122] width 157 height 349
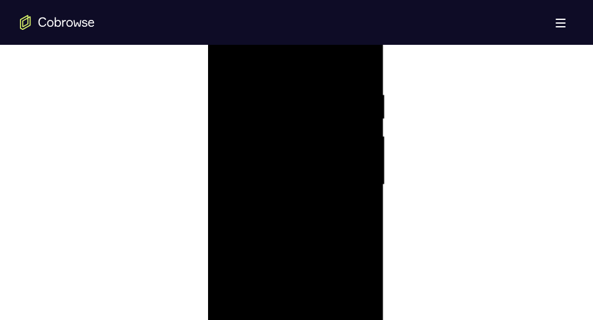
scroll to position [706, 0]
click at [320, 153] on div at bounding box center [295, 183] width 157 height 349
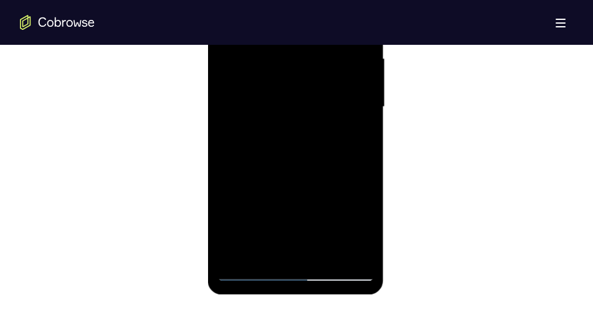
scroll to position [794, 0]
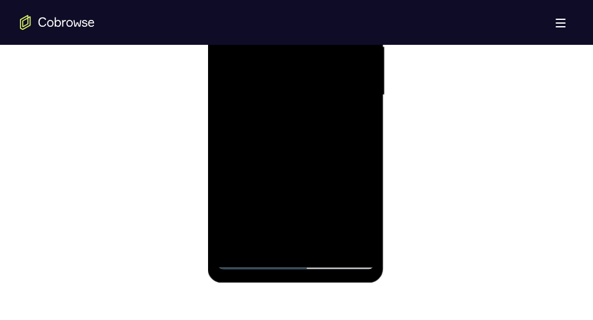
click at [348, 175] on div at bounding box center [295, 95] width 157 height 349
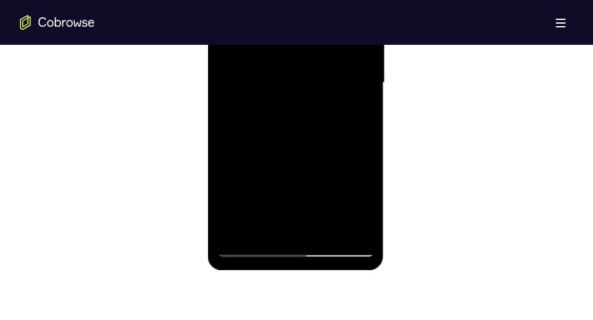
scroll to position [807, 0]
click at [362, 202] on div at bounding box center [295, 82] width 157 height 349
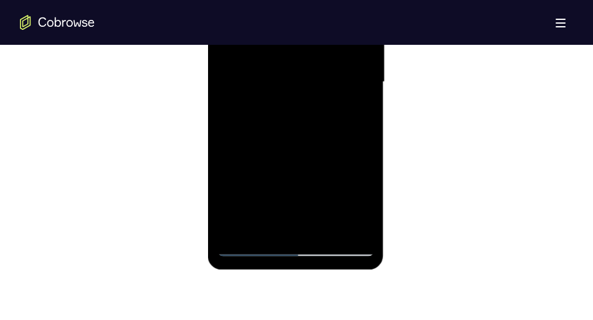
click at [362, 202] on div at bounding box center [295, 82] width 157 height 349
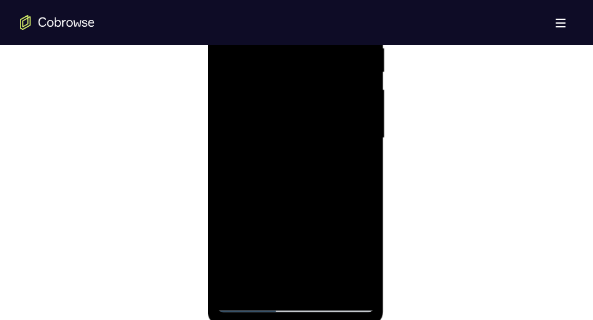
scroll to position [733, 0]
click at [364, 163] on div at bounding box center [295, 156] width 157 height 349
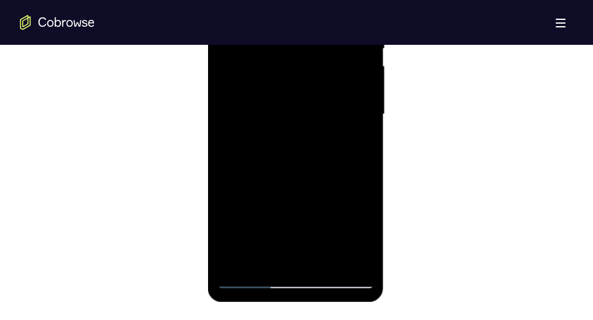
scroll to position [776, 0]
click at [359, 229] on div at bounding box center [295, 113] width 157 height 349
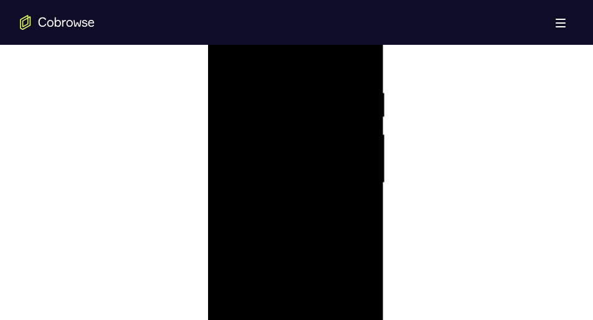
scroll to position [703, 0]
click at [324, 141] on div at bounding box center [295, 186] width 157 height 349
click at [349, 202] on div at bounding box center [295, 137] width 157 height 349
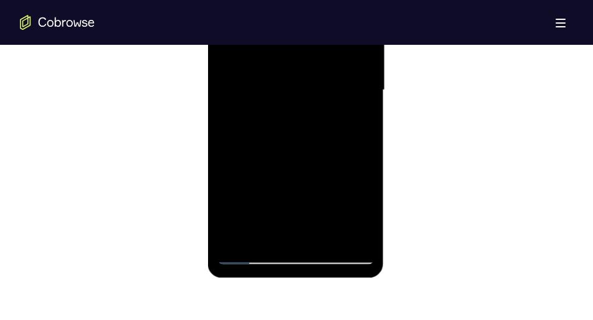
scroll to position [800, 0]
click at [358, 207] on div at bounding box center [295, 89] width 157 height 349
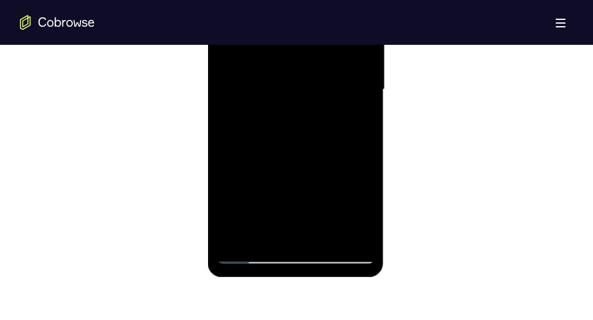
click at [358, 207] on div at bounding box center [295, 89] width 157 height 349
click at [262, 232] on div at bounding box center [295, 89] width 157 height 349
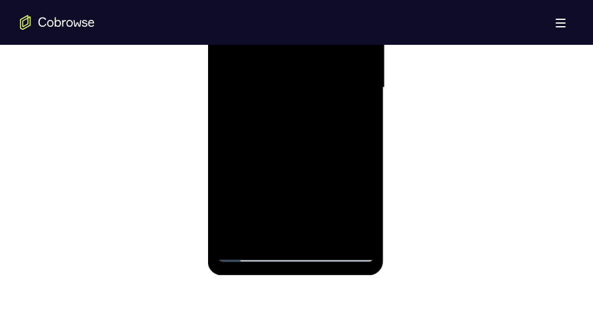
scroll to position [802, 0]
drag, startPoint x: 329, startPoint y: 201, endPoint x: 329, endPoint y: 170, distance: 30.5
click at [329, 170] on div at bounding box center [295, 87] width 157 height 349
click at [222, 196] on div at bounding box center [295, 87] width 157 height 349
click at [354, 107] on div at bounding box center [295, 87] width 157 height 349
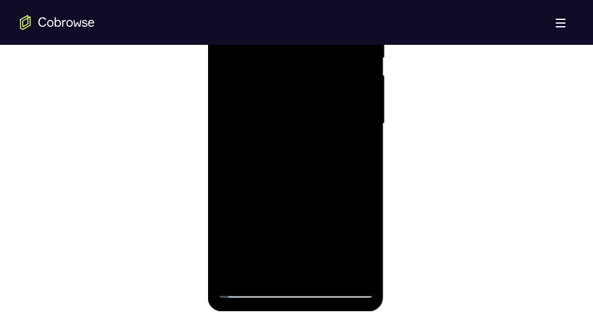
scroll to position [764, 0]
click at [359, 156] on div at bounding box center [295, 125] width 157 height 349
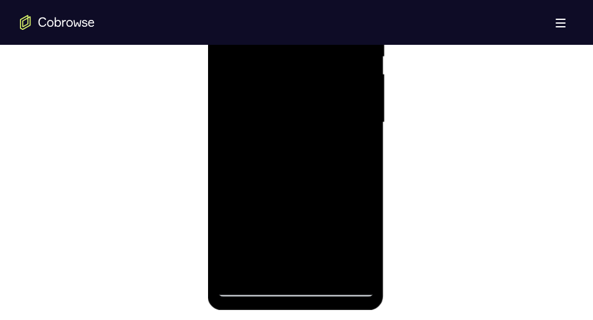
scroll to position [765, 0]
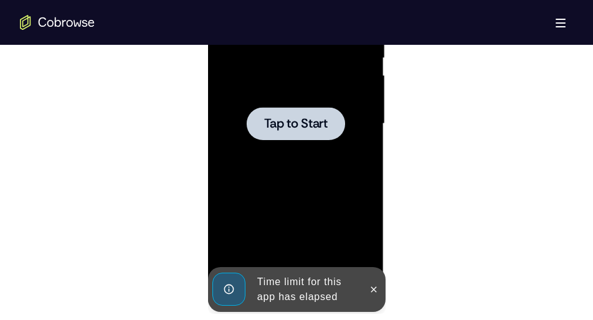
click at [280, 163] on div at bounding box center [295, 124] width 157 height 349
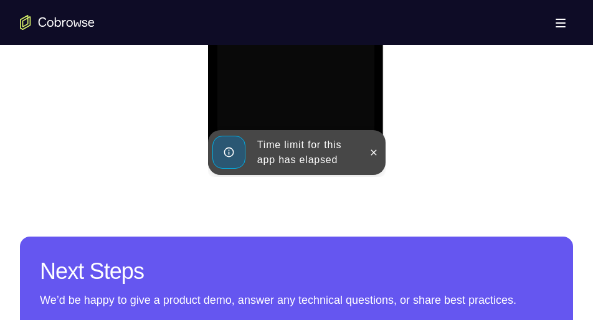
scroll to position [903, 0]
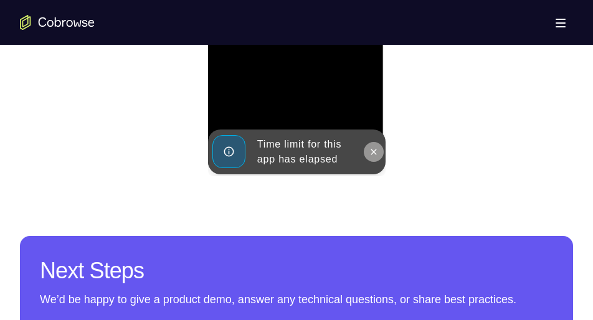
click at [374, 148] on icon at bounding box center [373, 152] width 10 height 10
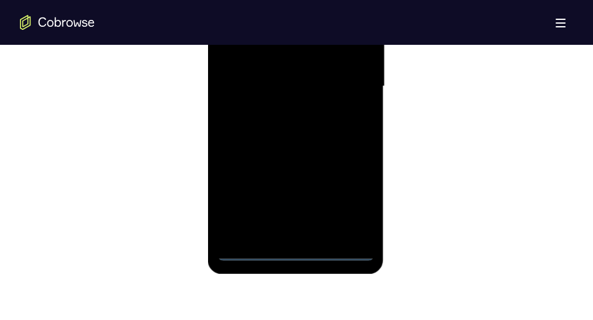
scroll to position [802, 0]
click at [350, 201] on div at bounding box center [295, 87] width 157 height 349
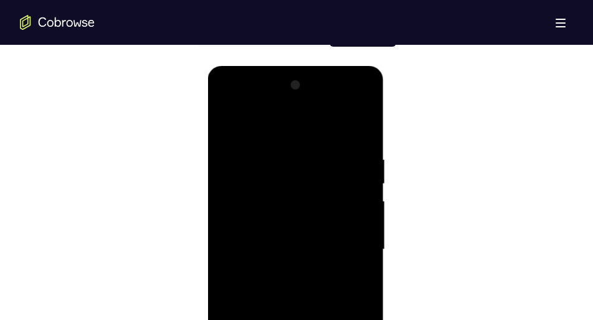
scroll to position [637, 0]
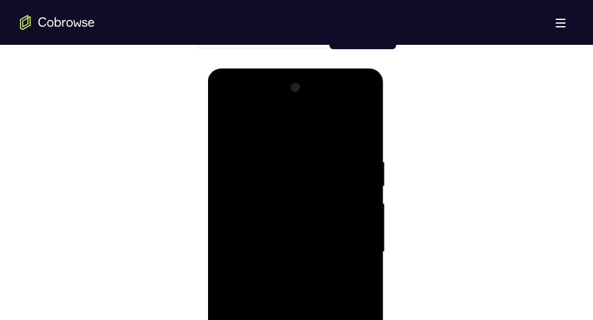
click at [232, 103] on div at bounding box center [295, 252] width 157 height 349
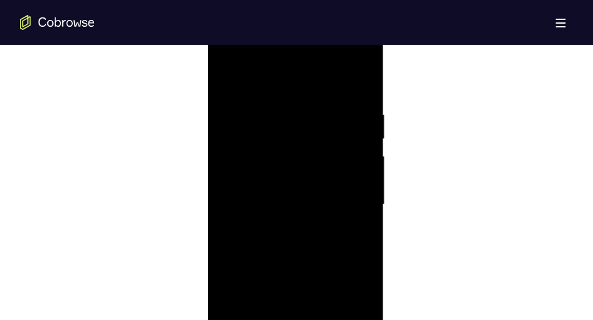
scroll to position [687, 0]
click at [343, 199] on div at bounding box center [295, 202] width 157 height 349
click at [286, 206] on div at bounding box center [295, 183] width 157 height 349
click at [300, 176] on div at bounding box center [295, 183] width 157 height 349
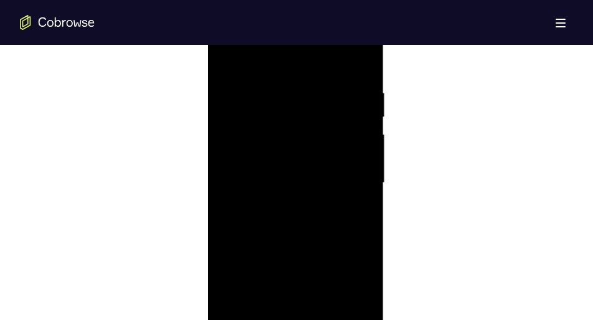
click at [289, 161] on div at bounding box center [295, 183] width 157 height 349
click at [287, 184] on div at bounding box center [295, 183] width 157 height 349
click at [289, 224] on div at bounding box center [295, 183] width 157 height 349
click at [293, 217] on div at bounding box center [295, 183] width 157 height 349
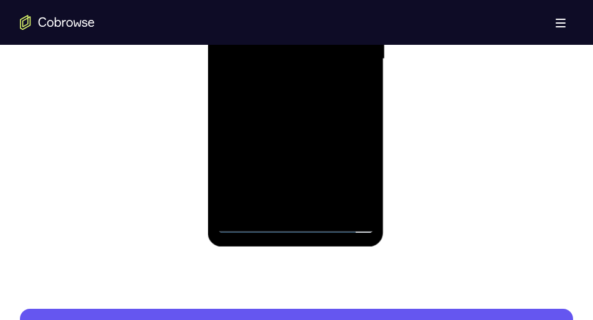
scroll to position [831, 0]
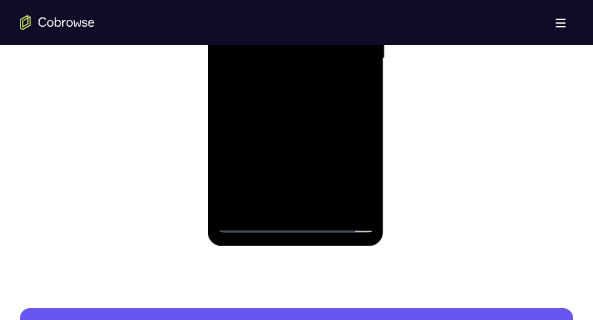
click at [303, 115] on div at bounding box center [295, 58] width 157 height 349
click at [327, 204] on div at bounding box center [295, 58] width 157 height 349
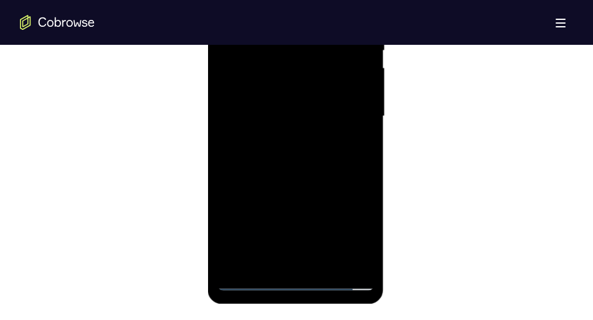
click at [305, 161] on div at bounding box center [295, 116] width 157 height 349
click at [353, 134] on div at bounding box center [295, 116] width 157 height 349
click at [329, 106] on div at bounding box center [295, 116] width 157 height 349
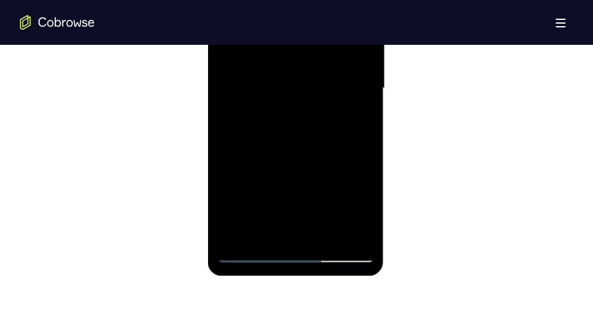
scroll to position [799, 0]
click at [362, 207] on div at bounding box center [295, 90] width 157 height 349
click at [357, 116] on div at bounding box center [295, 90] width 157 height 349
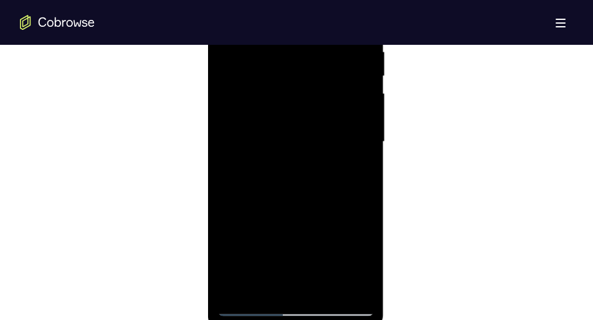
scroll to position [810, 0]
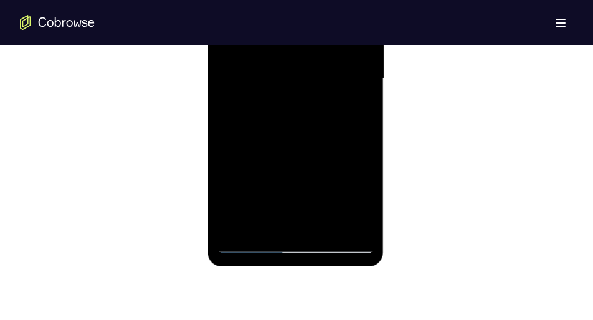
click at [266, 222] on div at bounding box center [295, 79] width 157 height 349
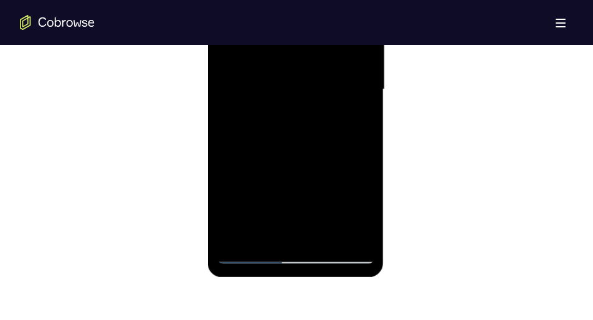
scroll to position [799, 0]
drag, startPoint x: 307, startPoint y: 190, endPoint x: 311, endPoint y: 156, distance: 34.5
click at [311, 156] on div at bounding box center [295, 90] width 157 height 349
click at [294, 209] on div at bounding box center [295, 90] width 157 height 349
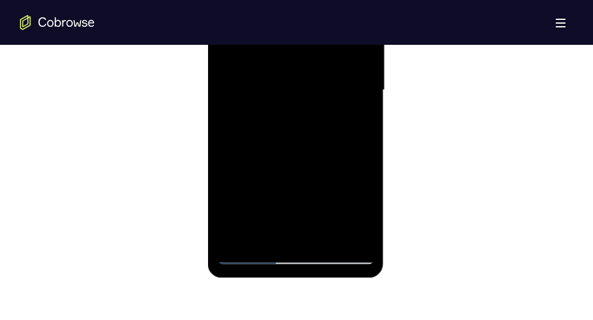
click at [356, 109] on div at bounding box center [295, 90] width 157 height 349
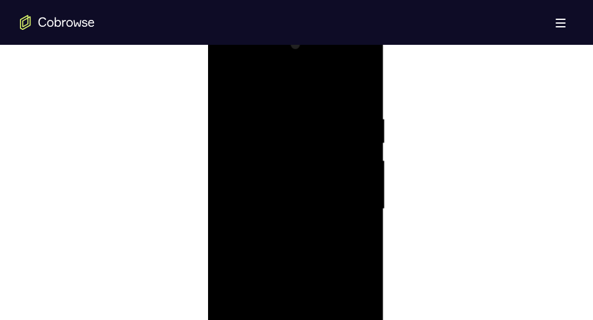
scroll to position [672, 0]
drag, startPoint x: 332, startPoint y: 139, endPoint x: 326, endPoint y: 250, distance: 111.6
click at [326, 250] on div at bounding box center [295, 217] width 157 height 349
drag, startPoint x: 296, startPoint y: 161, endPoint x: 297, endPoint y: 178, distance: 16.2
click at [297, 178] on div at bounding box center [295, 217] width 157 height 349
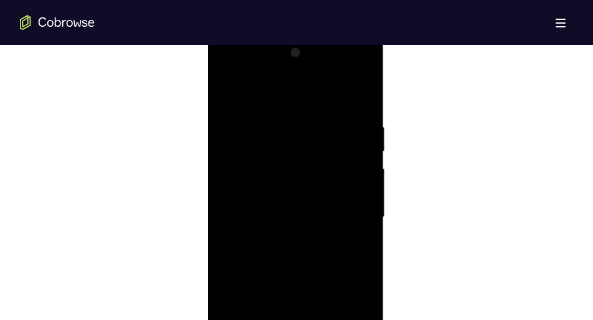
click at [298, 147] on div at bounding box center [295, 217] width 157 height 349
drag, startPoint x: 298, startPoint y: 201, endPoint x: 326, endPoint y: 80, distance: 124.5
click at [326, 80] on div at bounding box center [295, 217] width 157 height 349
drag, startPoint x: 309, startPoint y: 238, endPoint x: 314, endPoint y: 148, distance: 89.8
click at [314, 148] on div at bounding box center [295, 217] width 157 height 349
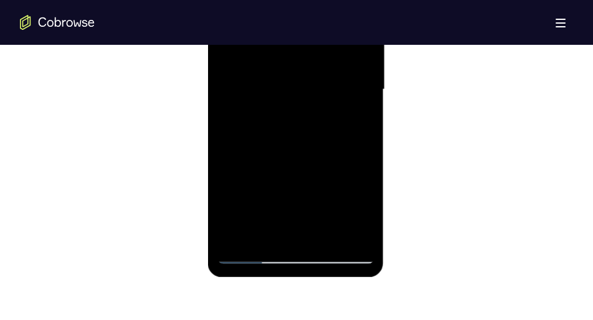
scroll to position [800, 0]
click at [268, 230] on div at bounding box center [295, 89] width 157 height 349
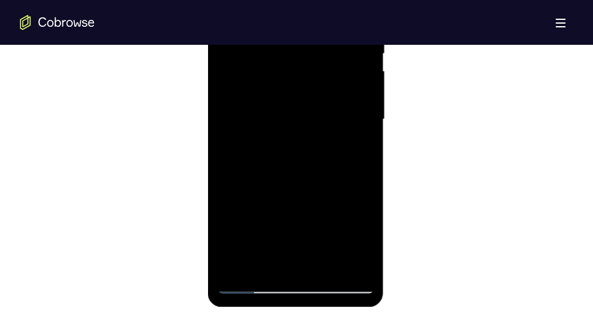
scroll to position [770, 0]
click at [332, 120] on div at bounding box center [295, 119] width 157 height 349
click at [349, 227] on div at bounding box center [295, 119] width 157 height 349
click at [351, 146] on div at bounding box center [295, 119] width 157 height 349
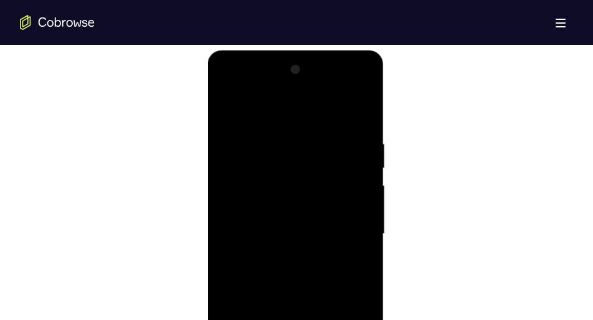
scroll to position [647, 0]
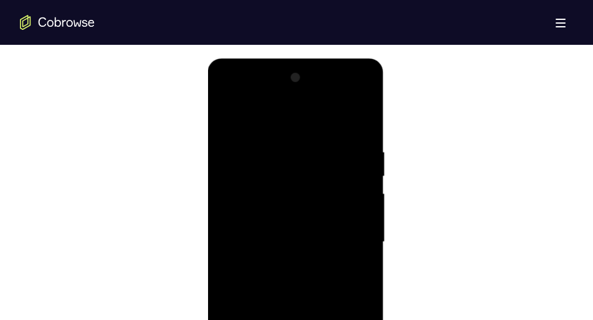
click at [227, 123] on div at bounding box center [295, 242] width 157 height 349
click at [229, 120] on div at bounding box center [295, 242] width 157 height 349
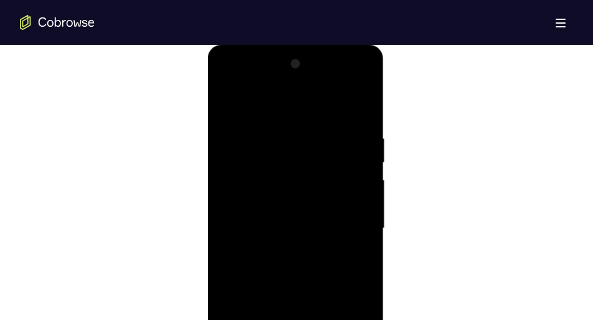
scroll to position [661, 0]
click at [273, 139] on div at bounding box center [295, 228] width 157 height 349
click at [356, 167] on div at bounding box center [295, 196] width 157 height 349
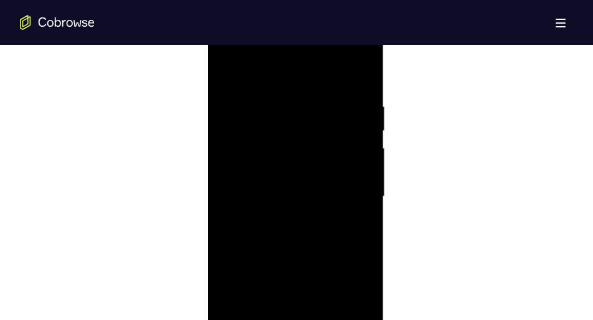
click at [356, 167] on div at bounding box center [295, 196] width 157 height 349
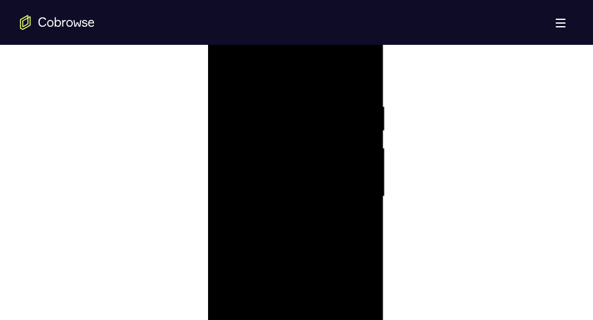
click at [356, 167] on div at bounding box center [295, 196] width 157 height 349
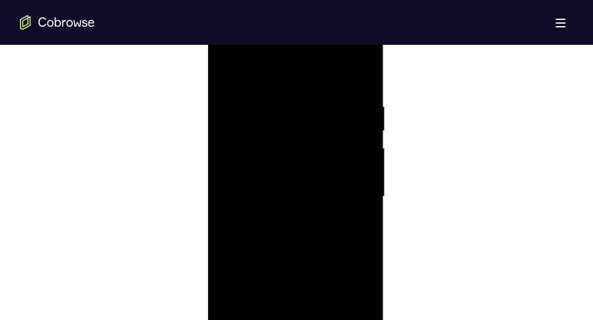
click at [356, 167] on div at bounding box center [295, 196] width 157 height 349
click at [357, 73] on div at bounding box center [295, 196] width 157 height 349
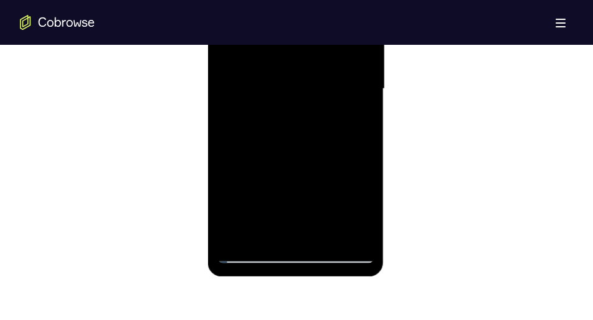
scroll to position [801, 0]
click at [327, 228] on div at bounding box center [295, 88] width 157 height 349
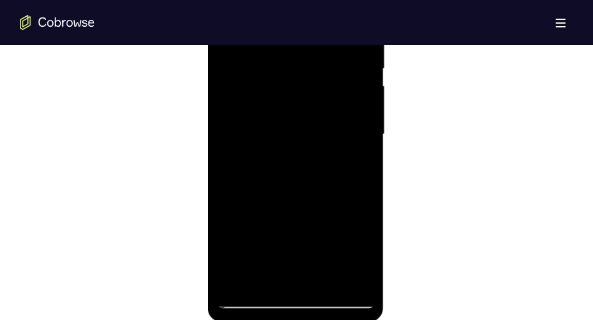
scroll to position [755, 0]
click at [301, 116] on div at bounding box center [295, 134] width 157 height 349
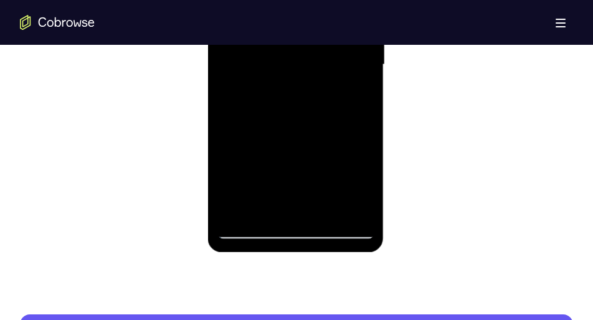
scroll to position [825, 0]
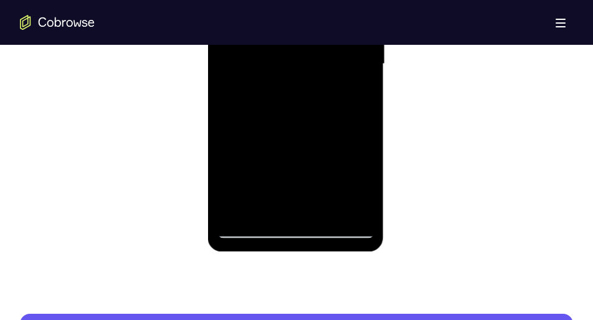
click at [290, 206] on div at bounding box center [295, 64] width 157 height 349
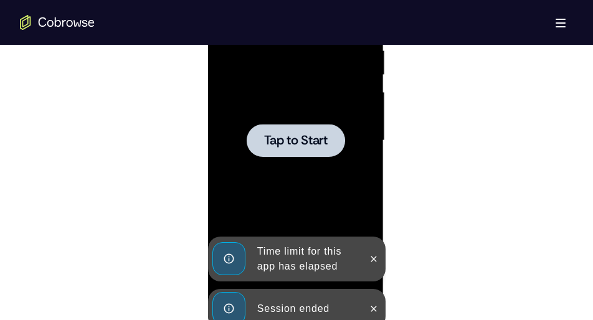
scroll to position [744, 0]
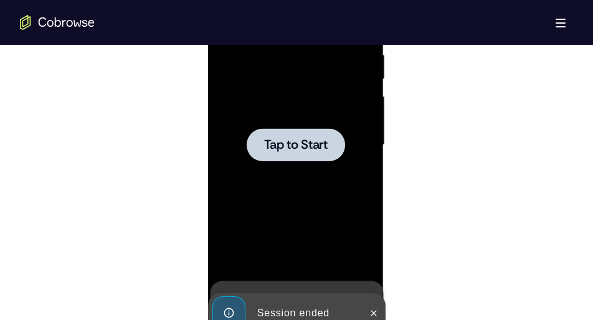
click at [290, 173] on div at bounding box center [295, 145] width 157 height 349
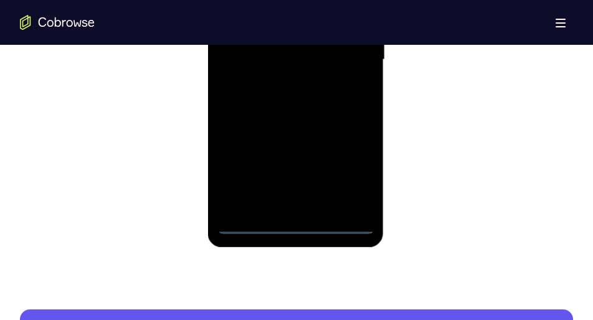
scroll to position [833, 0]
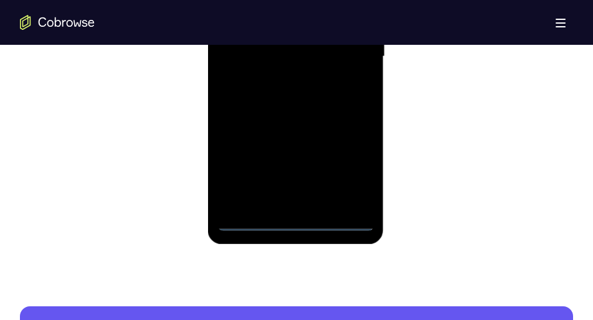
click at [293, 221] on div at bounding box center [295, 56] width 157 height 349
click at [340, 168] on div at bounding box center [295, 56] width 157 height 349
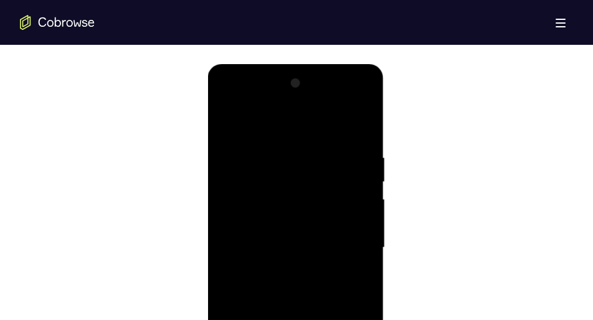
scroll to position [637, 0]
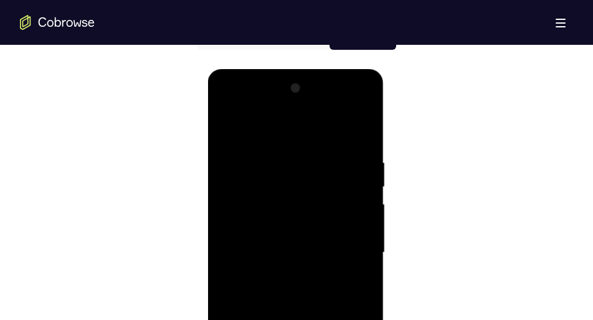
click at [229, 107] on div at bounding box center [295, 252] width 157 height 349
click at [344, 240] on div at bounding box center [295, 252] width 157 height 349
click at [277, 275] on div at bounding box center [295, 252] width 157 height 349
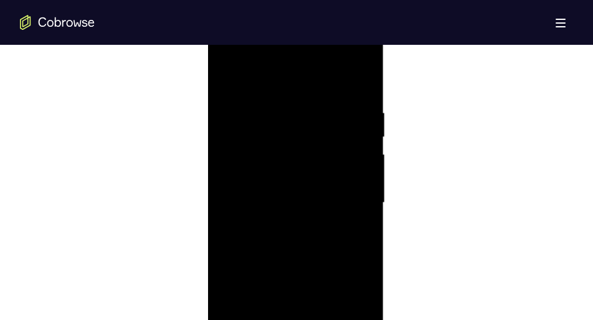
scroll to position [687, 0]
click at [273, 187] on div at bounding box center [295, 202] width 157 height 349
click at [282, 176] on div at bounding box center [295, 202] width 157 height 349
click at [282, 201] on div at bounding box center [295, 202] width 157 height 349
click at [272, 241] on div at bounding box center [295, 202] width 157 height 349
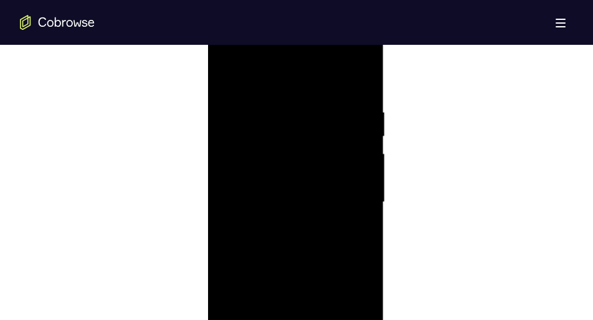
click at [285, 237] on div at bounding box center [295, 202] width 157 height 349
click at [305, 217] on div at bounding box center [295, 153] width 157 height 349
click at [320, 123] on div at bounding box center [295, 214] width 157 height 349
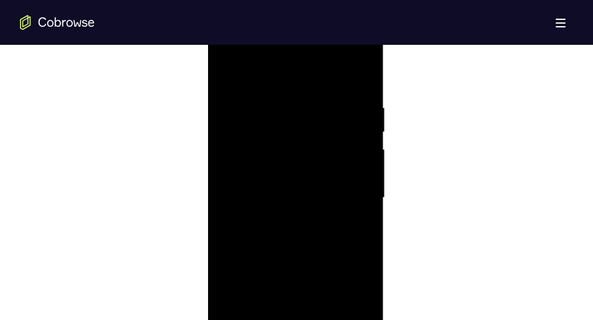
scroll to position [679, 0]
click at [355, 85] on div at bounding box center [295, 210] width 157 height 349
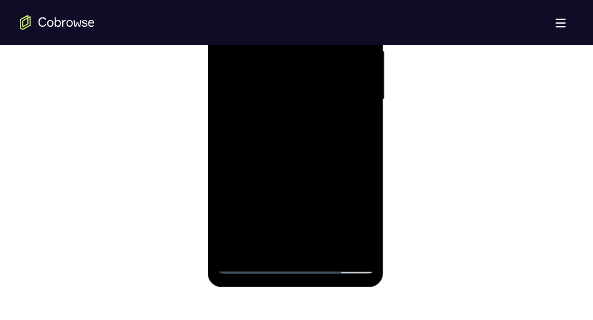
scroll to position [790, 0]
click at [323, 246] on div at bounding box center [295, 99] width 157 height 349
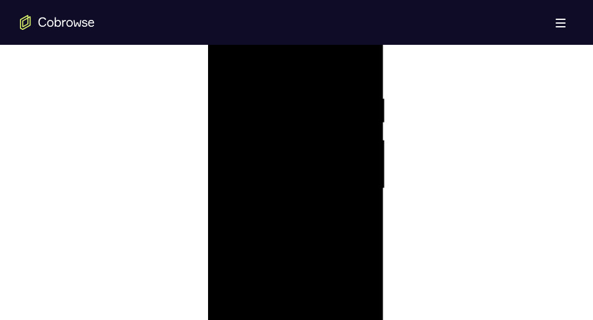
scroll to position [700, 0]
click at [290, 234] on div at bounding box center [295, 189] width 157 height 349
click at [349, 212] on div at bounding box center [295, 189] width 157 height 349
click at [310, 176] on div at bounding box center [295, 189] width 157 height 349
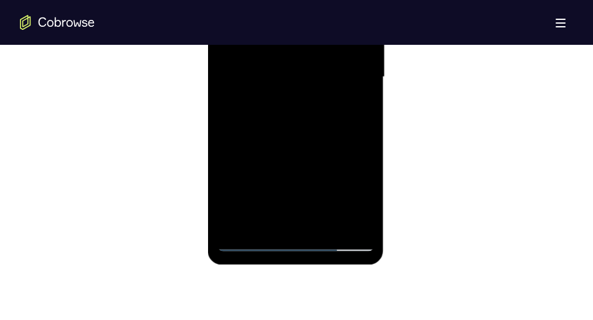
scroll to position [814, 0]
click at [271, 212] on div at bounding box center [295, 75] width 157 height 349
click at [360, 196] on div at bounding box center [295, 75] width 157 height 349
click at [357, 107] on div at bounding box center [295, 75] width 157 height 349
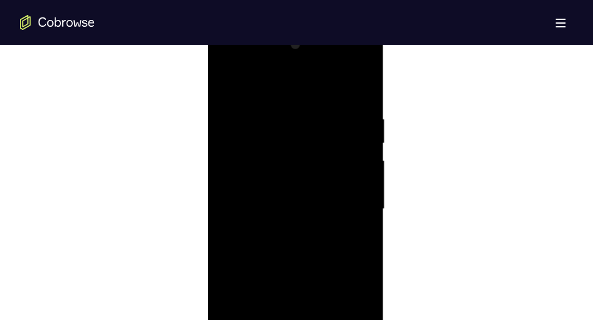
scroll to position [679, 0]
click at [229, 85] on div at bounding box center [295, 210] width 157 height 349
click at [232, 81] on div at bounding box center [295, 210] width 157 height 349
click at [281, 118] on div at bounding box center [295, 210] width 157 height 349
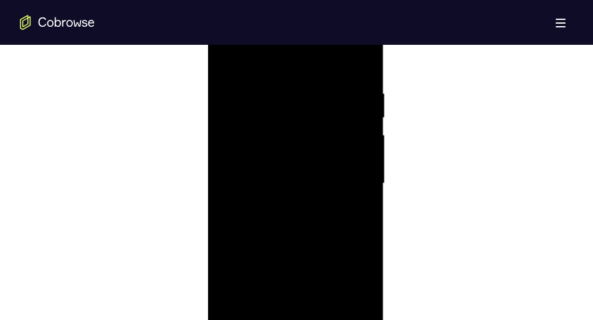
click at [351, 184] on div at bounding box center [295, 183] width 157 height 349
click at [333, 153] on div at bounding box center [295, 183] width 157 height 349
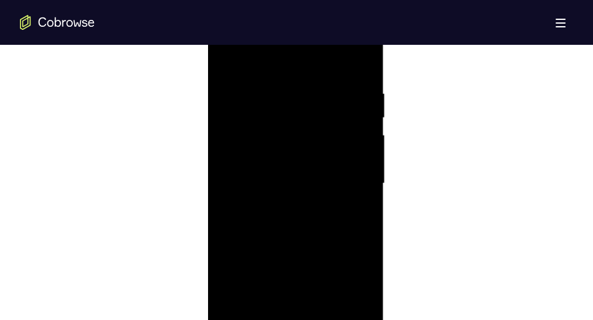
click at [333, 153] on div at bounding box center [295, 183] width 157 height 349
click at [360, 92] on div at bounding box center [295, 212] width 157 height 349
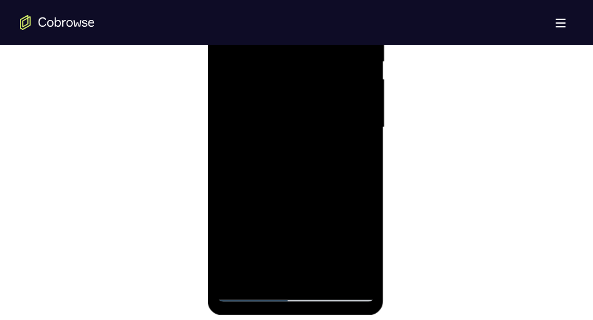
scroll to position [770, 0]
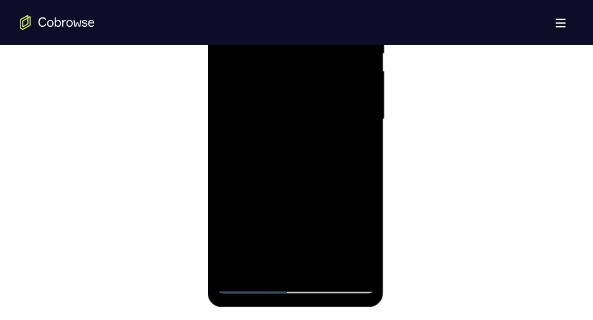
click at [323, 267] on div at bounding box center [295, 119] width 157 height 349
click at [275, 98] on div at bounding box center [295, 119] width 157 height 349
click at [350, 149] on div at bounding box center [295, 119] width 157 height 349
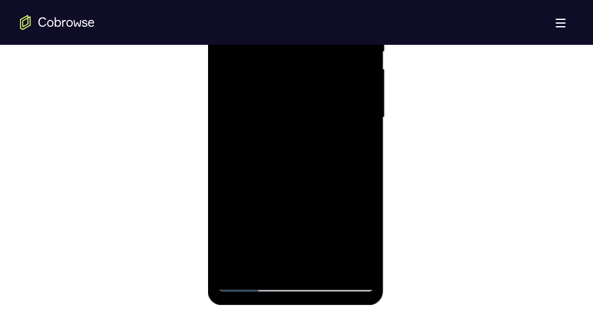
scroll to position [772, 0]
click at [247, 282] on div at bounding box center [295, 117] width 157 height 349
click at [353, 143] on div at bounding box center [295, 117] width 157 height 349
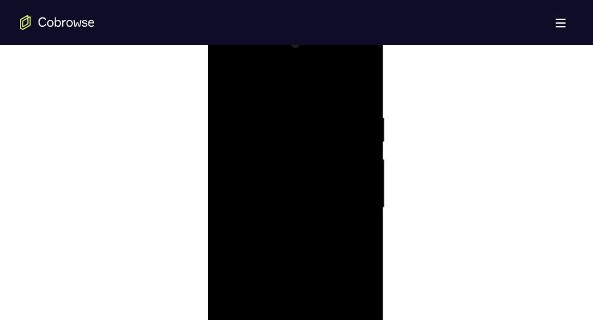
scroll to position [681, 0]
click at [226, 83] on div at bounding box center [295, 208] width 157 height 349
drag, startPoint x: 295, startPoint y: 215, endPoint x: 311, endPoint y: 301, distance: 86.8
click at [311, 301] on div at bounding box center [295, 208] width 157 height 349
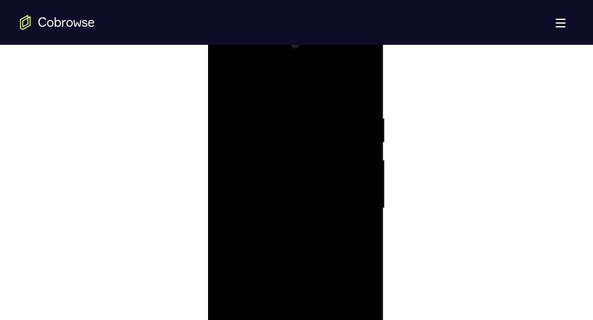
drag, startPoint x: 349, startPoint y: 110, endPoint x: 198, endPoint y: 153, distance: 156.6
click at [207, 153] on html "Online web based iOS Simulators and Android Emulators. Run iPhone, iPad, Mobile…" at bounding box center [296, 212] width 178 height 374
drag, startPoint x: 331, startPoint y: 108, endPoint x: 184, endPoint y: 125, distance: 148.5
click at [207, 125] on html "Online web based iOS Simulators and Android Emulators. Run iPhone, iPad, Mobile…" at bounding box center [296, 212] width 178 height 374
drag, startPoint x: 336, startPoint y: 104, endPoint x: 226, endPoint y: 123, distance: 111.2
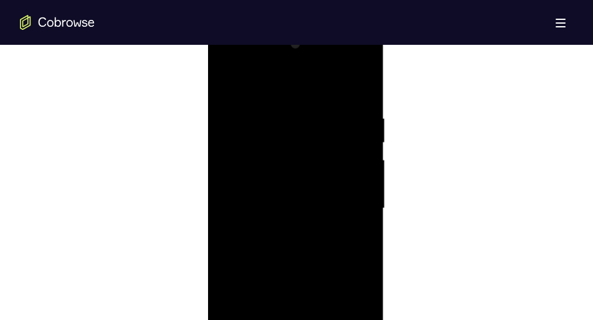
click at [226, 123] on div at bounding box center [295, 208] width 157 height 349
drag, startPoint x: 342, startPoint y: 106, endPoint x: 235, endPoint y: 133, distance: 110.6
click at [235, 133] on div at bounding box center [295, 208] width 157 height 349
drag, startPoint x: 360, startPoint y: 98, endPoint x: 272, endPoint y: 110, distance: 88.6
click at [272, 110] on div at bounding box center [295, 208] width 157 height 349
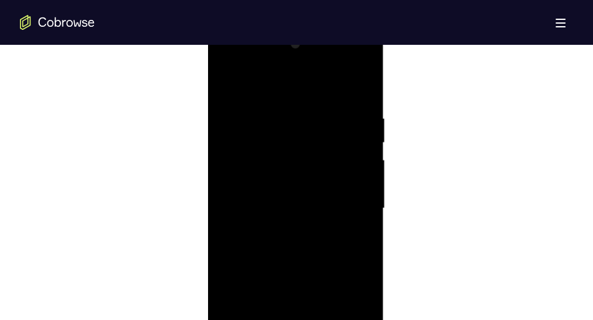
drag, startPoint x: 334, startPoint y: 116, endPoint x: 200, endPoint y: 162, distance: 141.6
click at [207, 162] on html "Online web based iOS Simulators and Android Emulators. Run iPhone, iPad, Mobile…" at bounding box center [296, 212] width 178 height 374
drag, startPoint x: 356, startPoint y: 106, endPoint x: 295, endPoint y: 116, distance: 61.3
click at [295, 116] on div at bounding box center [295, 208] width 157 height 349
click at [285, 112] on div at bounding box center [295, 208] width 157 height 349
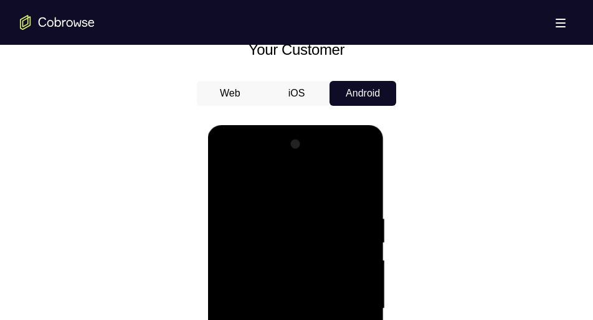
scroll to position [570, 0]
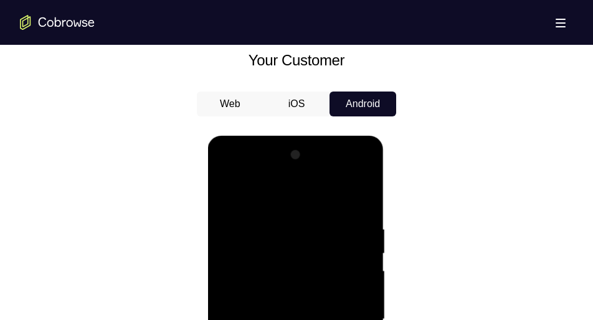
click at [359, 193] on div at bounding box center [295, 319] width 157 height 349
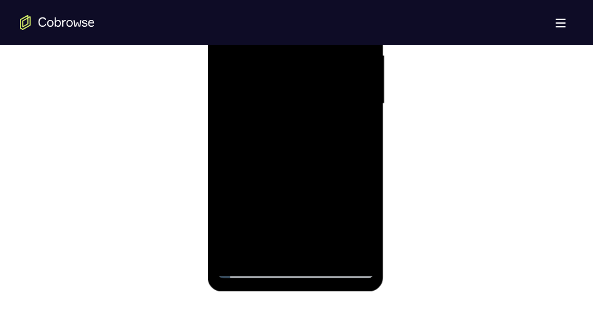
scroll to position [803, 0]
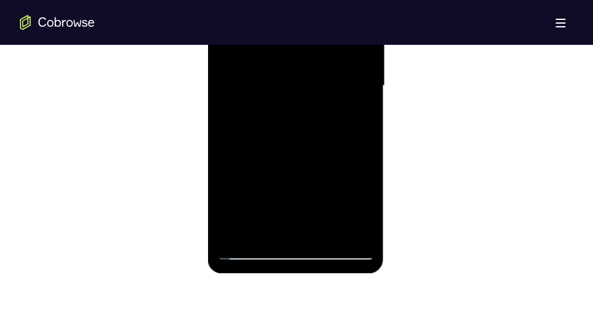
click at [327, 230] on div at bounding box center [295, 86] width 157 height 349
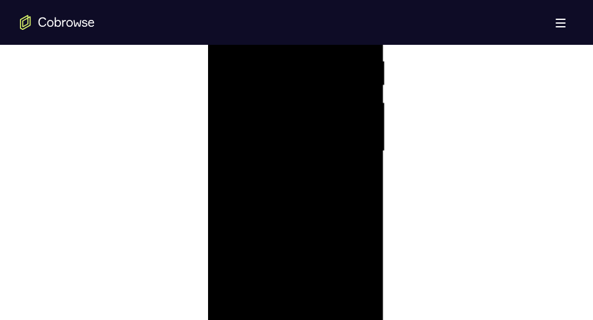
scroll to position [737, 0]
click at [293, 133] on div at bounding box center [295, 152] width 157 height 349
click at [224, 69] on div at bounding box center [295, 196] width 157 height 349
click at [230, 74] on div at bounding box center [295, 196] width 157 height 349
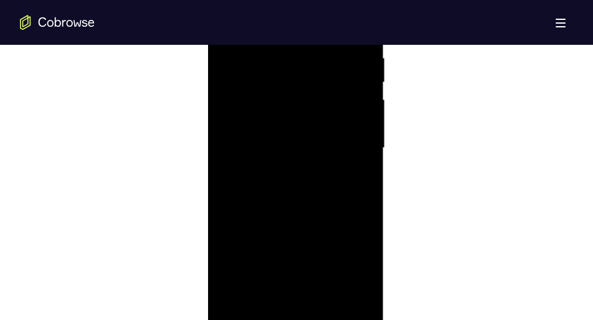
scroll to position [731, 0]
drag, startPoint x: 271, startPoint y: 94, endPoint x: 272, endPoint y: 21, distance: 73.5
click at [272, 21] on div at bounding box center [295, 158] width 157 height 349
drag, startPoint x: 280, startPoint y: 248, endPoint x: 272, endPoint y: 45, distance: 203.2
click at [272, 45] on div at bounding box center [295, 158] width 157 height 349
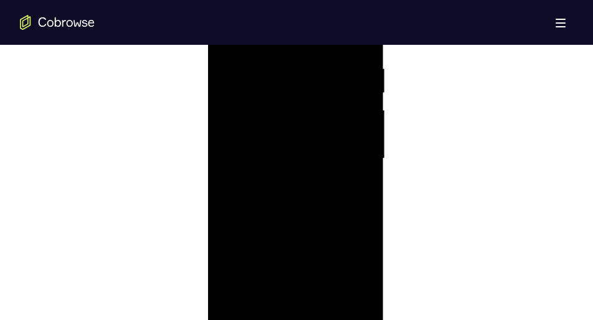
drag, startPoint x: 293, startPoint y: 225, endPoint x: 297, endPoint y: 24, distance: 201.2
click at [297, 24] on div at bounding box center [295, 158] width 157 height 349
drag, startPoint x: 295, startPoint y: 224, endPoint x: 295, endPoint y: 138, distance: 86.6
click at [295, 138] on div at bounding box center [295, 158] width 157 height 349
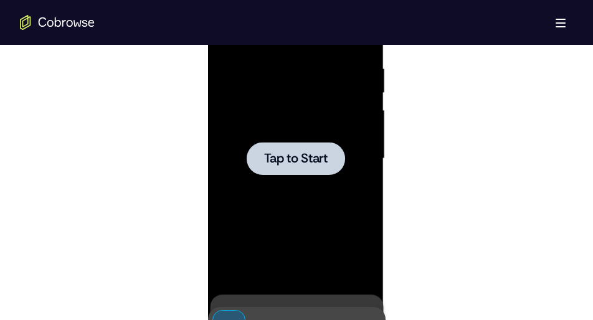
drag, startPoint x: 290, startPoint y: 216, endPoint x: 205, endPoint y: 194, distance: 87.5
click at [207, 194] on html "Online web based iOS Simulators and Android Emulators. Run iPhone, iPad, Mobile…" at bounding box center [296, 162] width 178 height 374
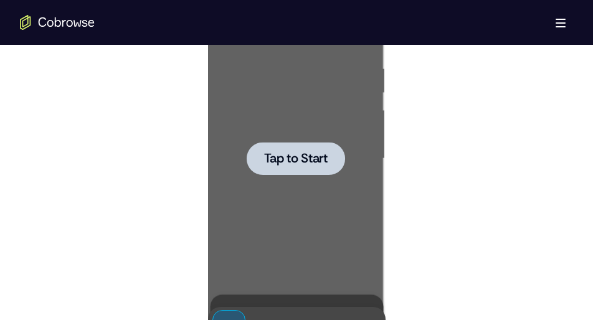
drag, startPoint x: 205, startPoint y: 194, endPoint x: 64, endPoint y: 121, distance: 159.1
click at [205, 194] on div at bounding box center [296, 157] width 553 height 383
